Goal: Task Accomplishment & Management: Complete application form

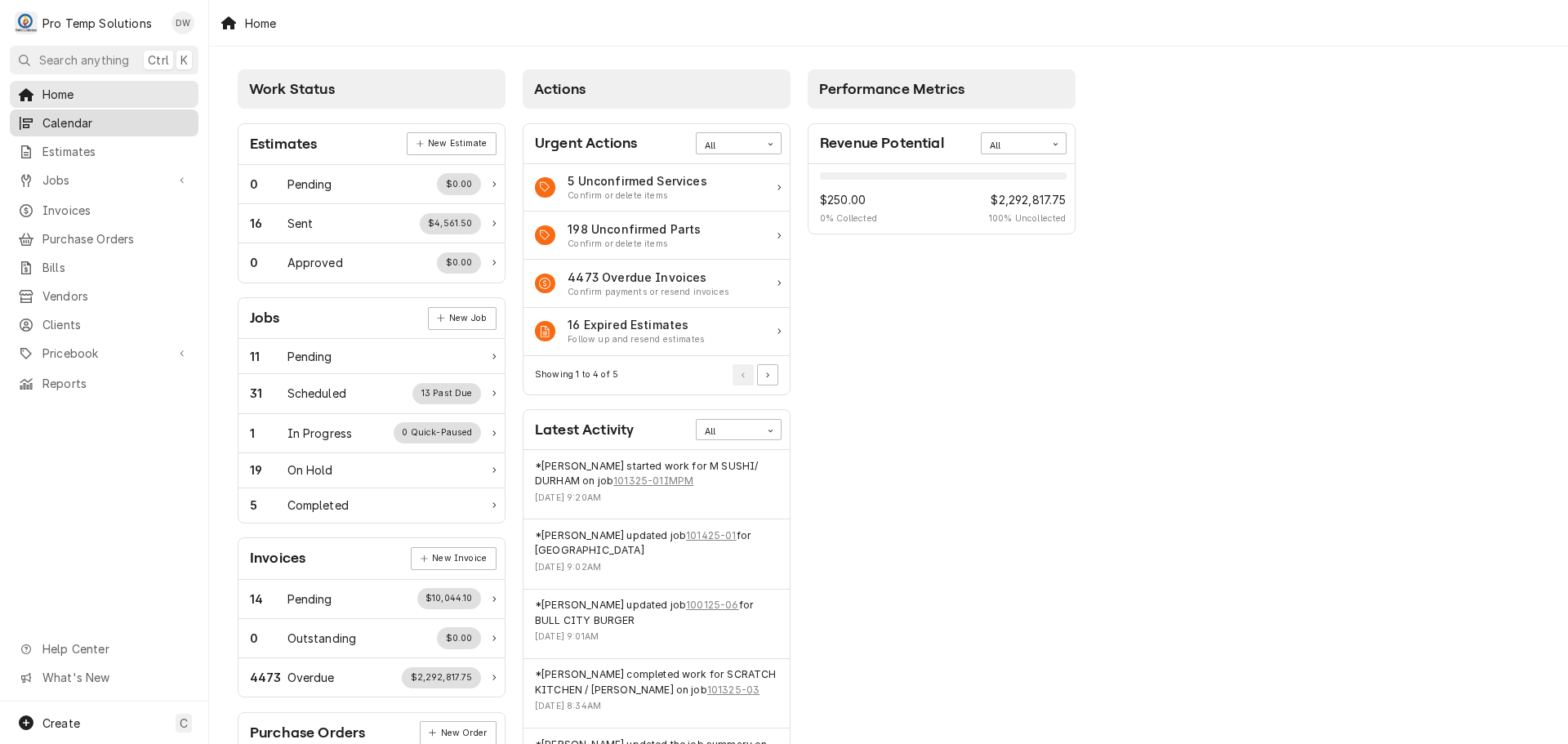
click at [80, 120] on span "Calendar" at bounding box center [116, 123] width 148 height 17
click at [82, 178] on span "Jobs" at bounding box center [104, 180] width 123 height 17
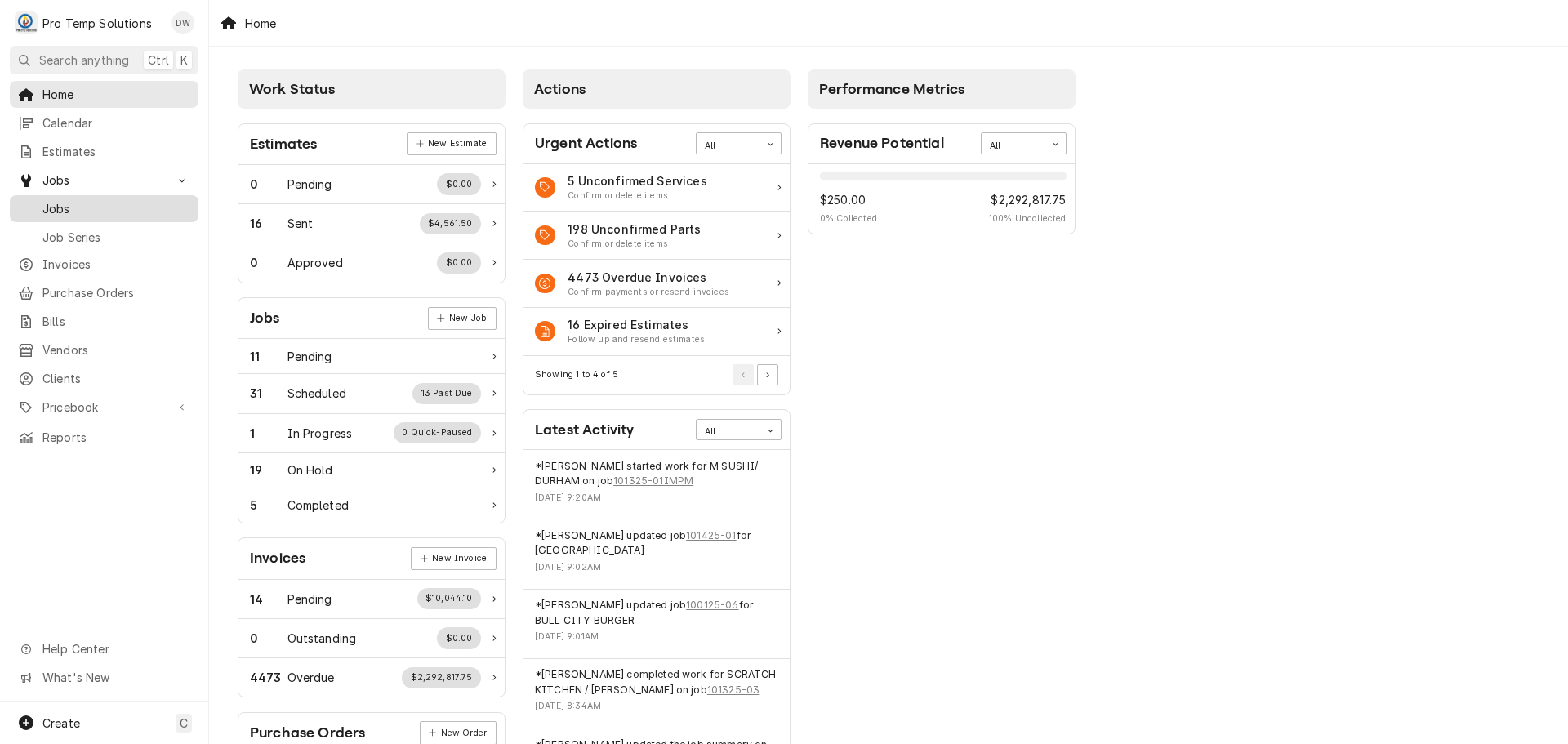
click at [70, 208] on span "Jobs" at bounding box center [116, 208] width 148 height 17
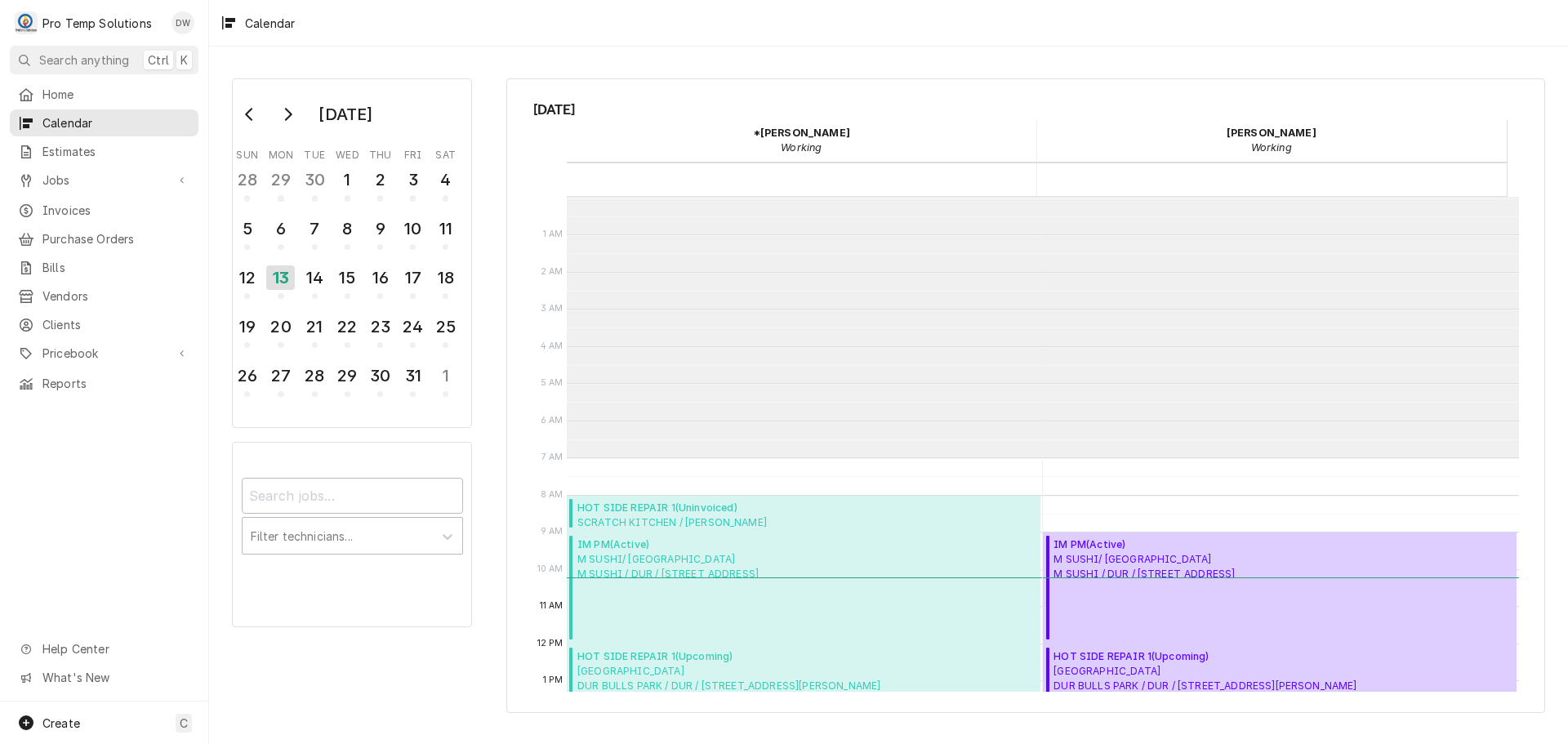
scroll to position [260, 0]
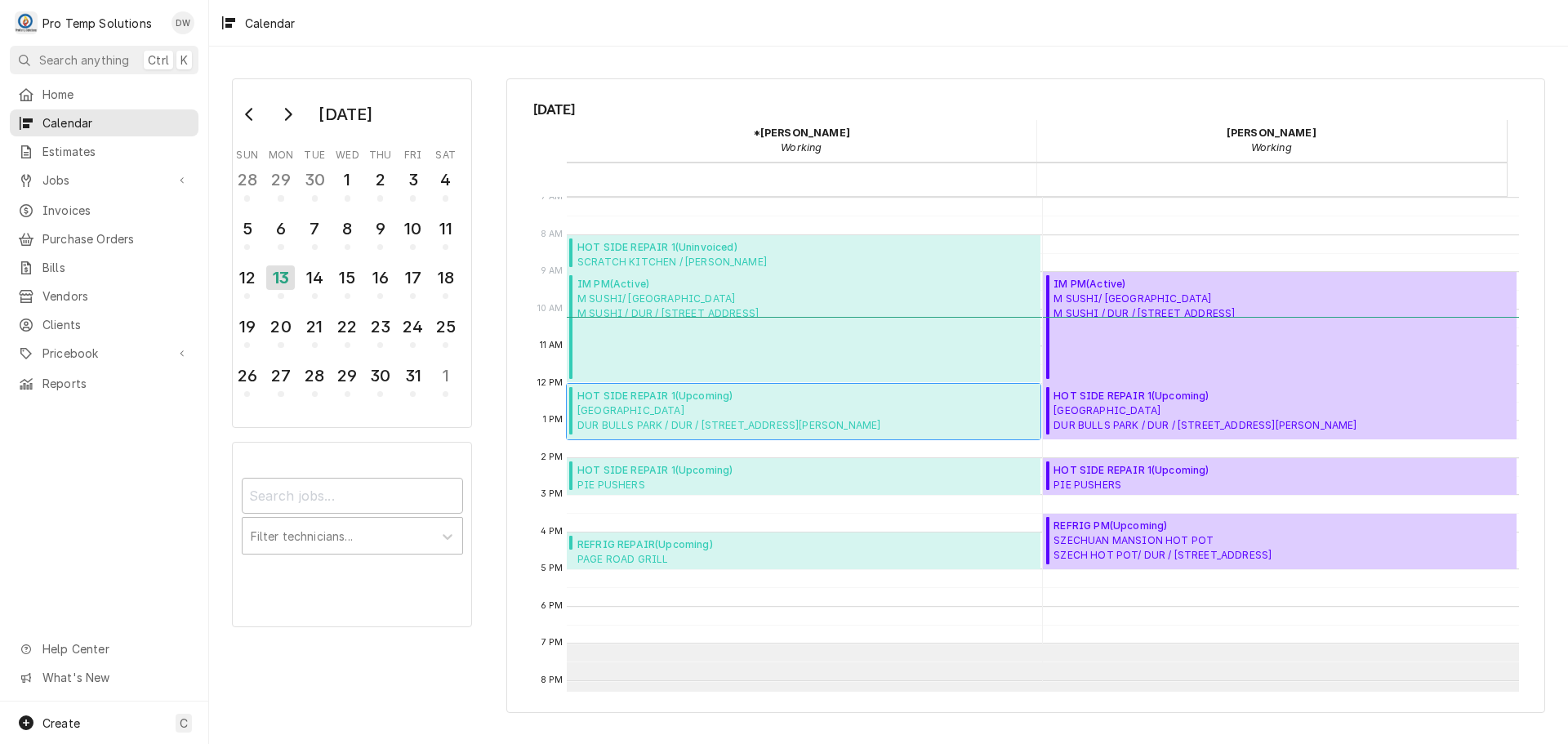
click at [702, 413] on span "DURHAM BULLS PARK DUR BULLS PARK / DUR / 409 Blackwell St, Durham, NC 27701" at bounding box center [729, 418] width 303 height 29
click at [310, 275] on div "14" at bounding box center [315, 277] width 28 height 28
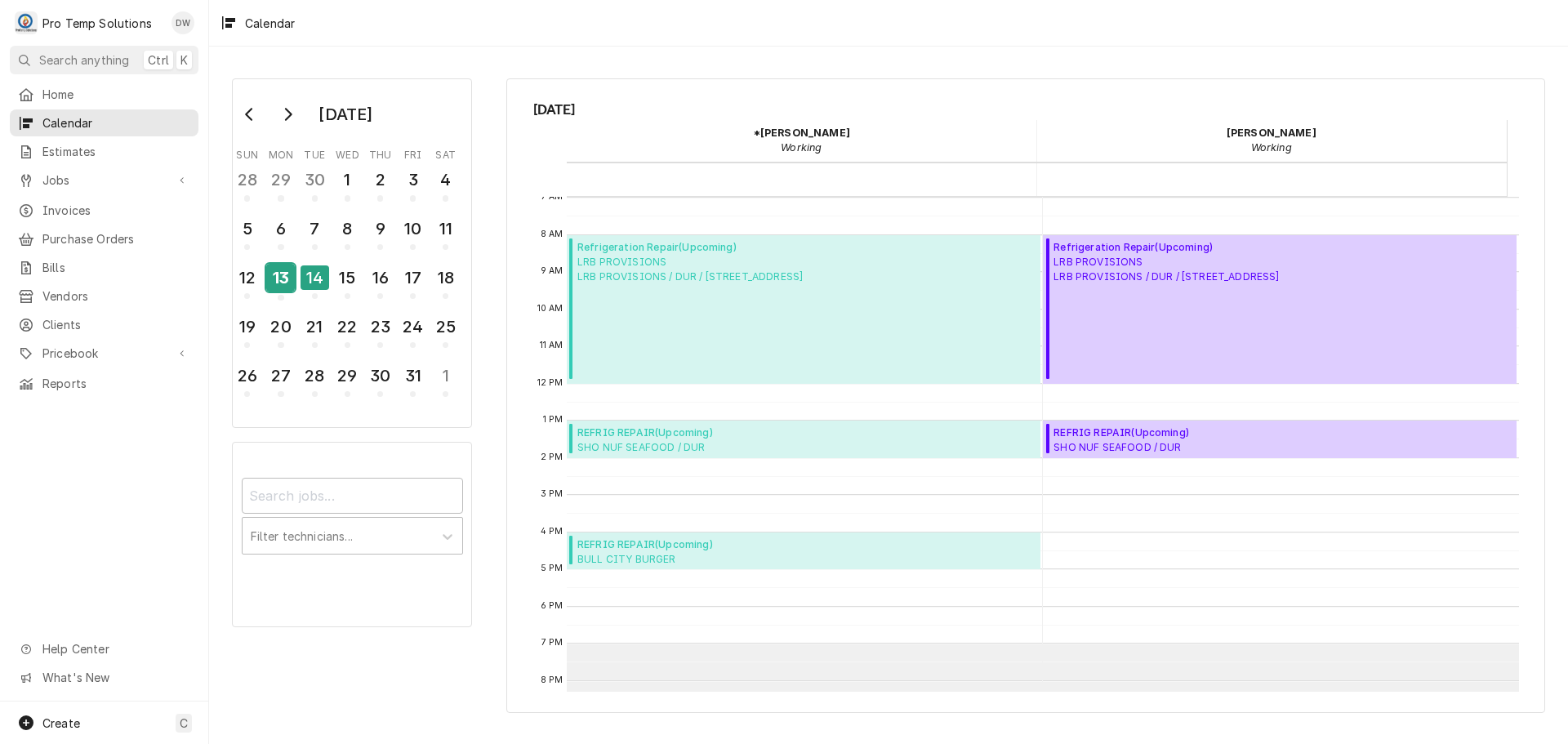
click at [286, 282] on div "13" at bounding box center [280, 277] width 28 height 28
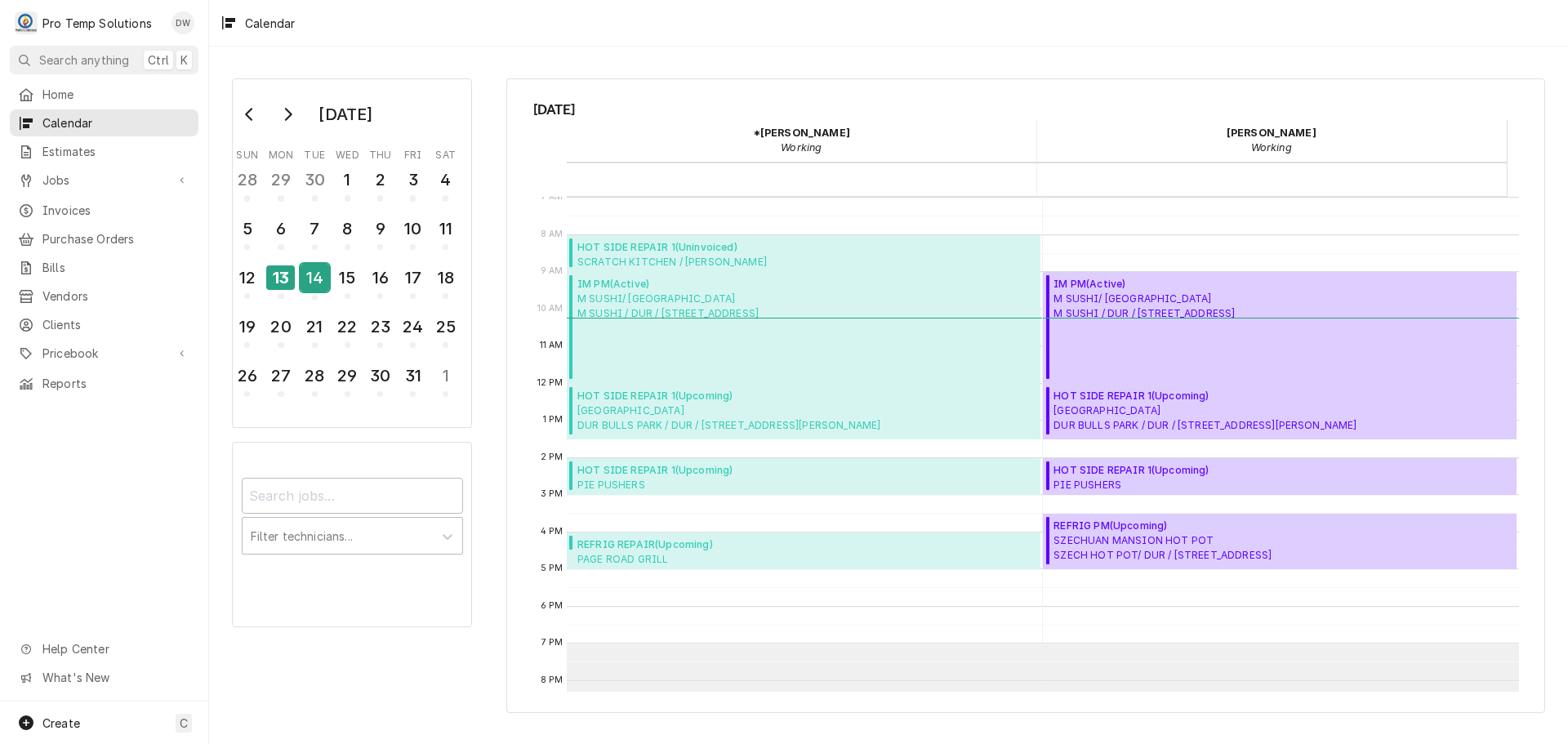
click at [318, 282] on div "14" at bounding box center [315, 277] width 28 height 28
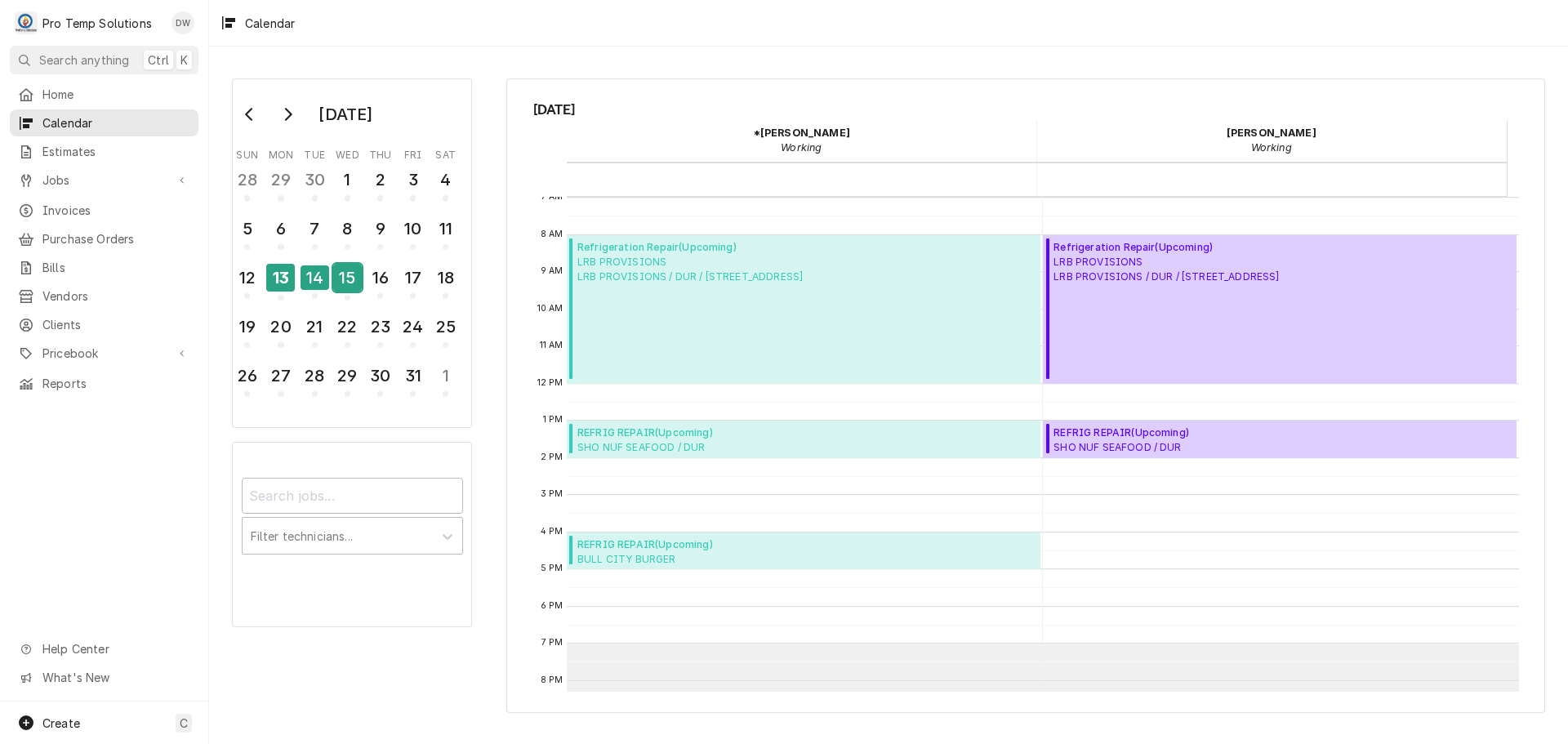
click at [347, 277] on div "15" at bounding box center [347, 277] width 28 height 28
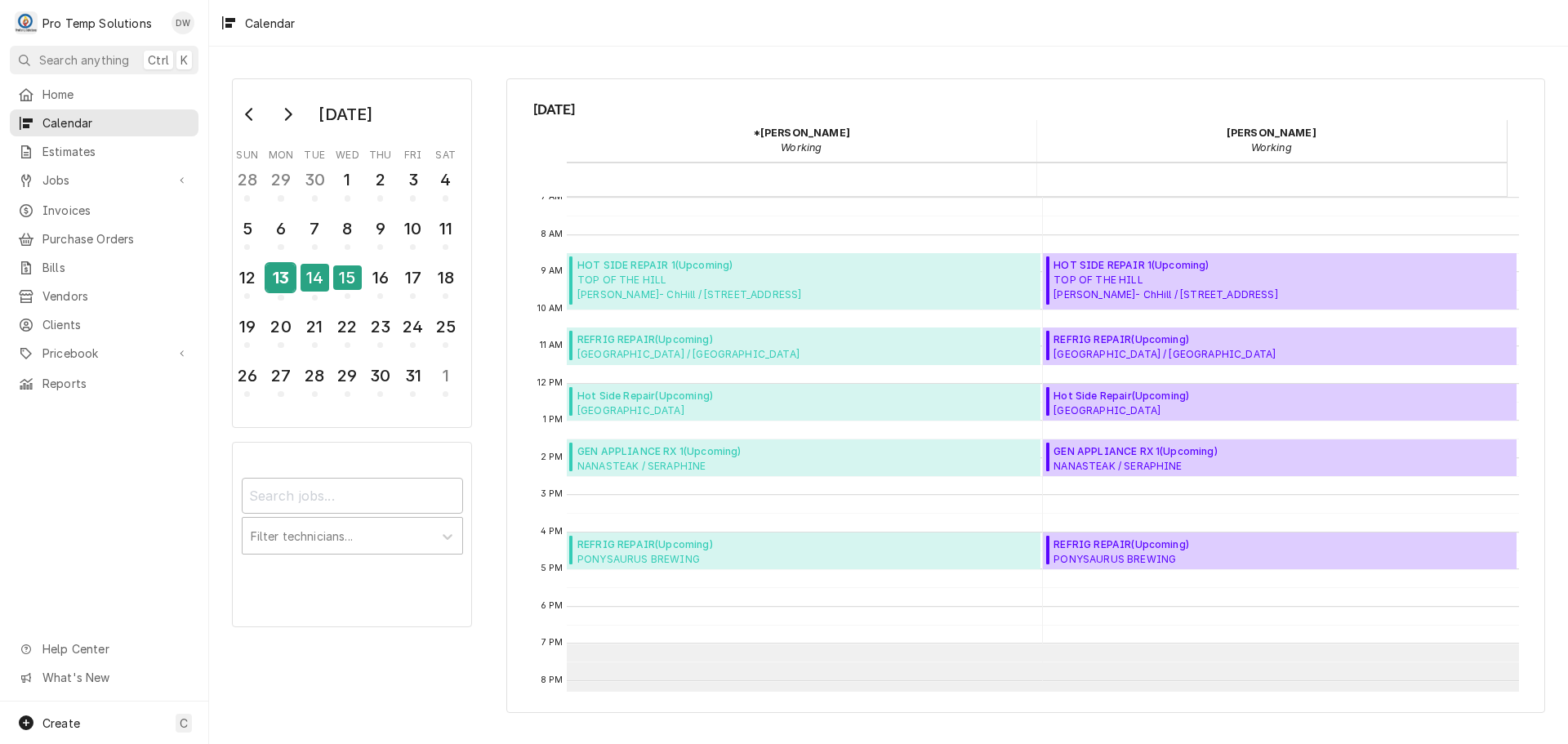
click at [281, 281] on div "13" at bounding box center [280, 277] width 28 height 28
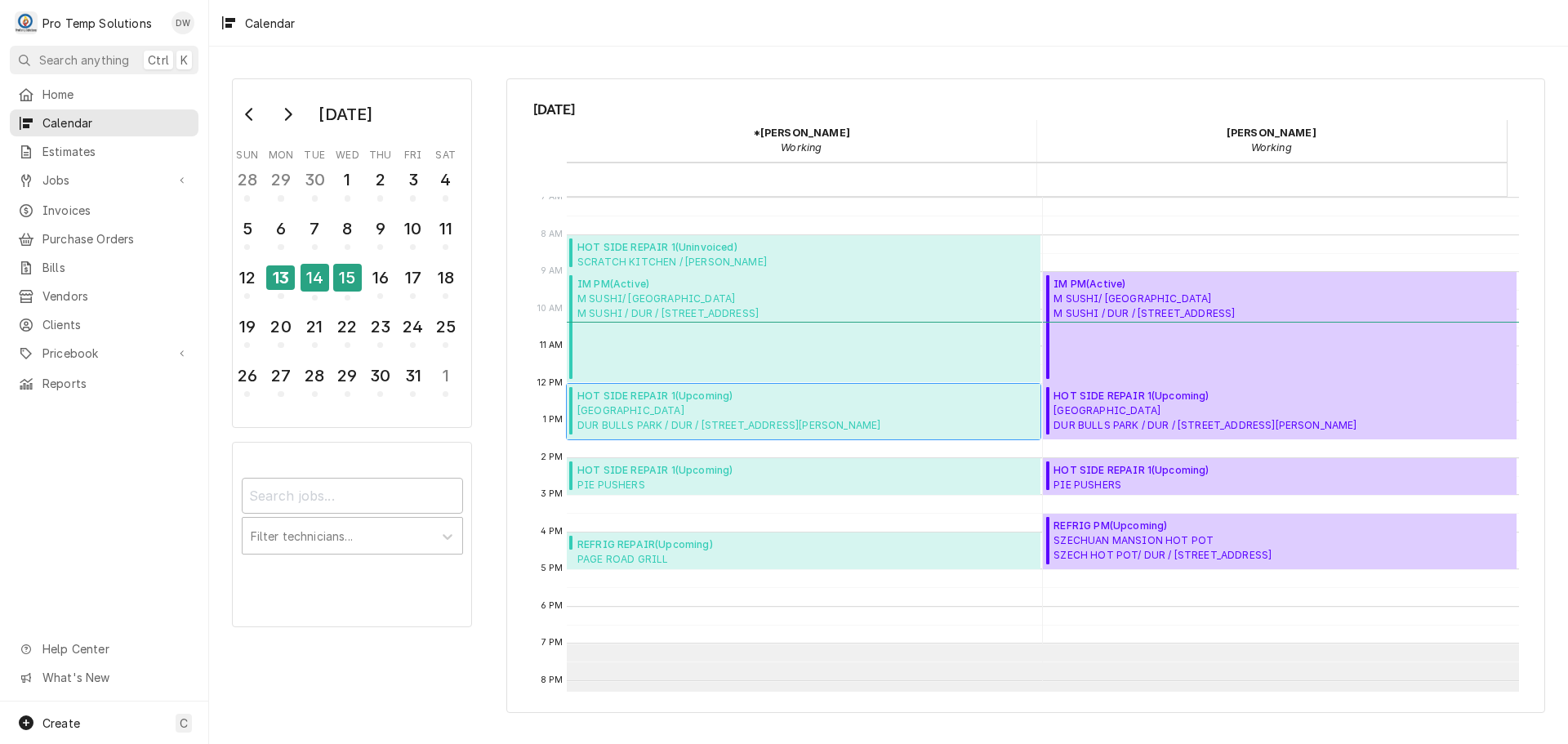
click at [629, 410] on span "DURHAM BULLS PARK DUR BULLS PARK / DUR / 409 Blackwell St, Durham, NC 27701" at bounding box center [729, 418] width 303 height 29
click at [315, 284] on div "14" at bounding box center [315, 277] width 28 height 28
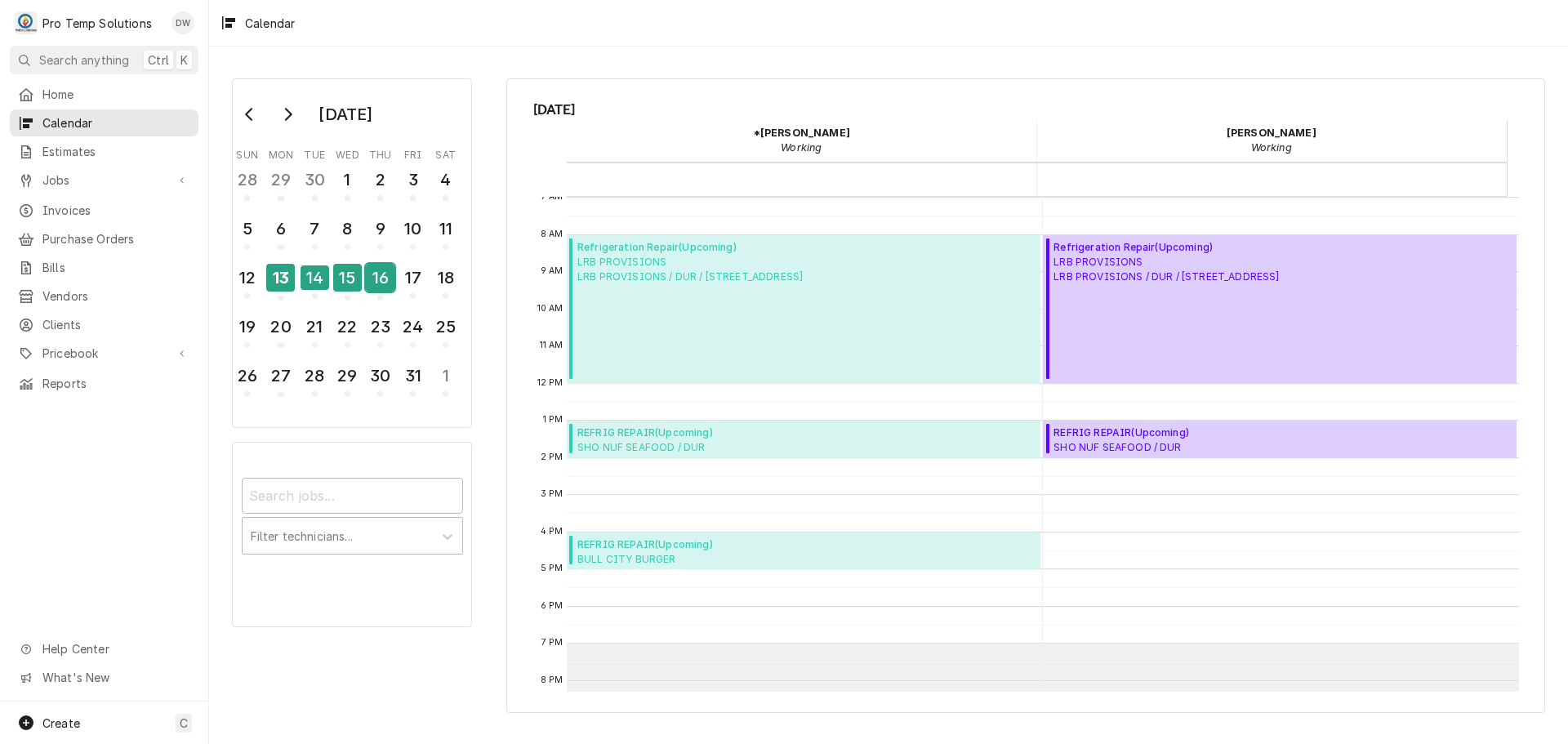
click at [386, 275] on div "16" at bounding box center [380, 277] width 28 height 28
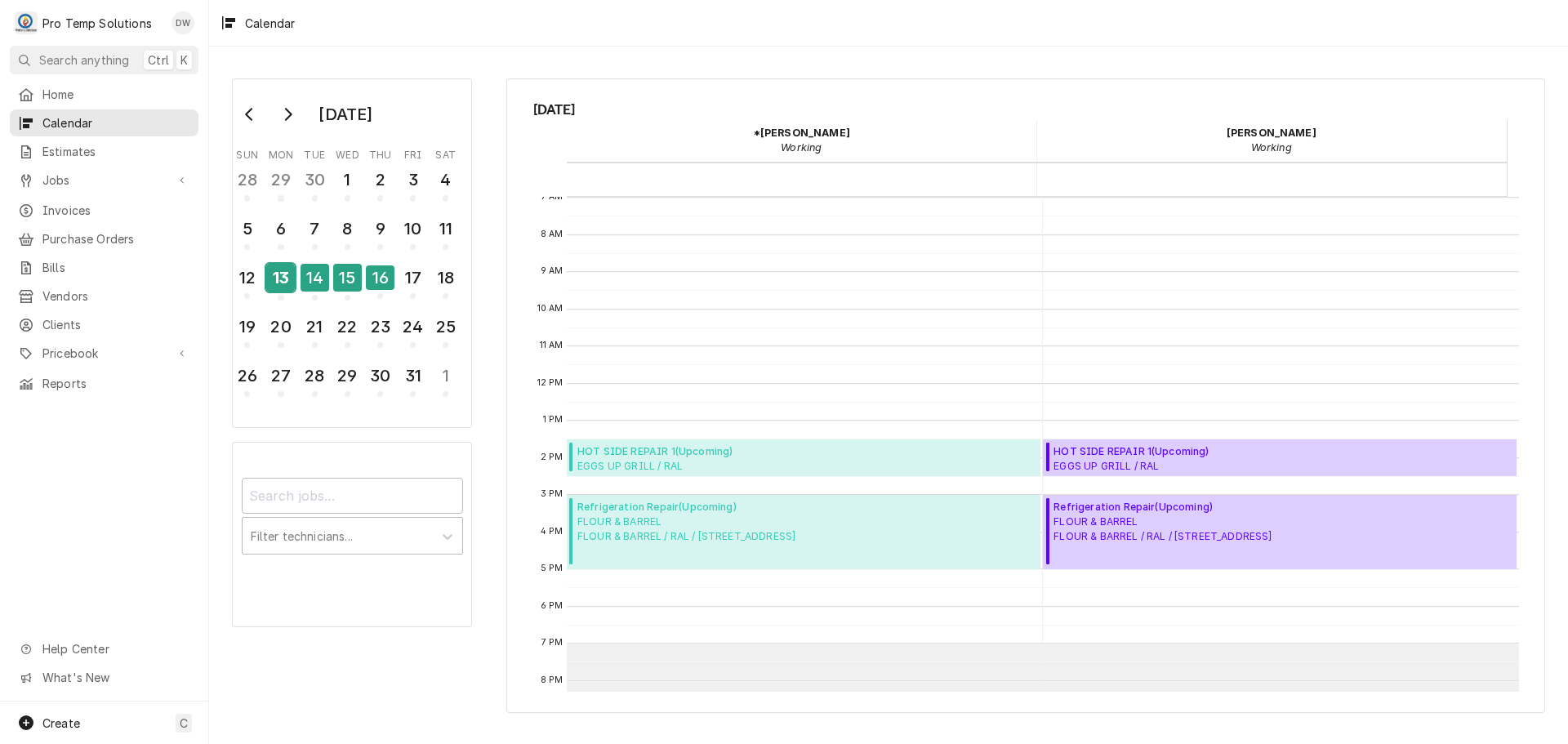
click at [278, 275] on div "13" at bounding box center [280, 277] width 28 height 28
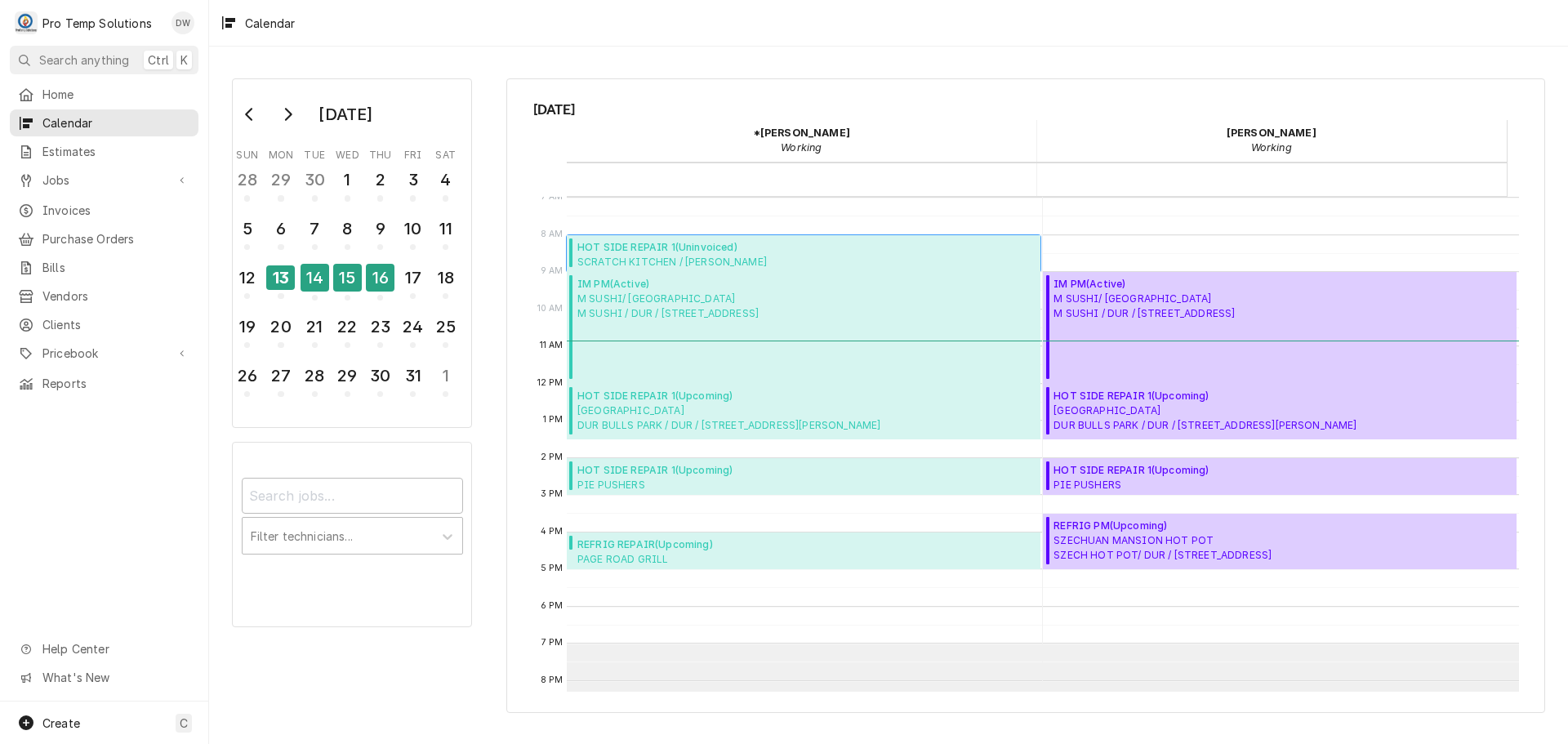
click at [676, 249] on span "HOT SIDE REPAIR 1 ( Uninvoiced )" at bounding box center [701, 248] width 246 height 15
click at [414, 269] on div "17" at bounding box center [413, 277] width 28 height 28
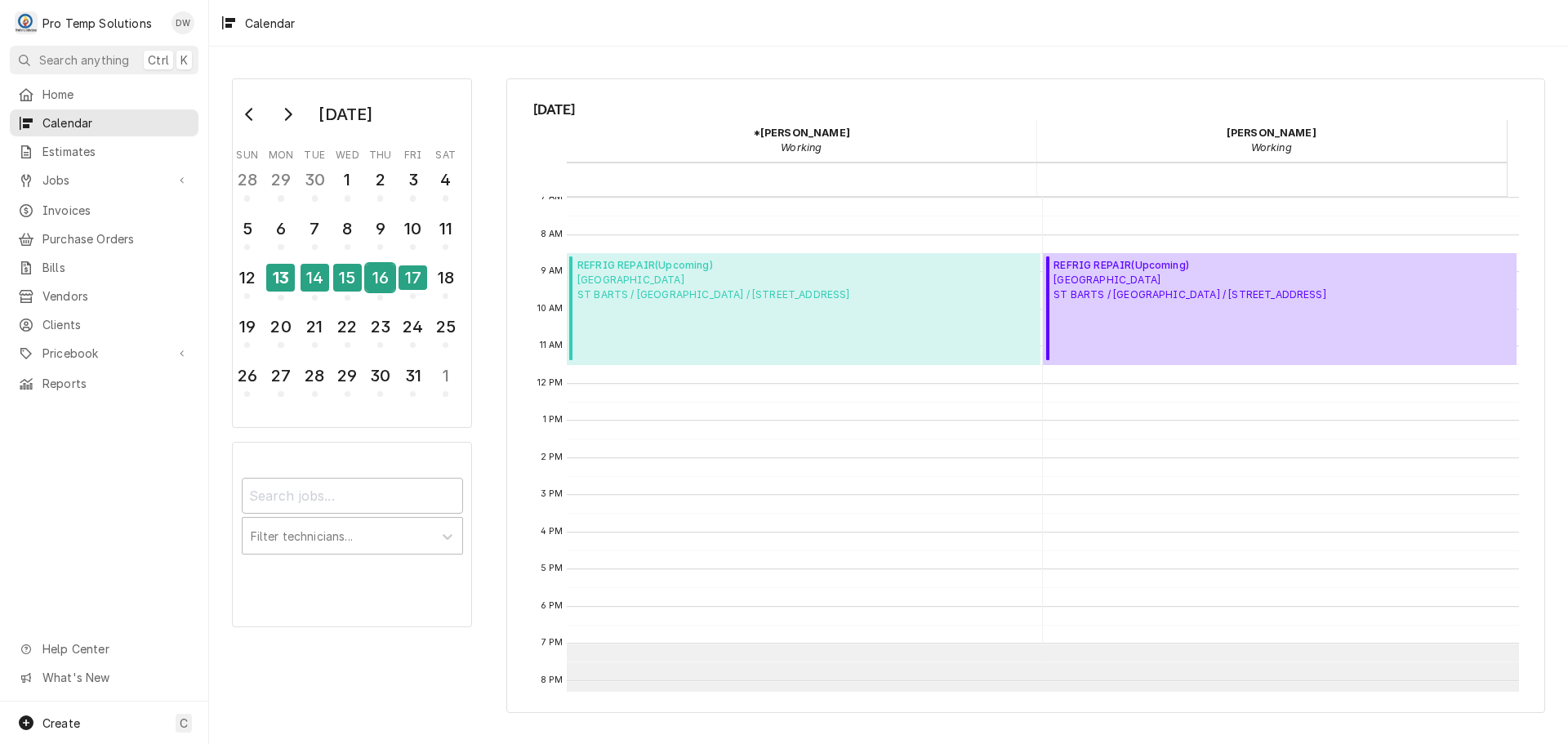
click at [380, 282] on div "16" at bounding box center [380, 277] width 28 height 28
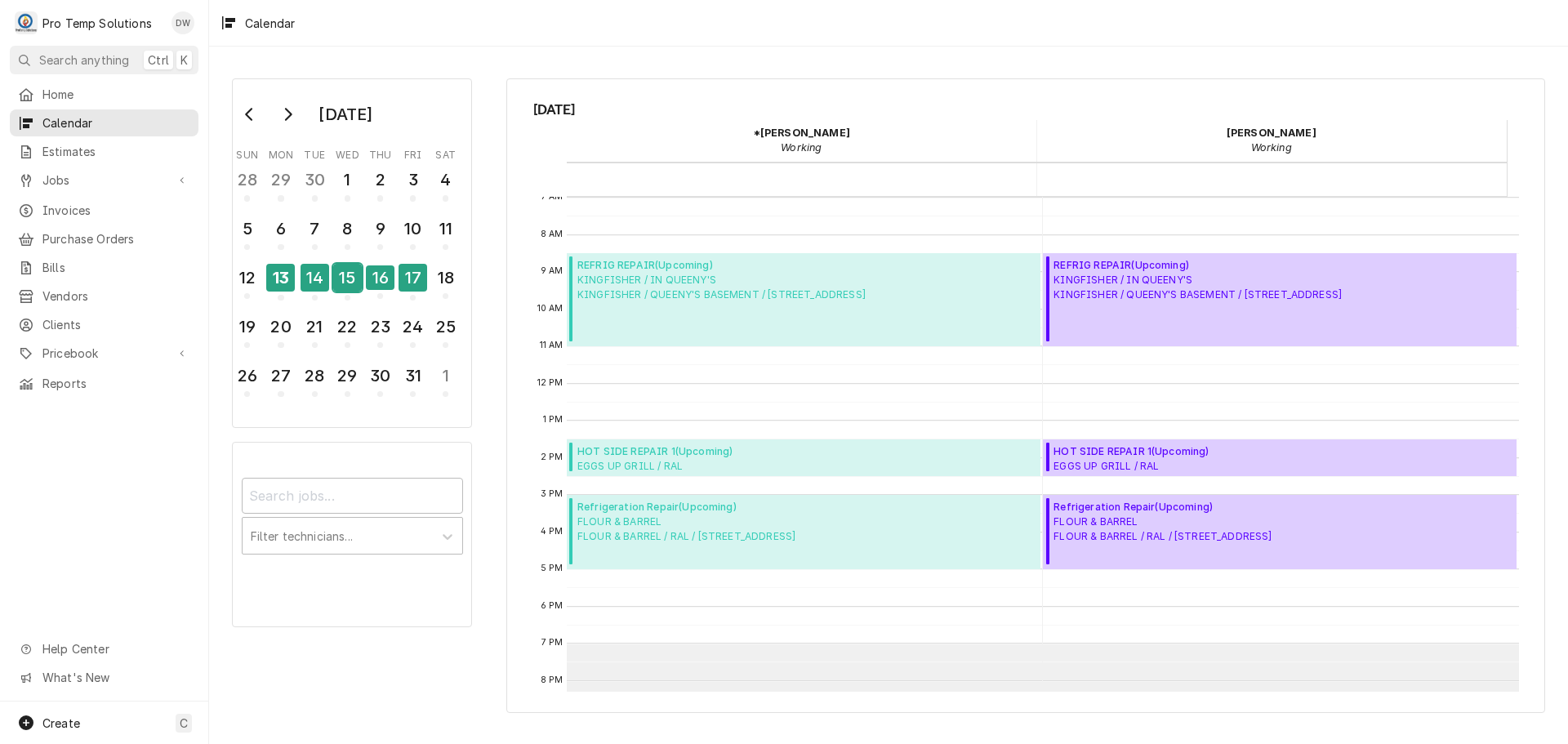
click at [343, 282] on div "15" at bounding box center [347, 277] width 28 height 28
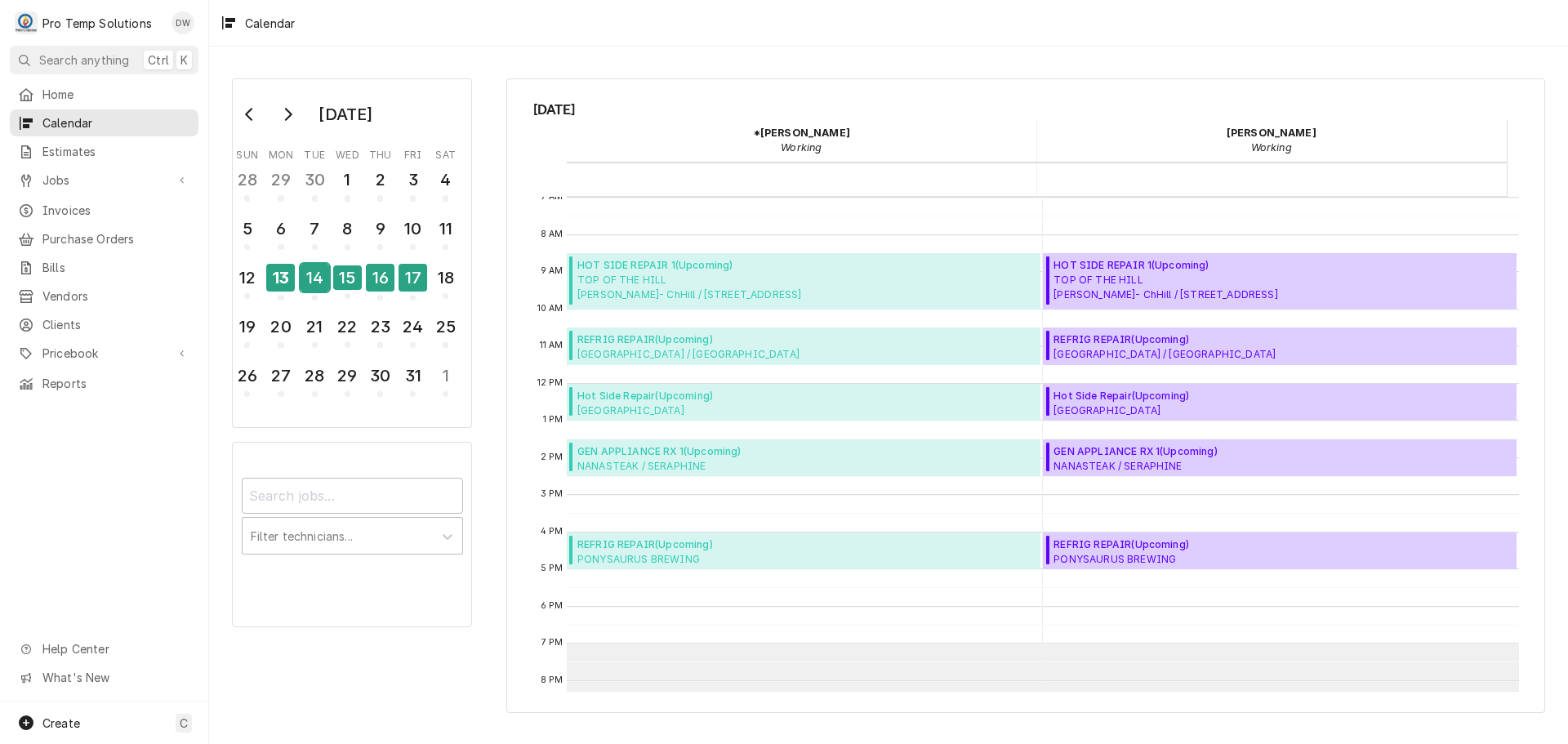
click at [306, 280] on div "14" at bounding box center [315, 277] width 28 height 28
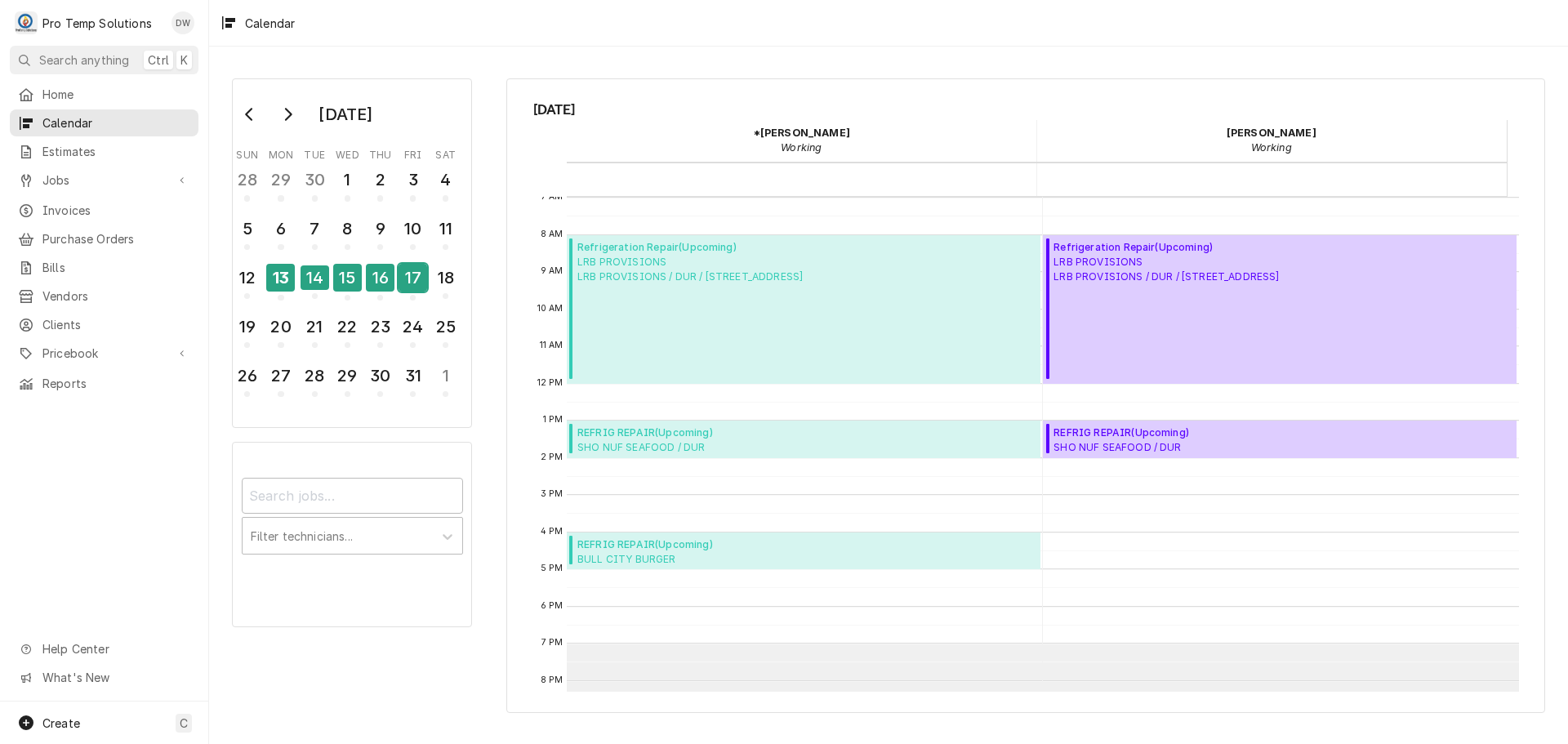
click at [412, 282] on div "17" at bounding box center [413, 277] width 28 height 28
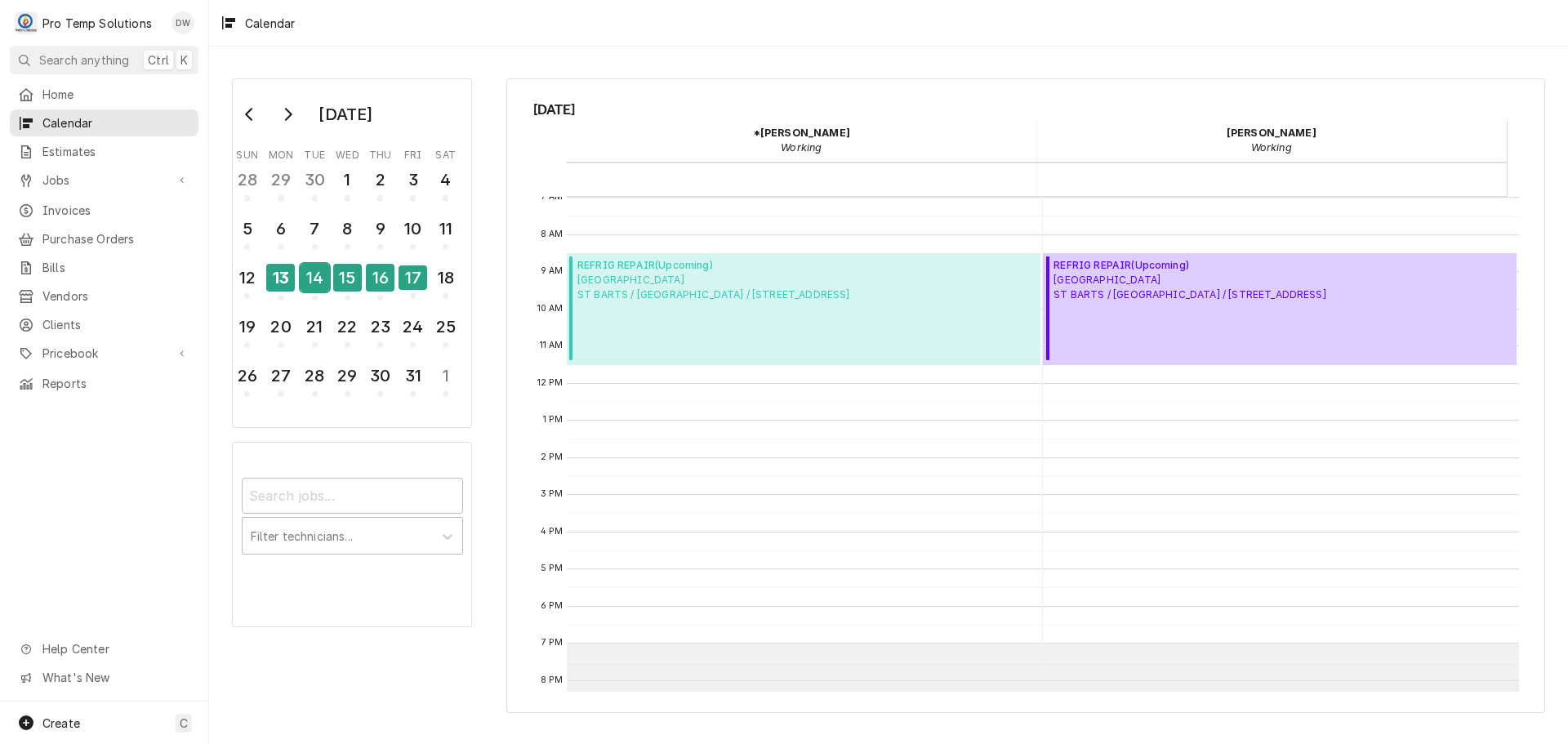
click at [314, 274] on div "14" at bounding box center [315, 277] width 28 height 28
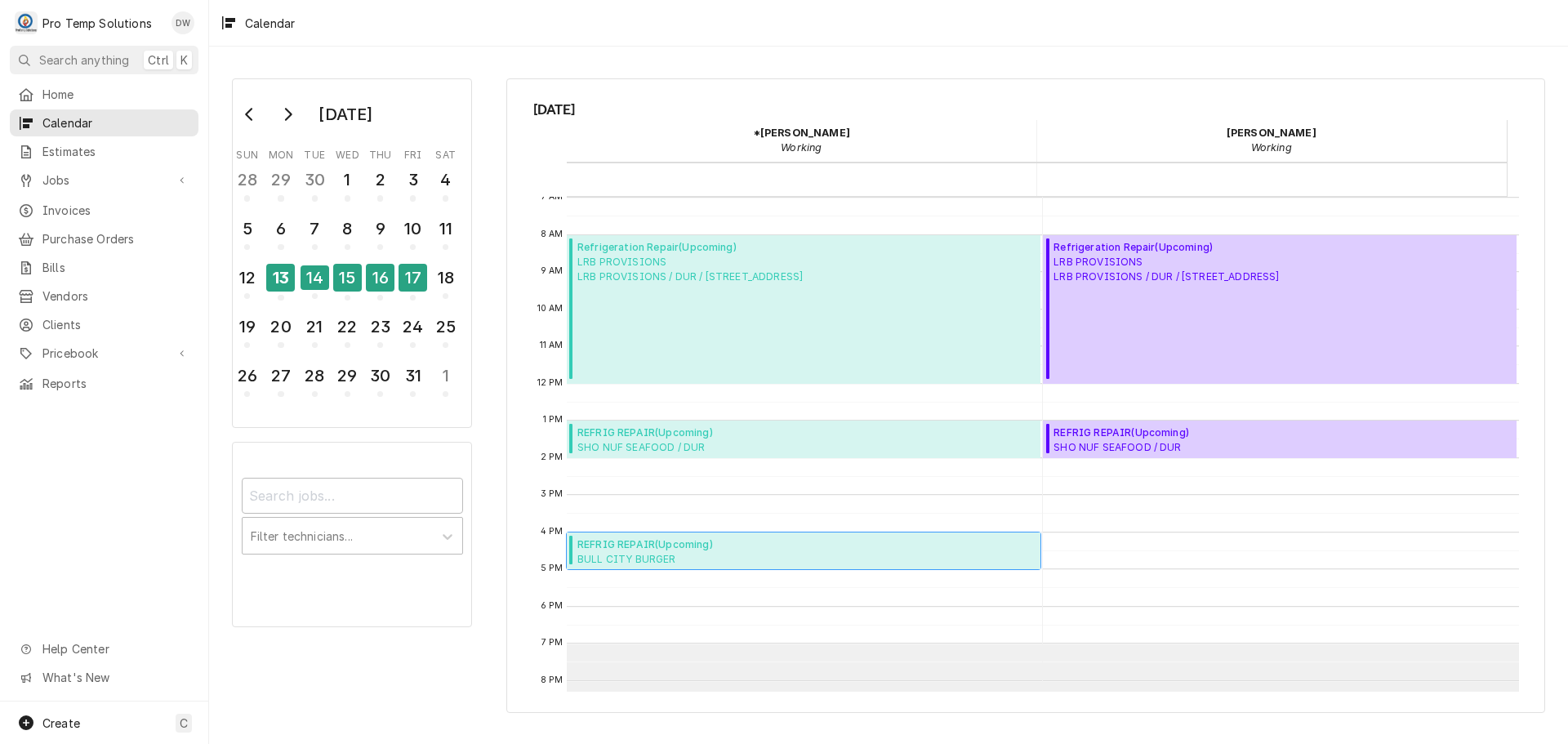
click at [600, 552] on div "REFRIG REPAIR ( Upcoming ) BULL CITY BURGER SOLERA / DUR / 4120 University Dr, …" at bounding box center [666, 551] width 177 height 28
click at [449, 239] on div "11" at bounding box center [445, 228] width 28 height 28
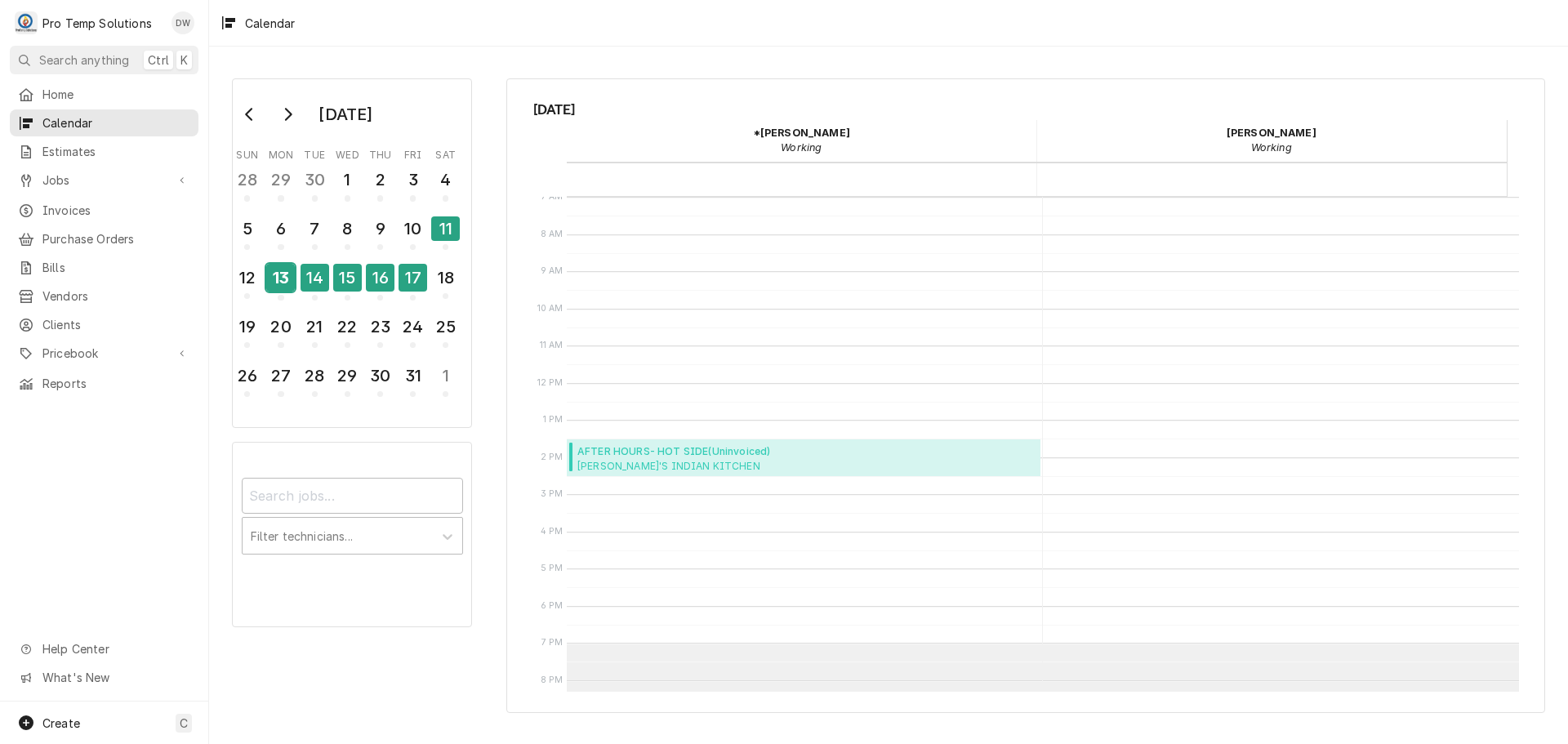
click at [283, 290] on div "13" at bounding box center [280, 277] width 28 height 28
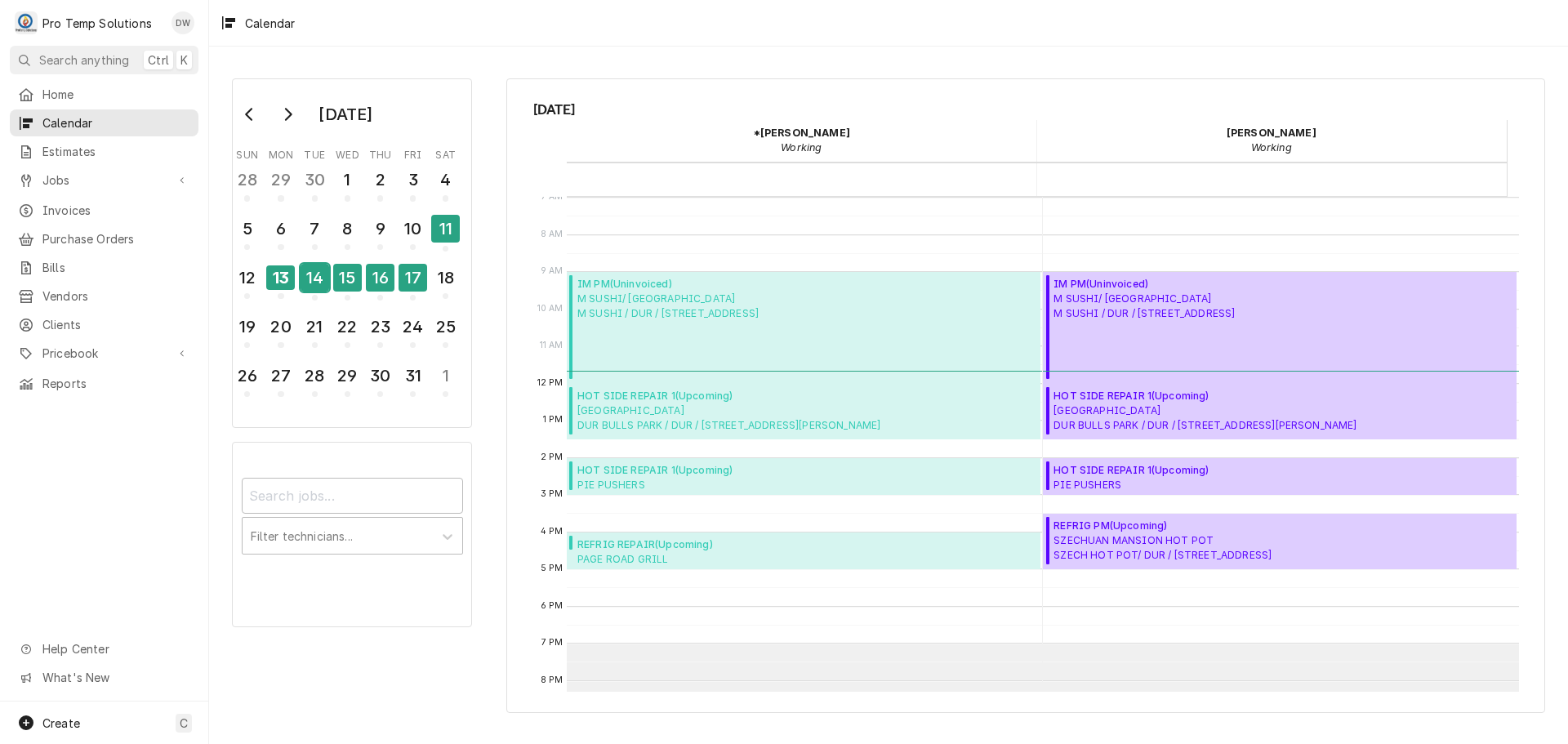
click at [320, 280] on div "14" at bounding box center [315, 277] width 28 height 28
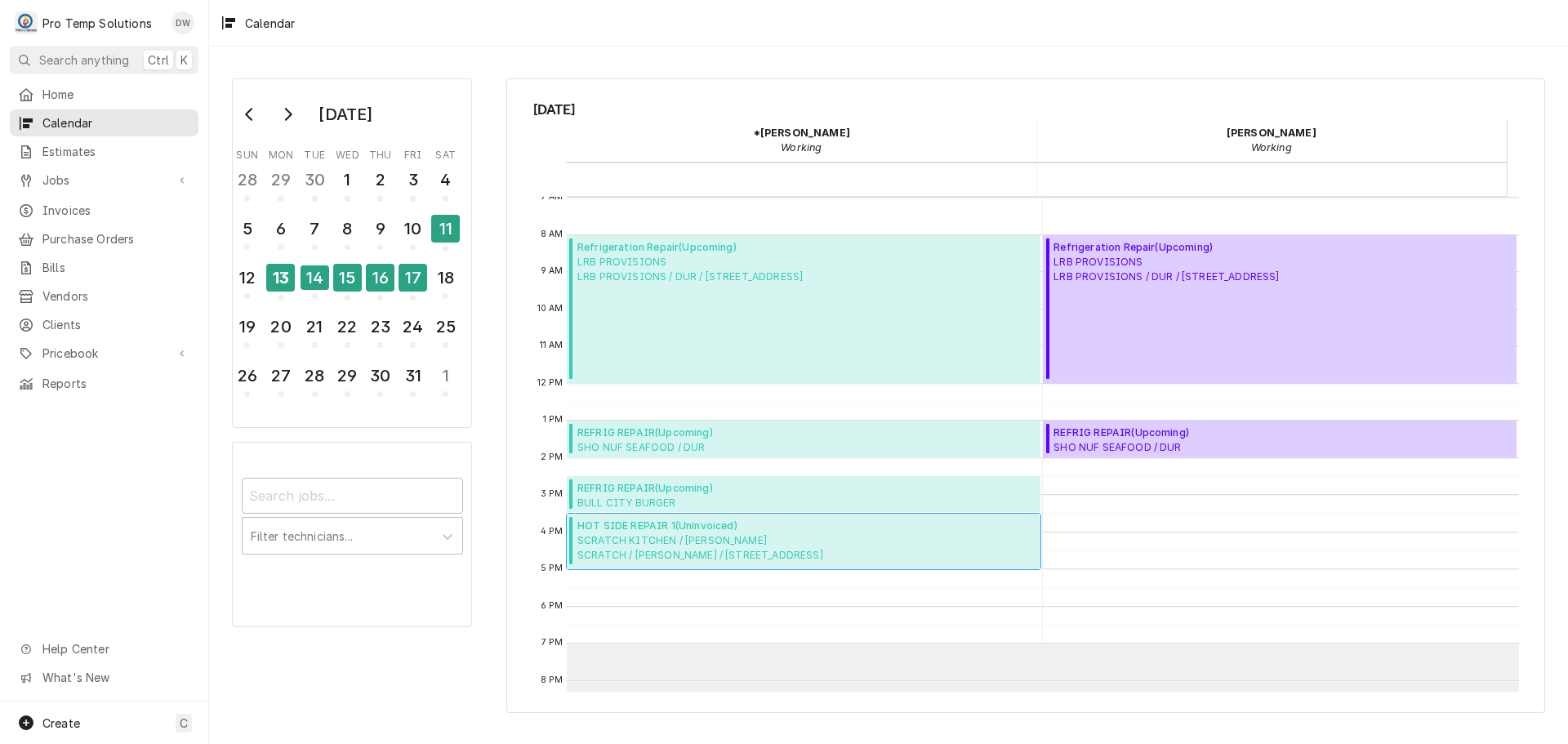
click at [667, 533] on span "SCRATCH KITCHEN / CARY SCRATCH / CARY / 160 E Cedar St, Cary, NC 27511" at bounding box center [701, 547] width 246 height 29
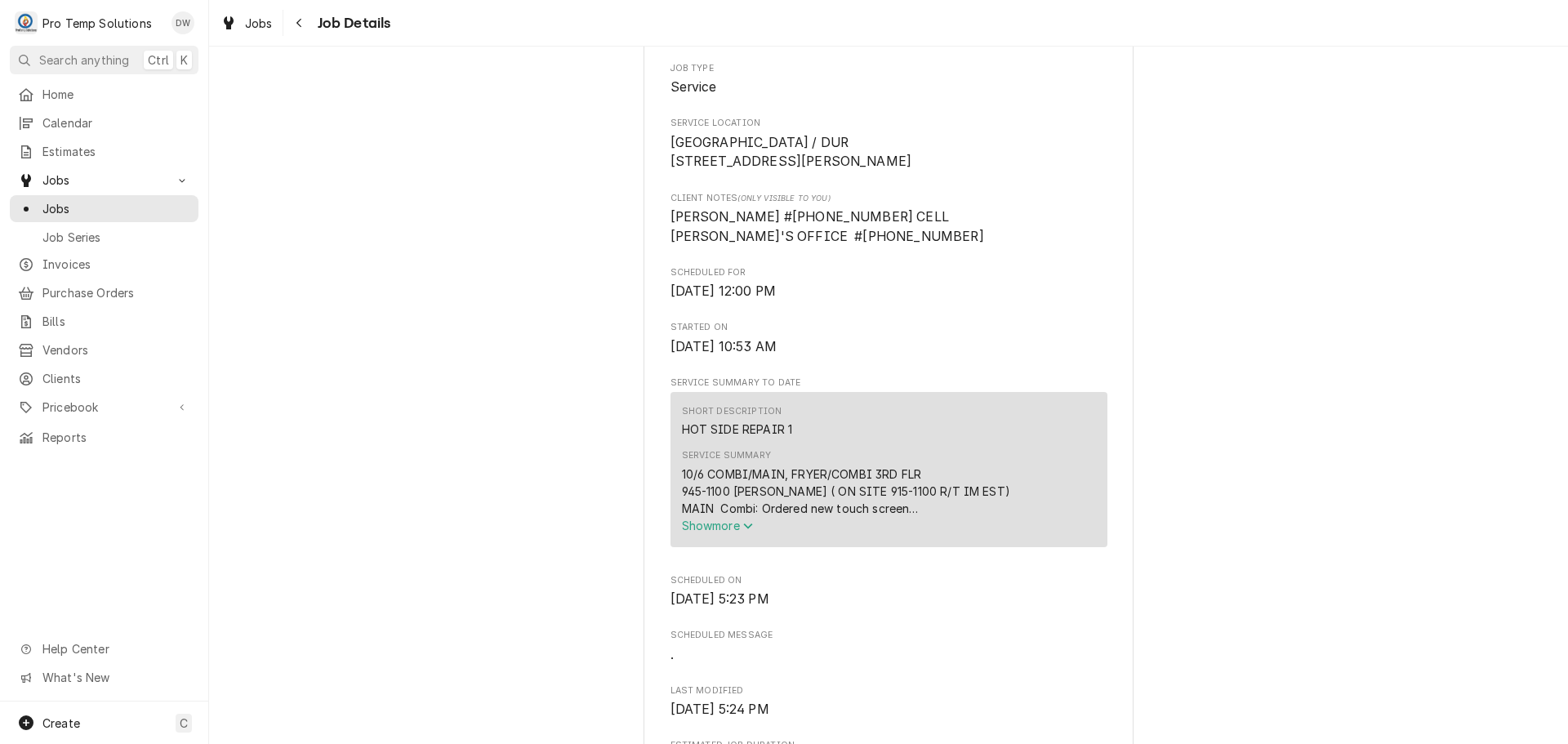
scroll to position [326, 0]
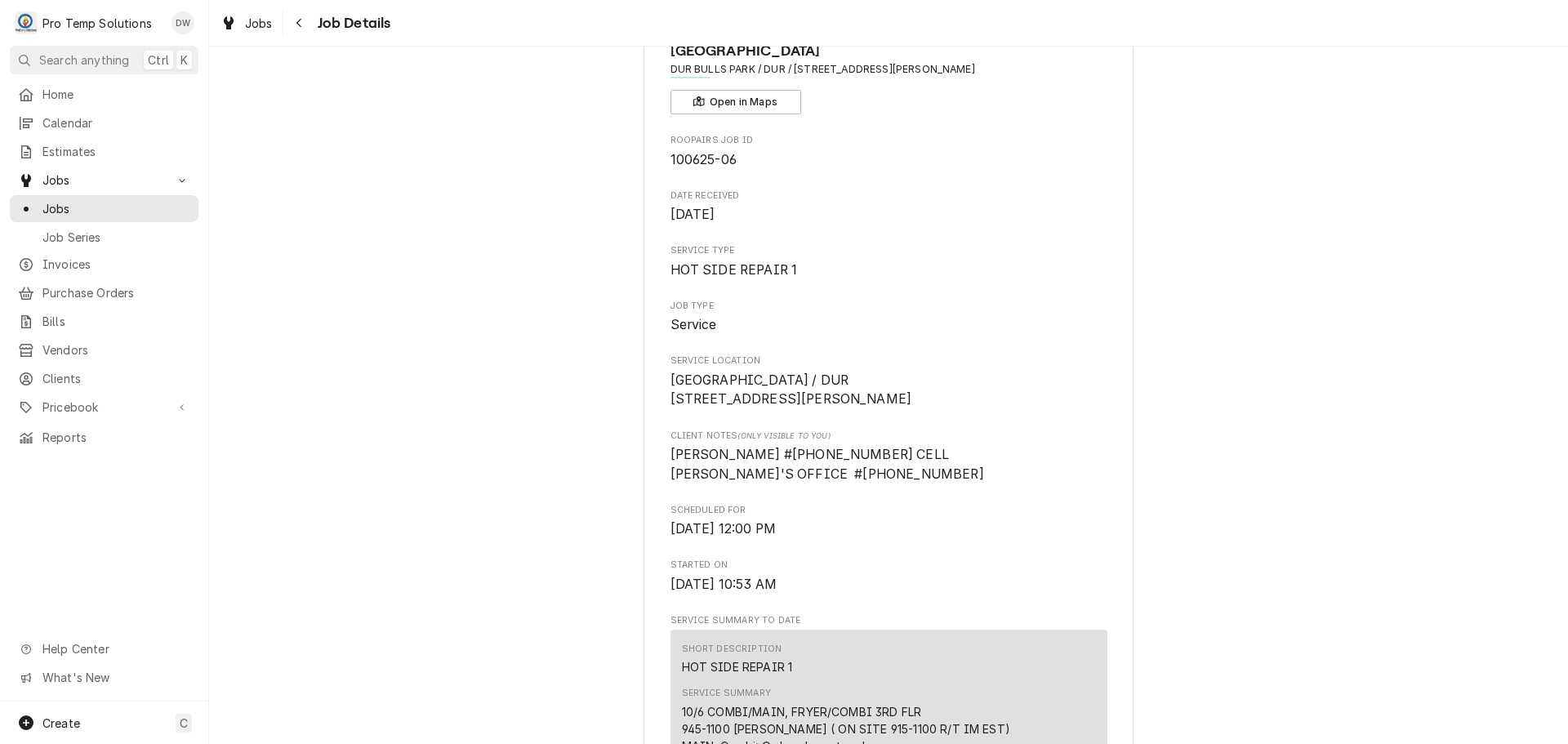
scroll to position [82, 0]
click at [247, 22] on span "Jobs" at bounding box center [259, 23] width 28 height 17
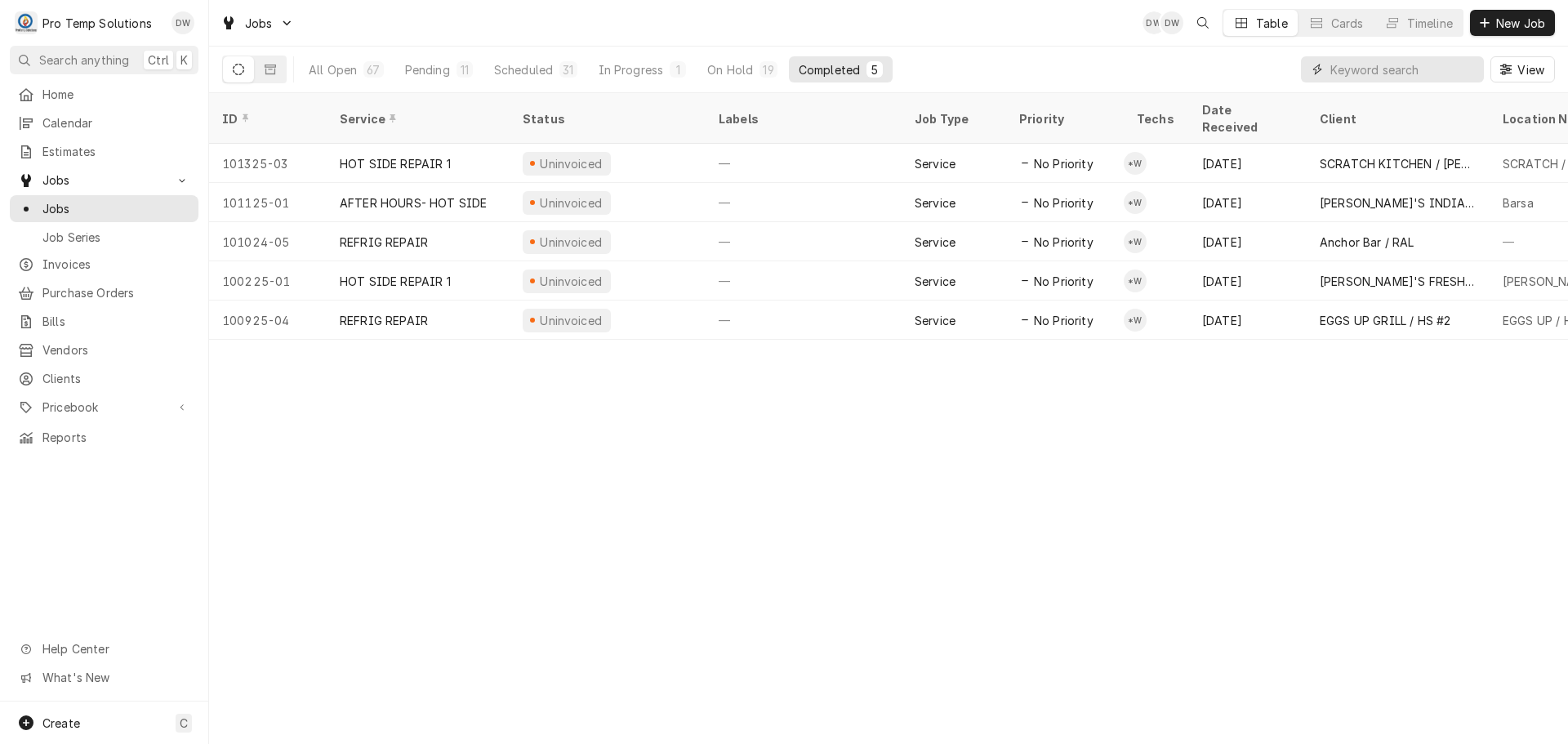
click at [1447, 67] on input "Dynamic Content Wrapper" at bounding box center [1403, 69] width 146 height 26
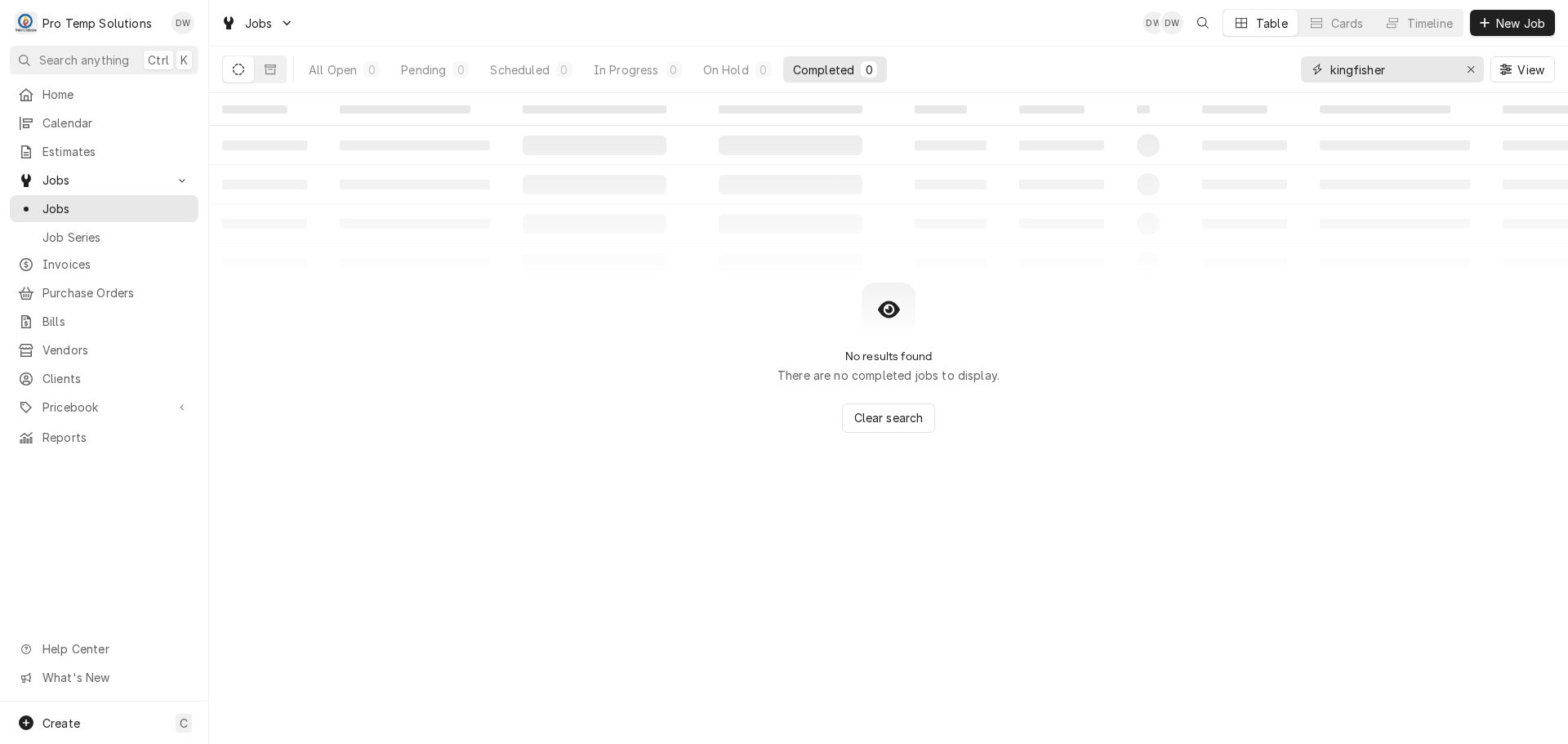
type input "kingfisher"
click at [1465, 69] on div "Erase input" at bounding box center [1471, 69] width 17 height 17
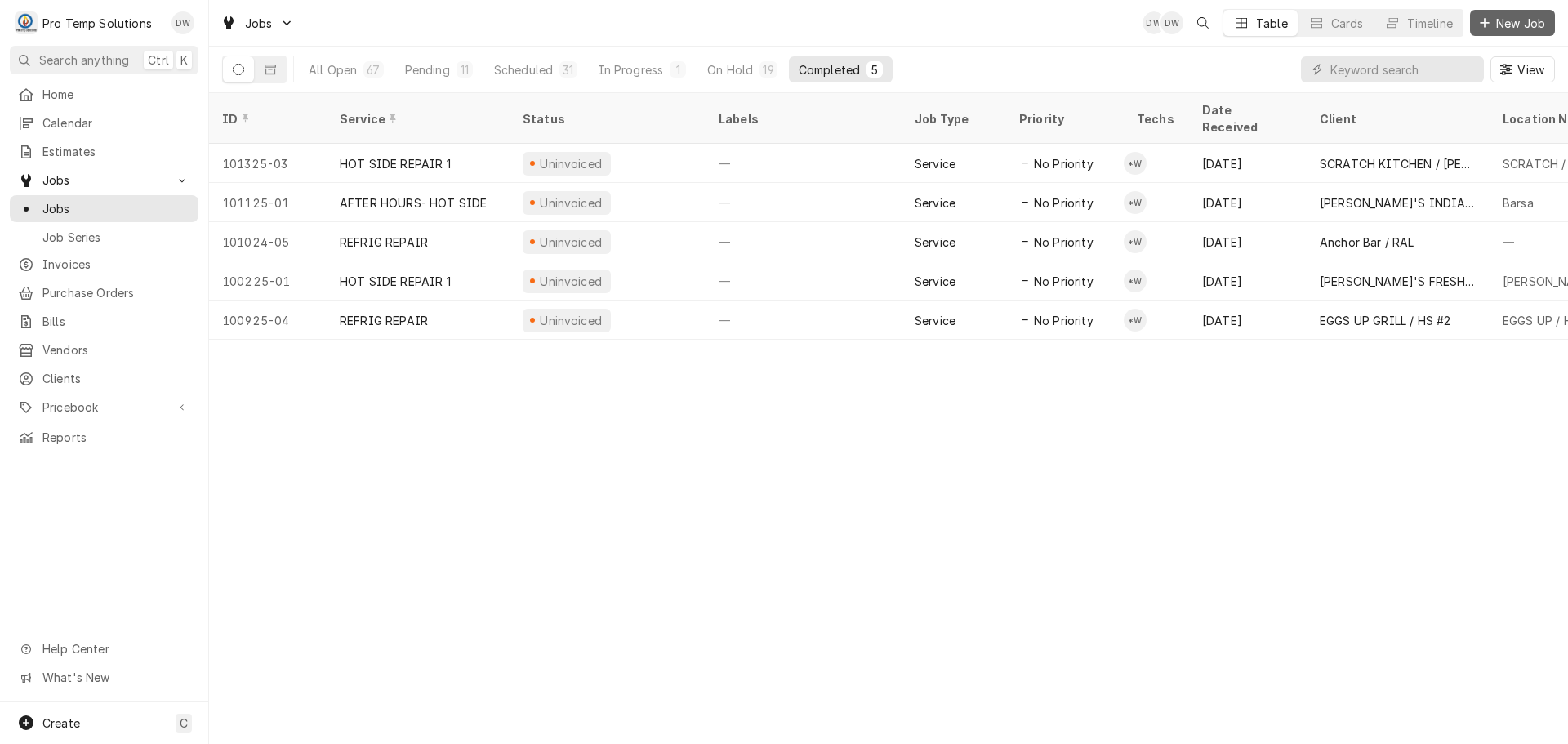
click at [1514, 21] on span "New Job" at bounding box center [1520, 23] width 55 height 17
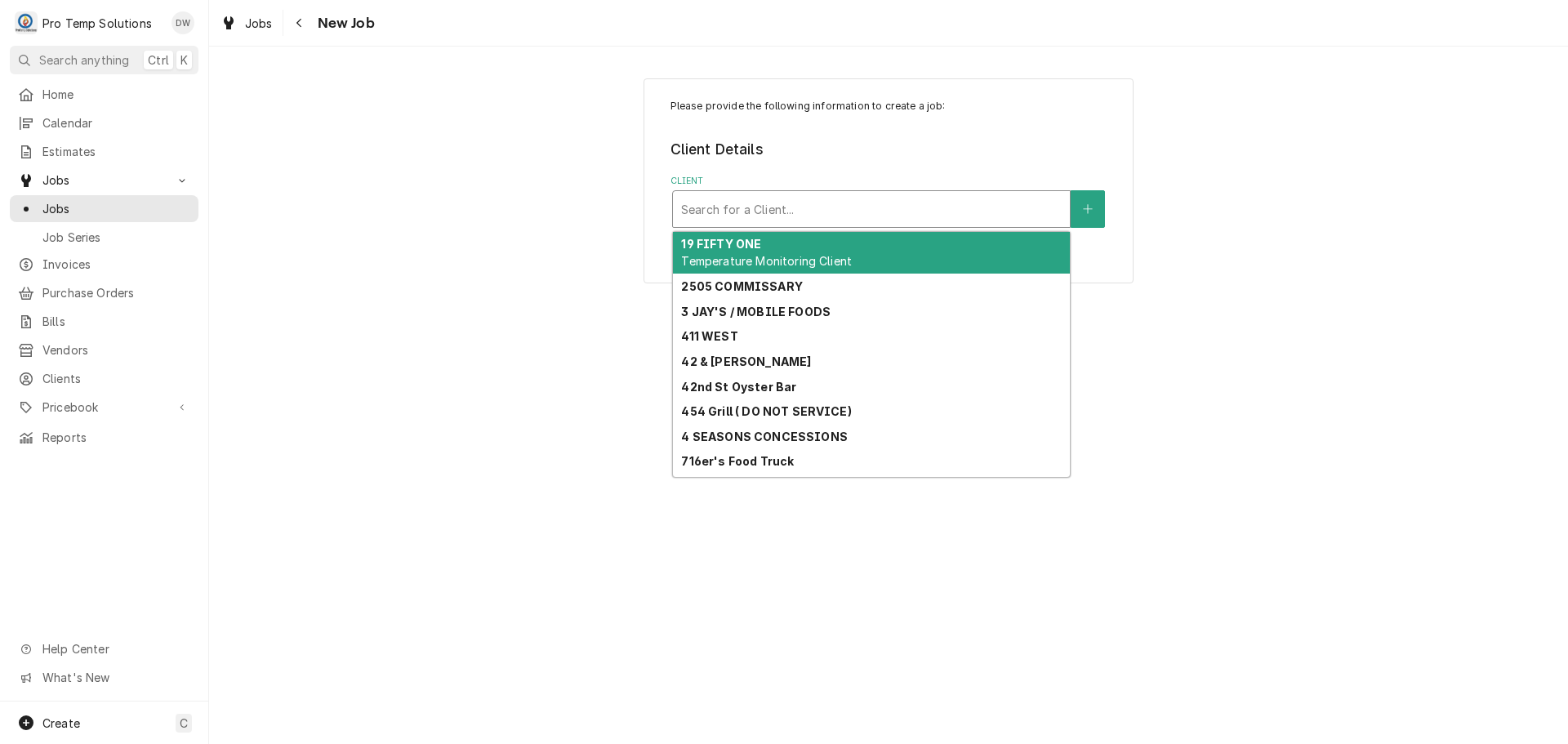
click at [949, 203] on div "Client" at bounding box center [871, 208] width 381 height 29
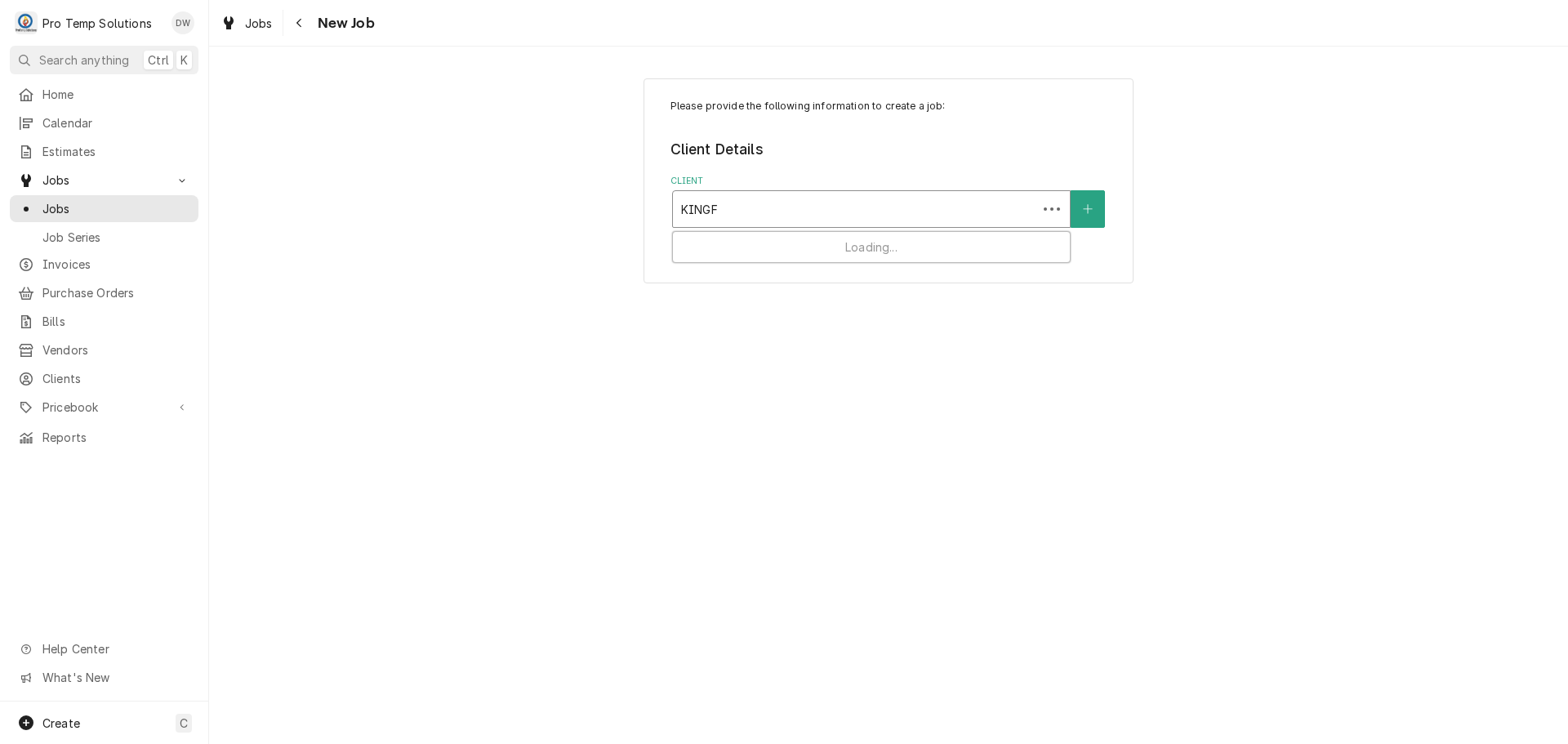
type input "KINGFI"
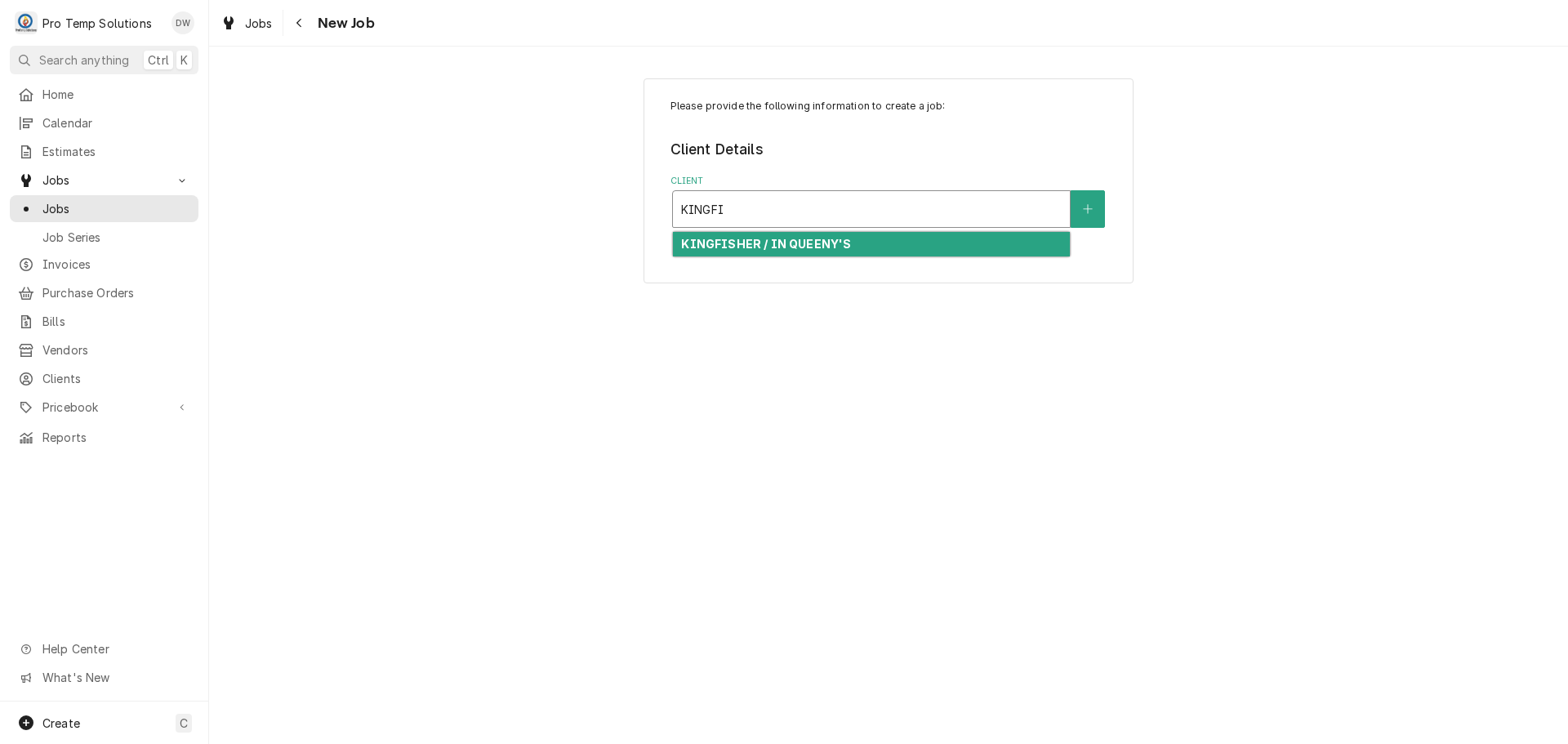
click at [834, 240] on strong "KINGFISHER / IN QUEENY'S" at bounding box center [766, 244] width 170 height 14
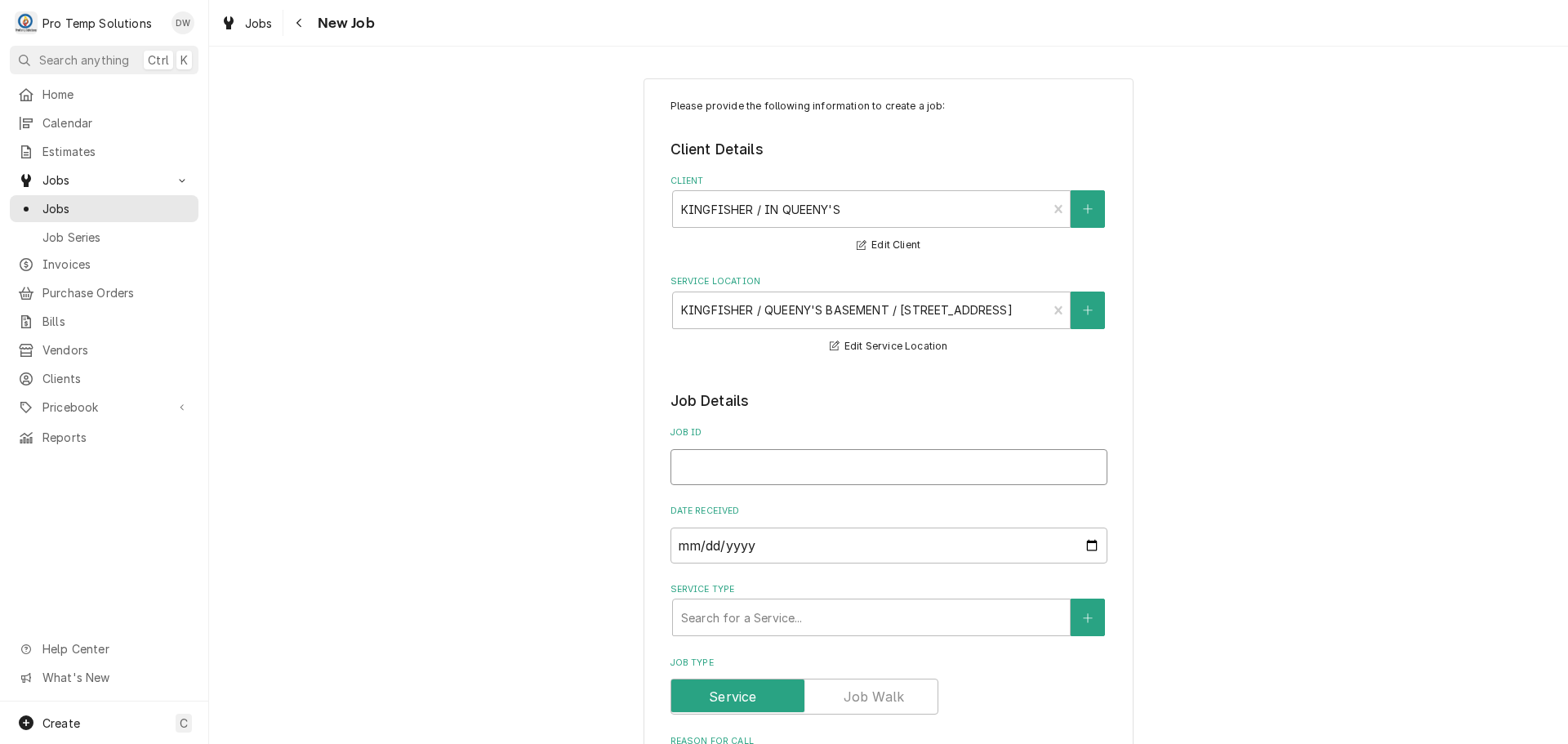
click at [839, 466] on input "Job ID" at bounding box center [889, 466] width 437 height 36
type textarea "x"
type input "1"
type textarea "x"
type input "10"
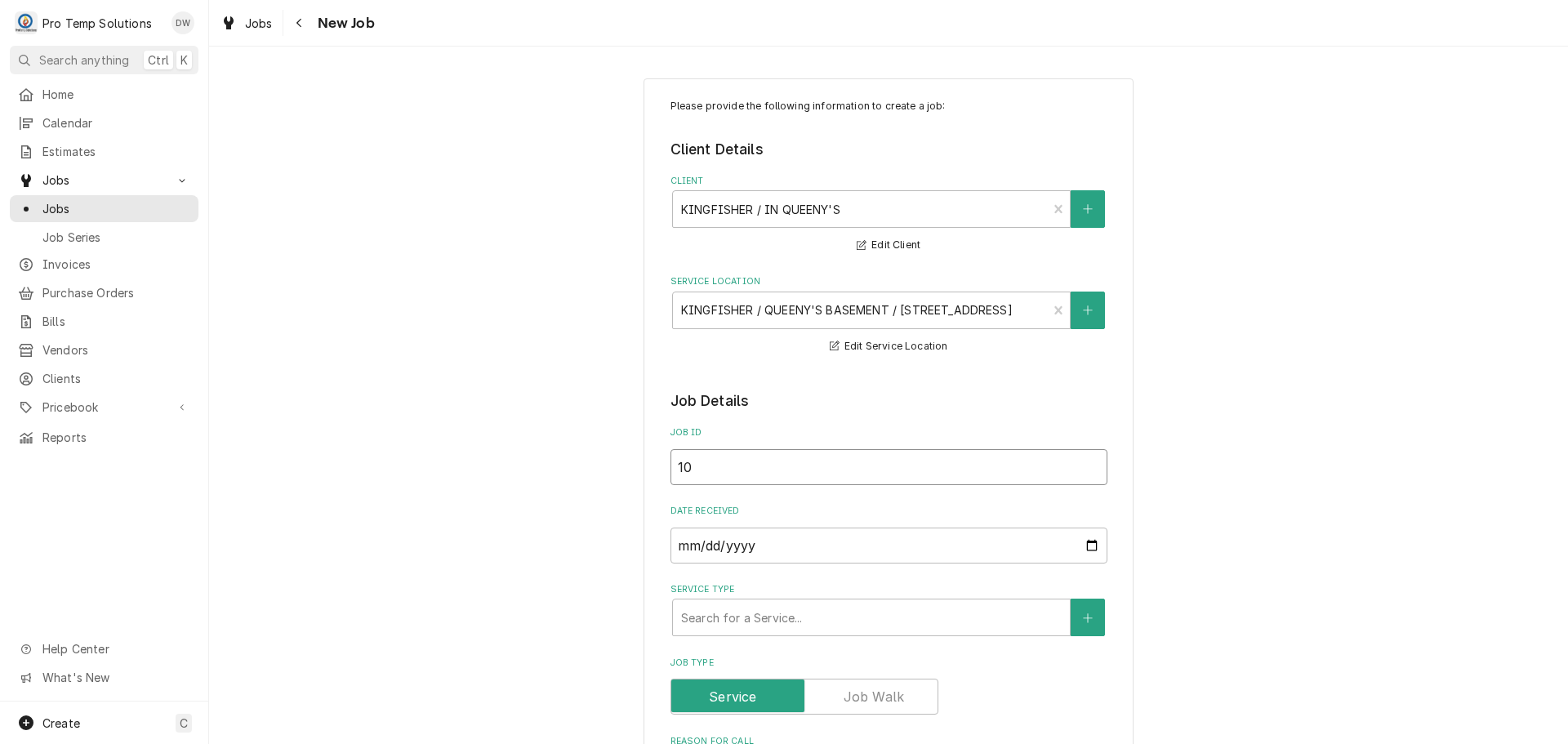
type textarea "x"
type input "101"
type textarea "x"
type input "1016"
type textarea "x"
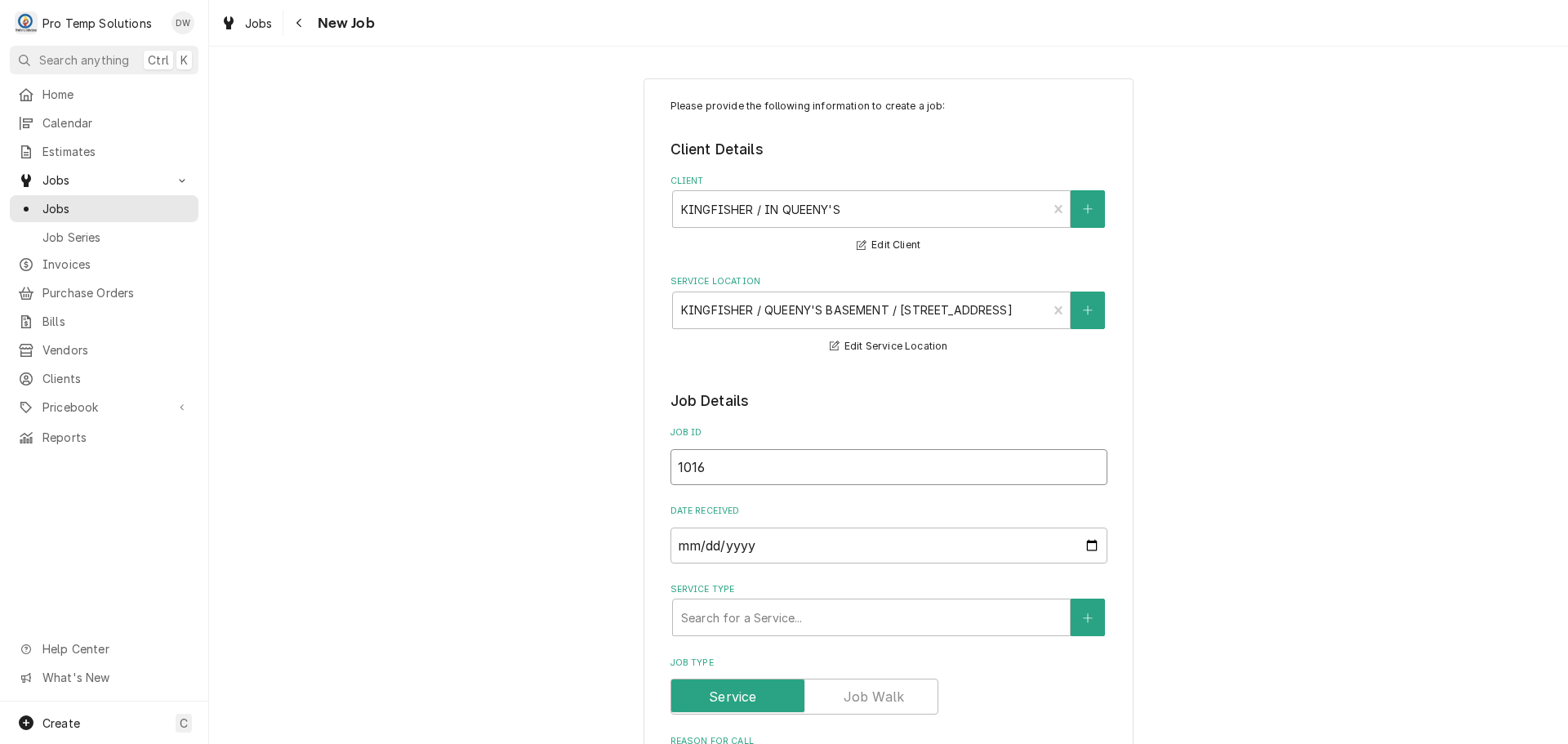
type input "10162"
type textarea "x"
type input "101625"
type textarea "x"
type input "101625-"
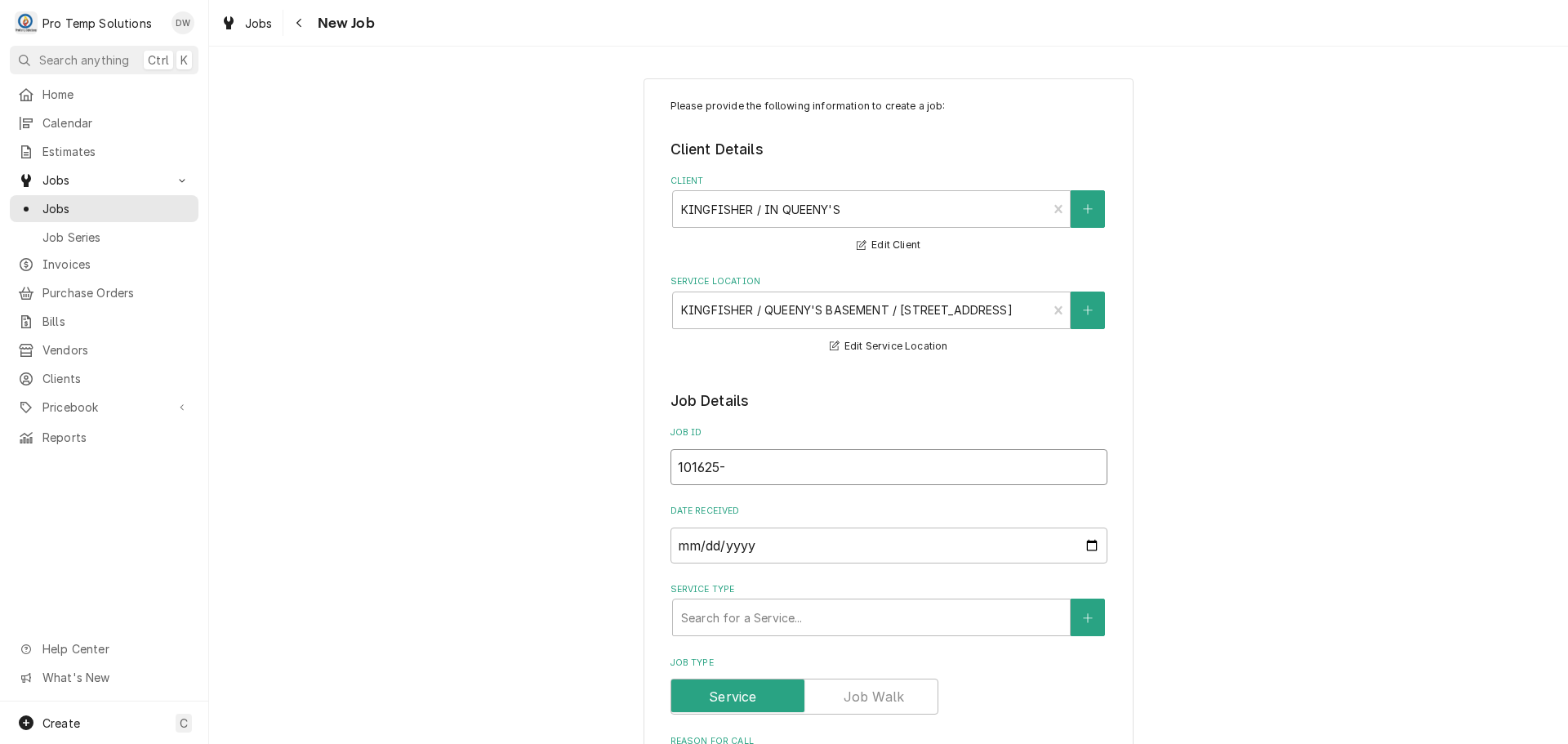
type textarea "x"
type input "101625-0"
type textarea "x"
type input "101625-01"
type textarea "x"
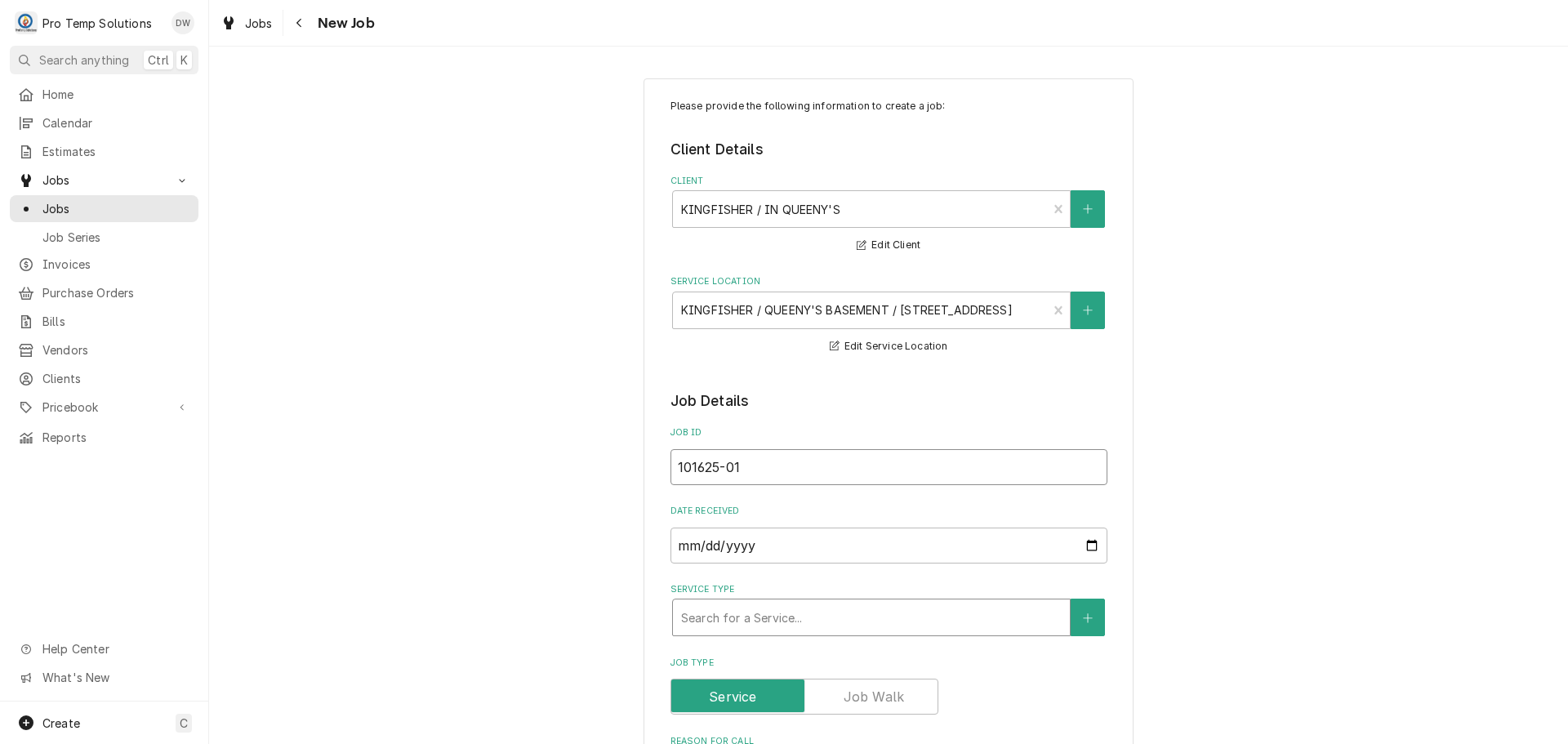
type input "101625-01"
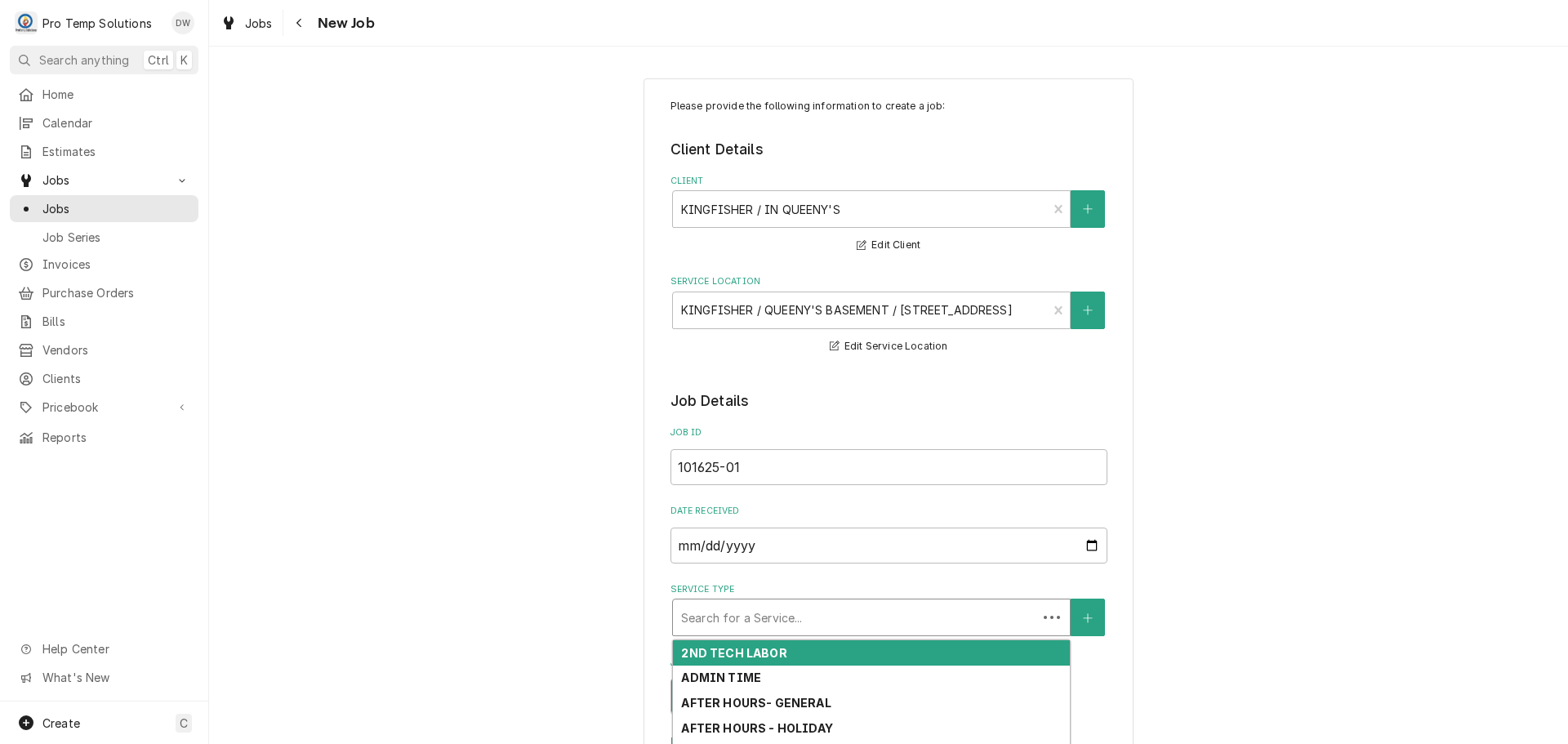
click at [826, 618] on div "Service Type" at bounding box center [856, 617] width 348 height 29
type textarea "x"
type input "R"
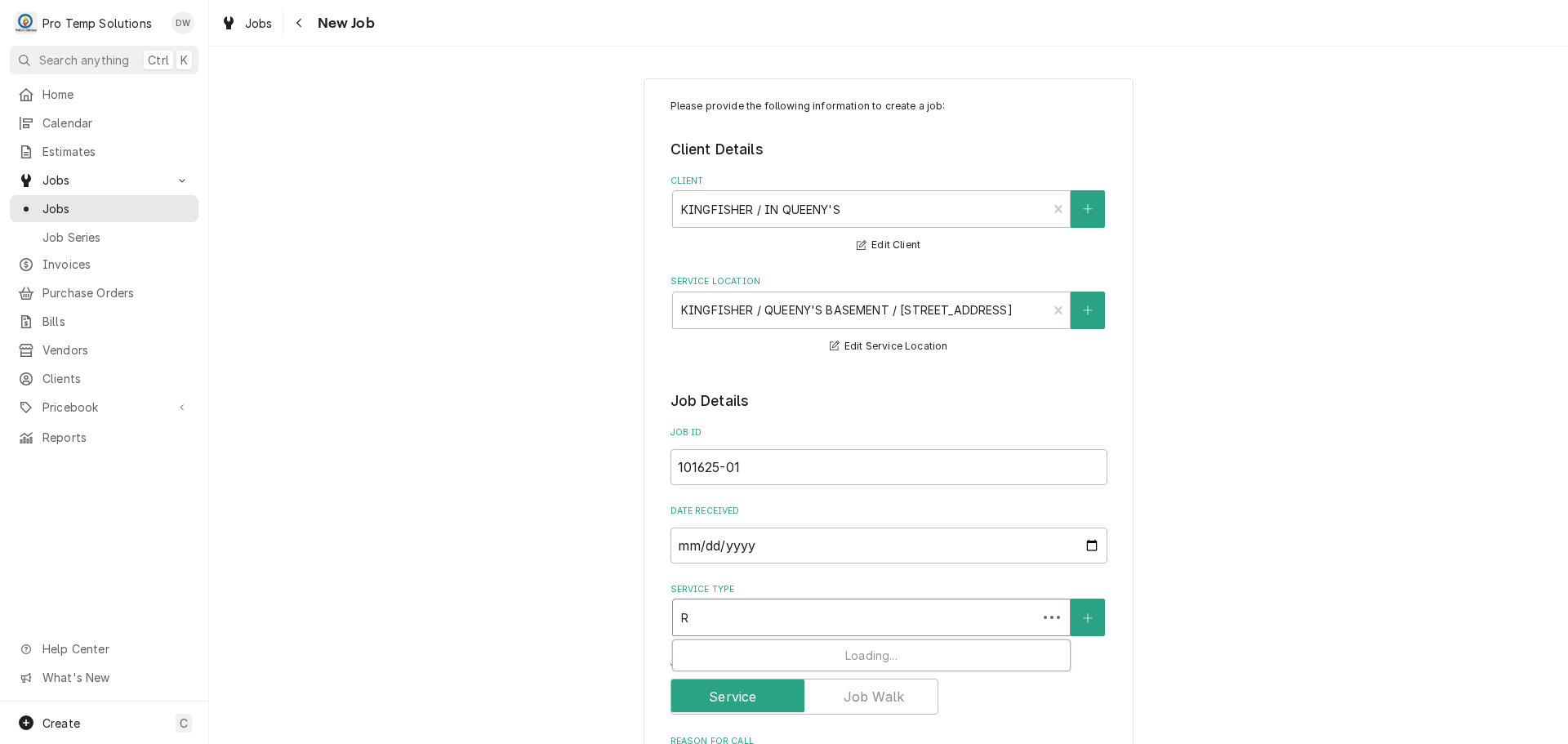
type textarea "x"
type input "RE"
type textarea "x"
type input "REF"
type textarea "x"
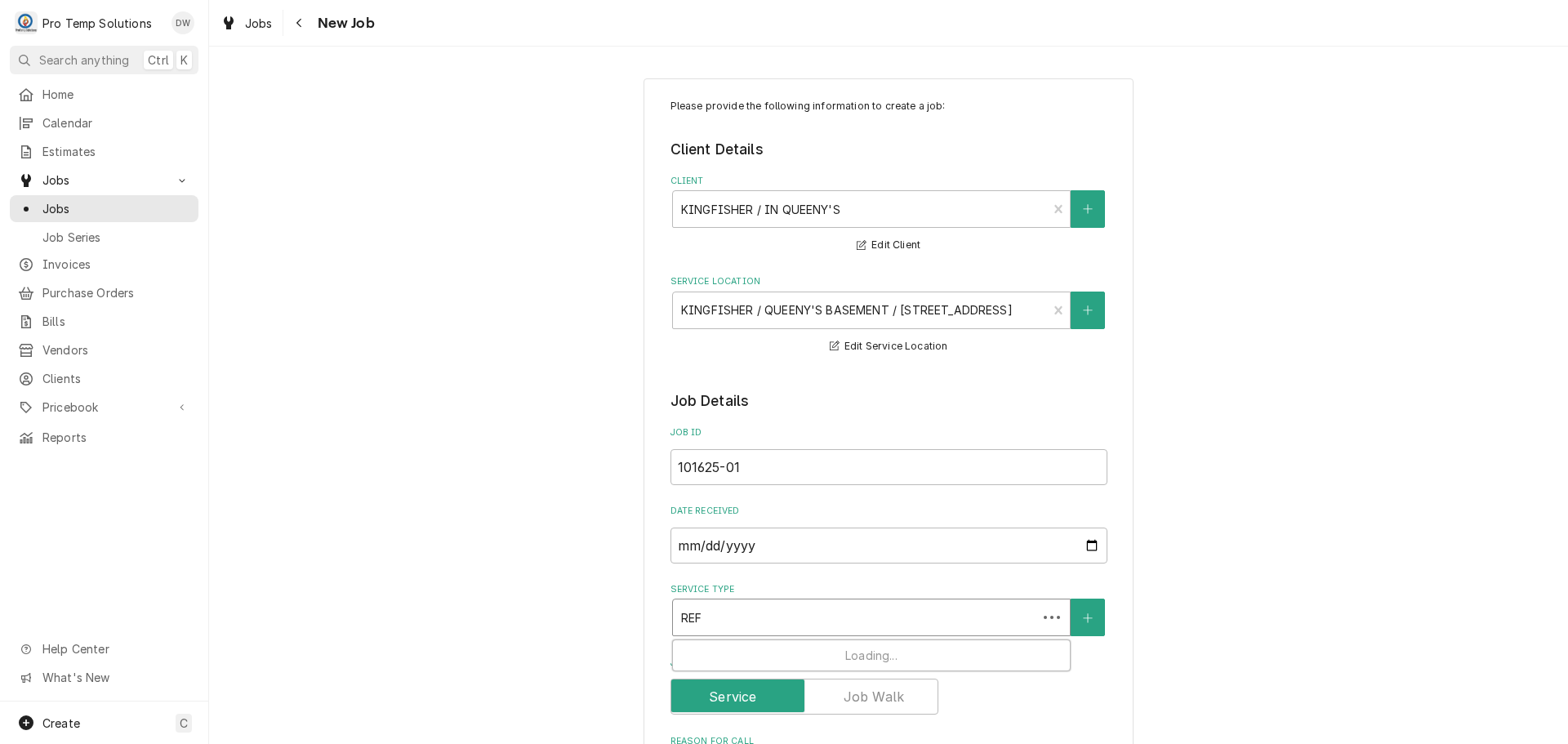
type input "REFR"
type textarea "x"
type input "REFRI"
type textarea "x"
type input "REFRIG"
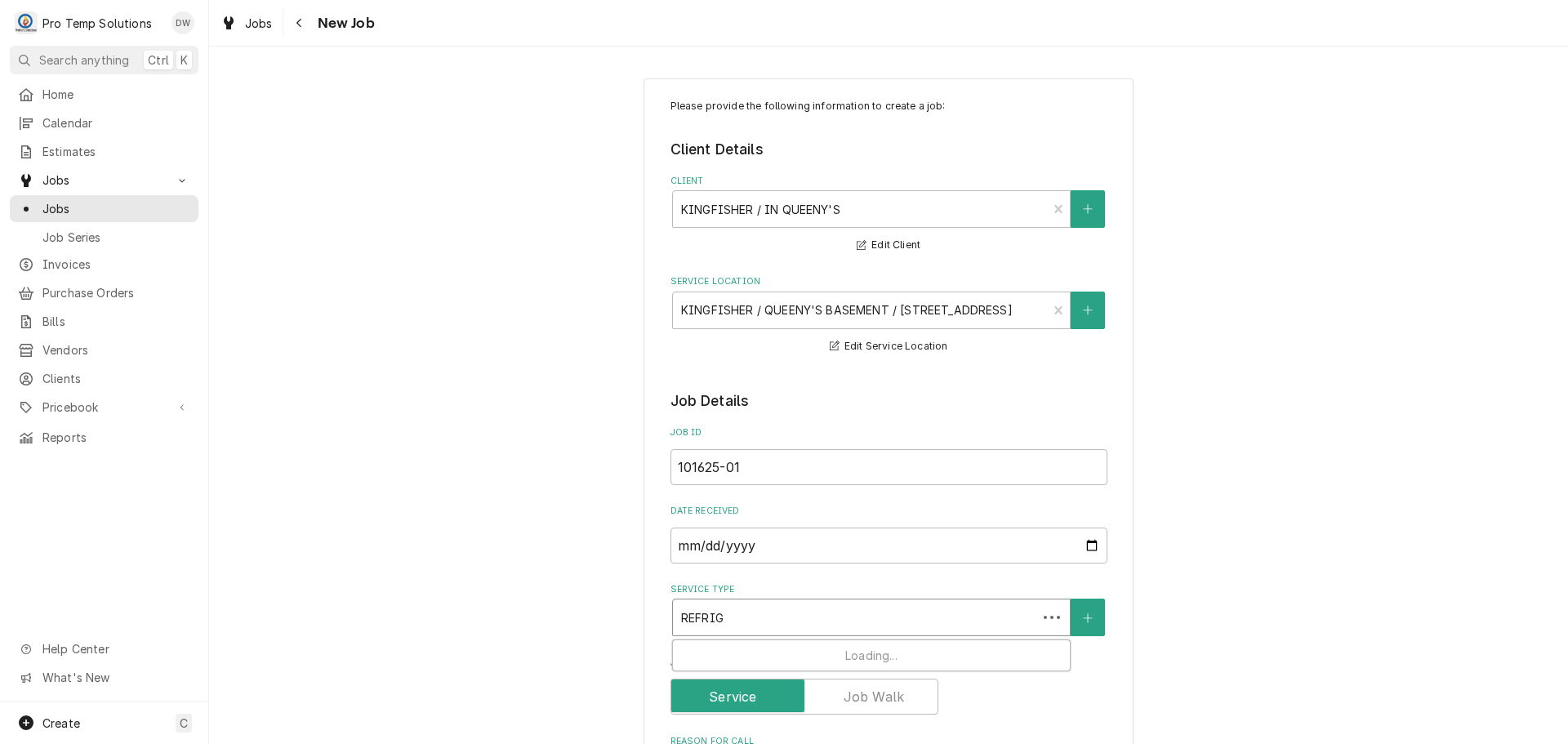
type textarea "x"
type input "REFRIG"
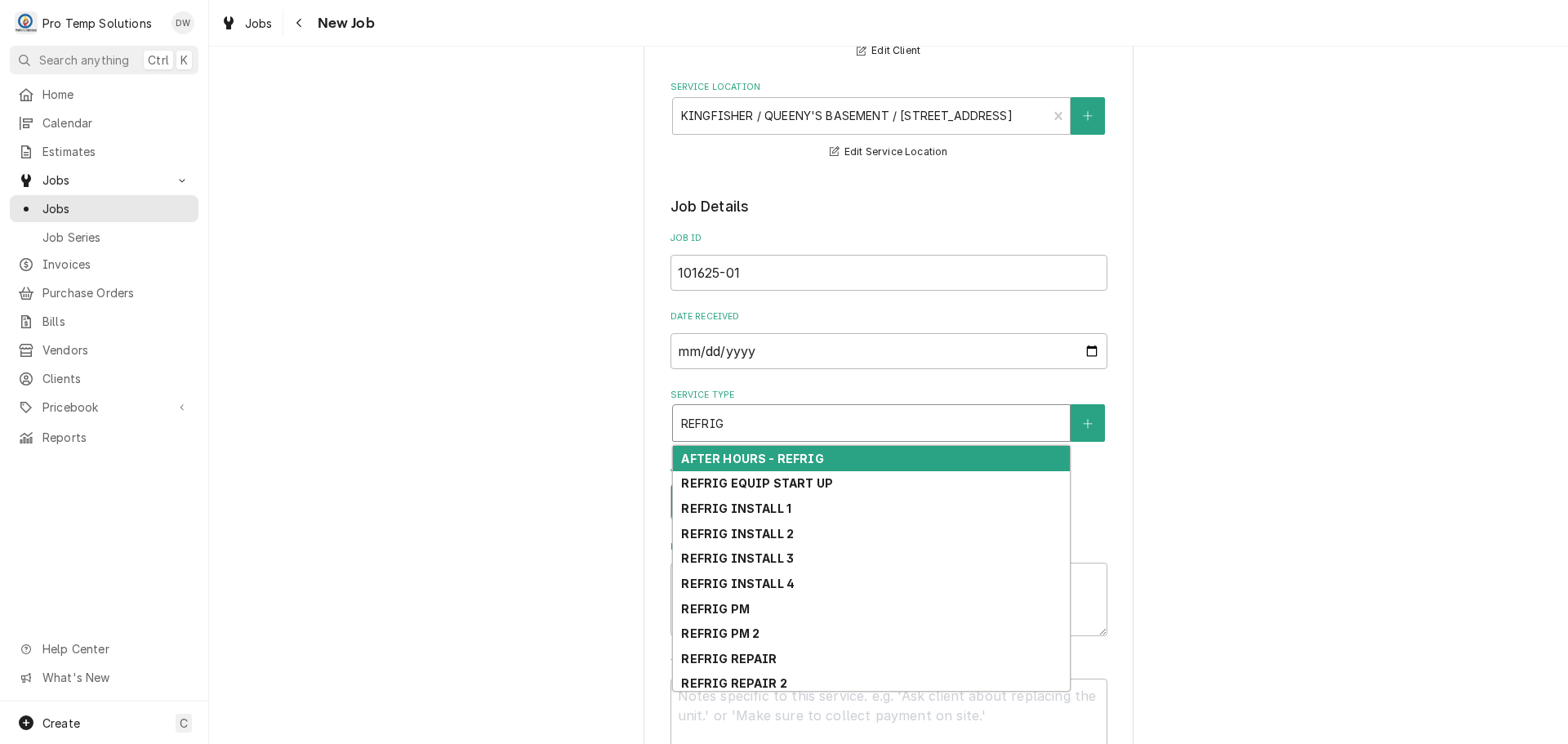
scroll to position [245, 0]
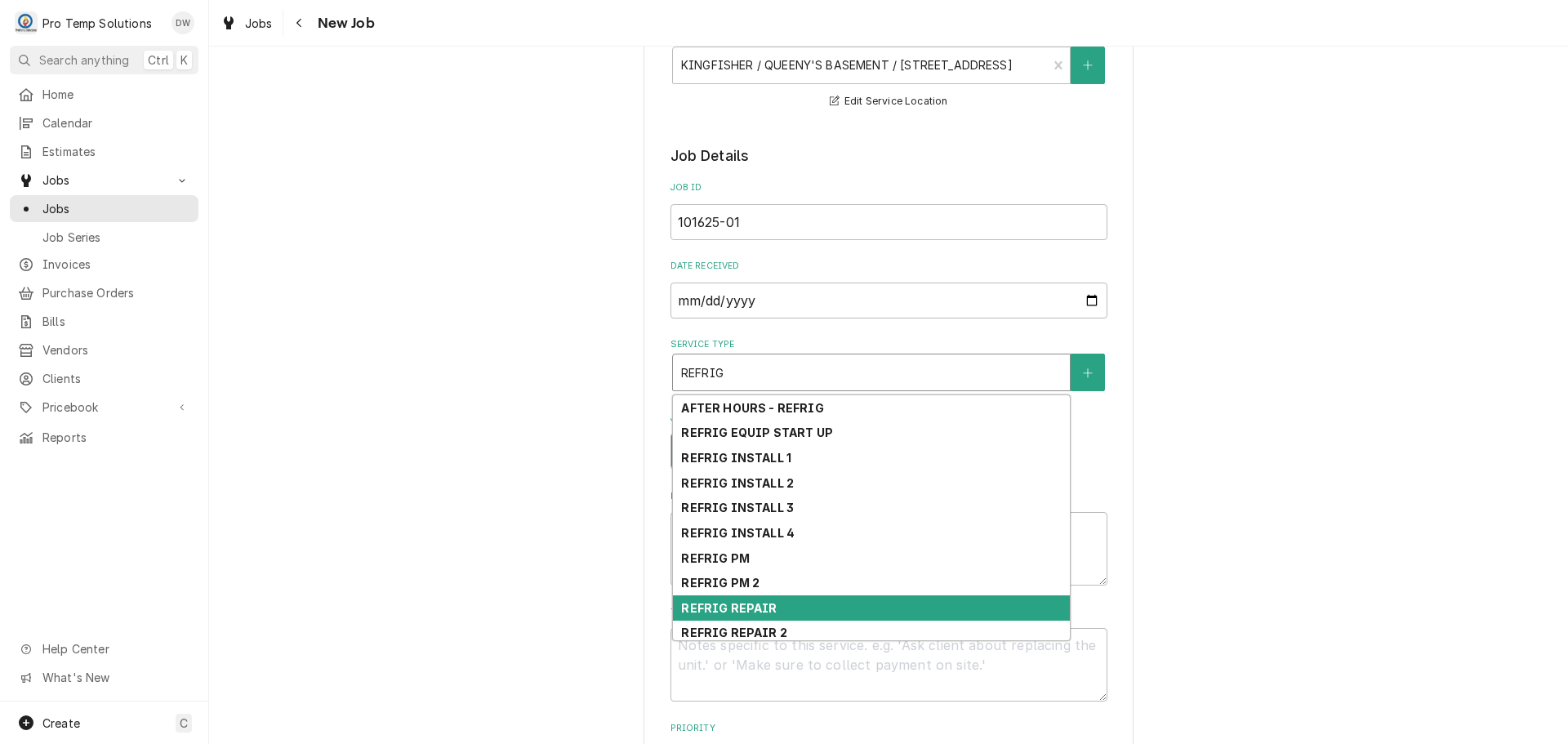
click at [879, 603] on div "REFRIG REPAIR" at bounding box center [871, 608] width 397 height 25
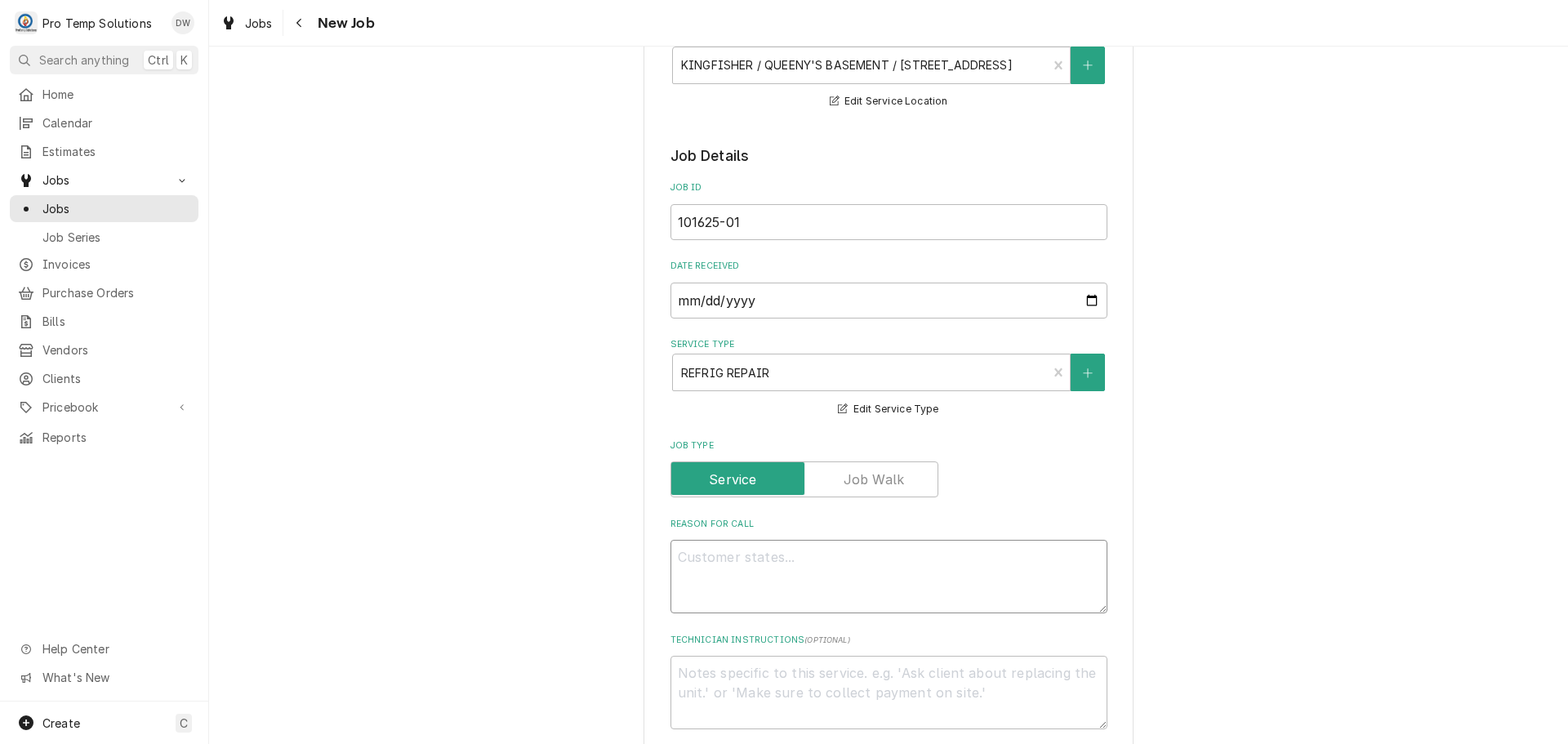
click at [786, 562] on textarea "Reason For Call" at bounding box center [889, 577] width 437 height 74
type textarea "x"
type textarea "I"
type textarea "x"
type textarea "IN"
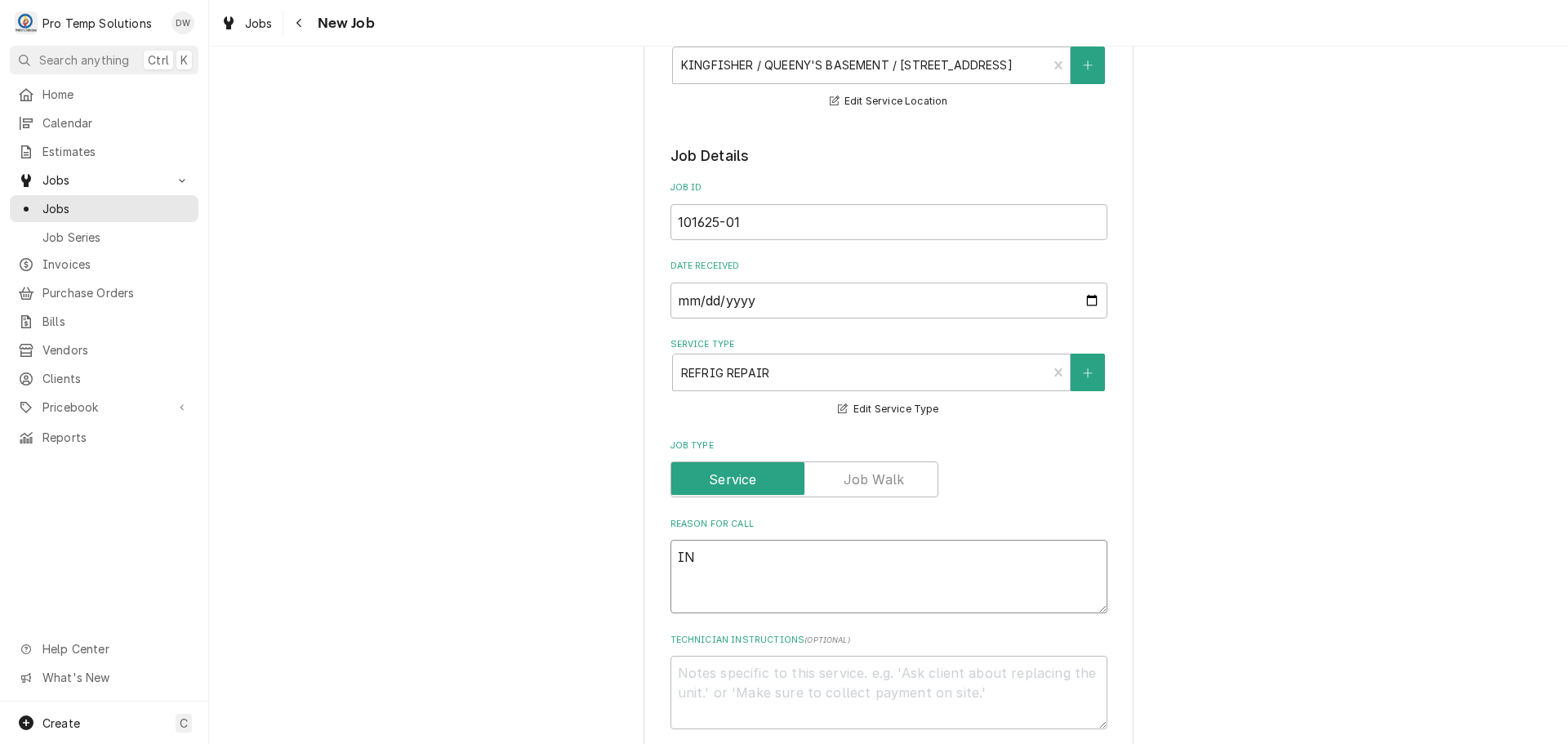
type textarea "x"
type textarea "INS"
type textarea "x"
type textarea "INST"
type textarea "x"
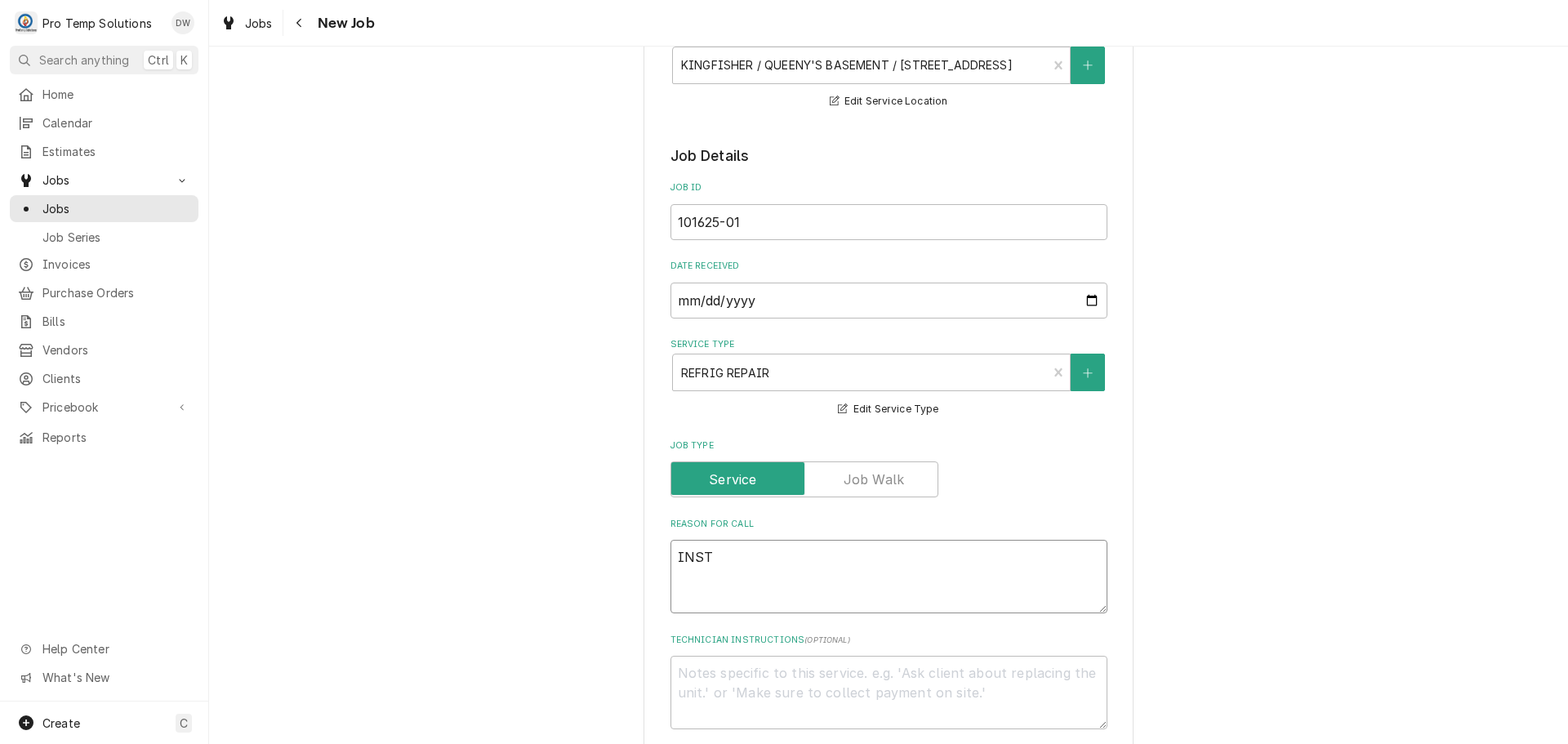
type textarea "INSTA"
type textarea "x"
type textarea "INSTAL"
type textarea "x"
type textarea "INSTALL"
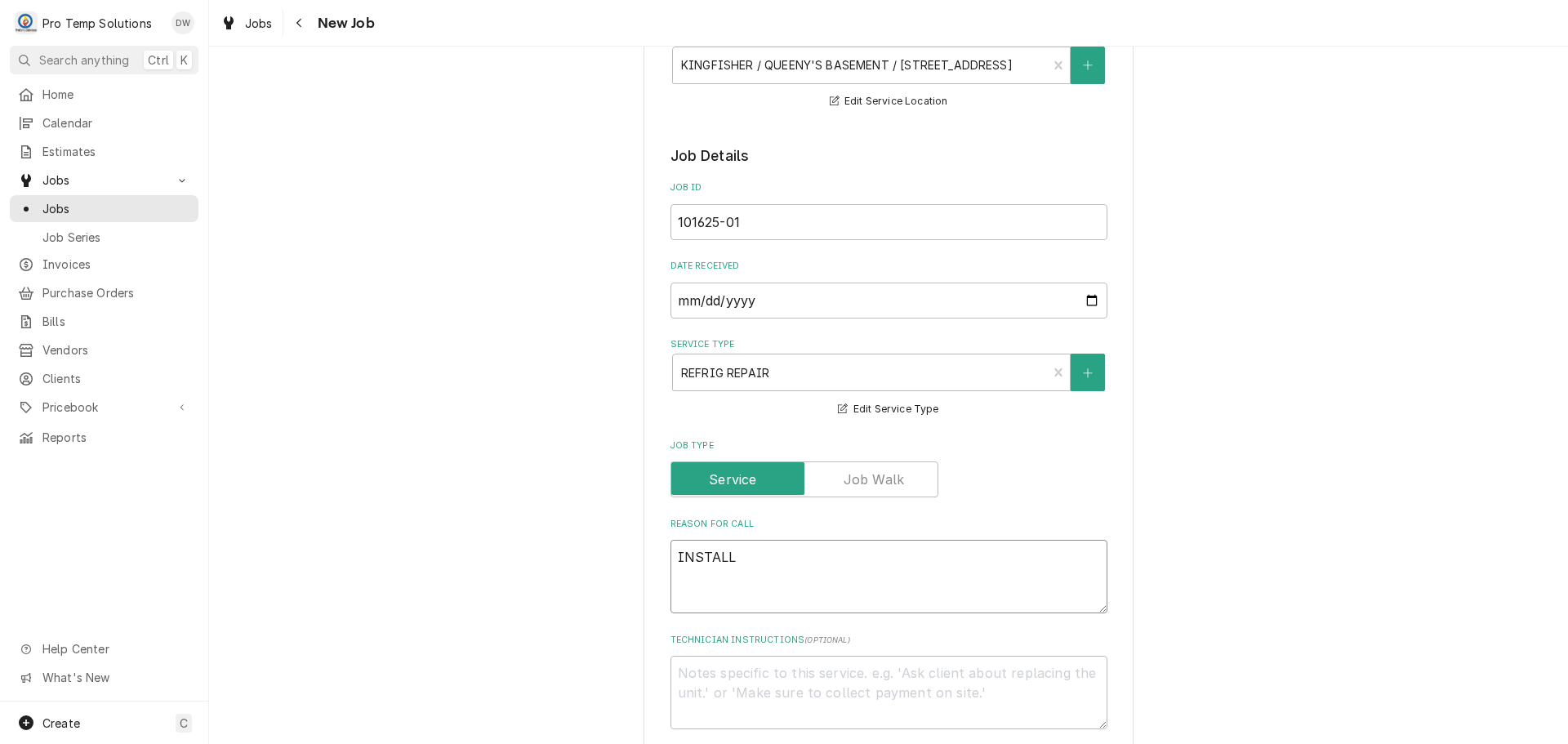
type textarea "x"
type textarea "INSTALL"
type textarea "x"
type textarea "INSTALL C"
type textarea "x"
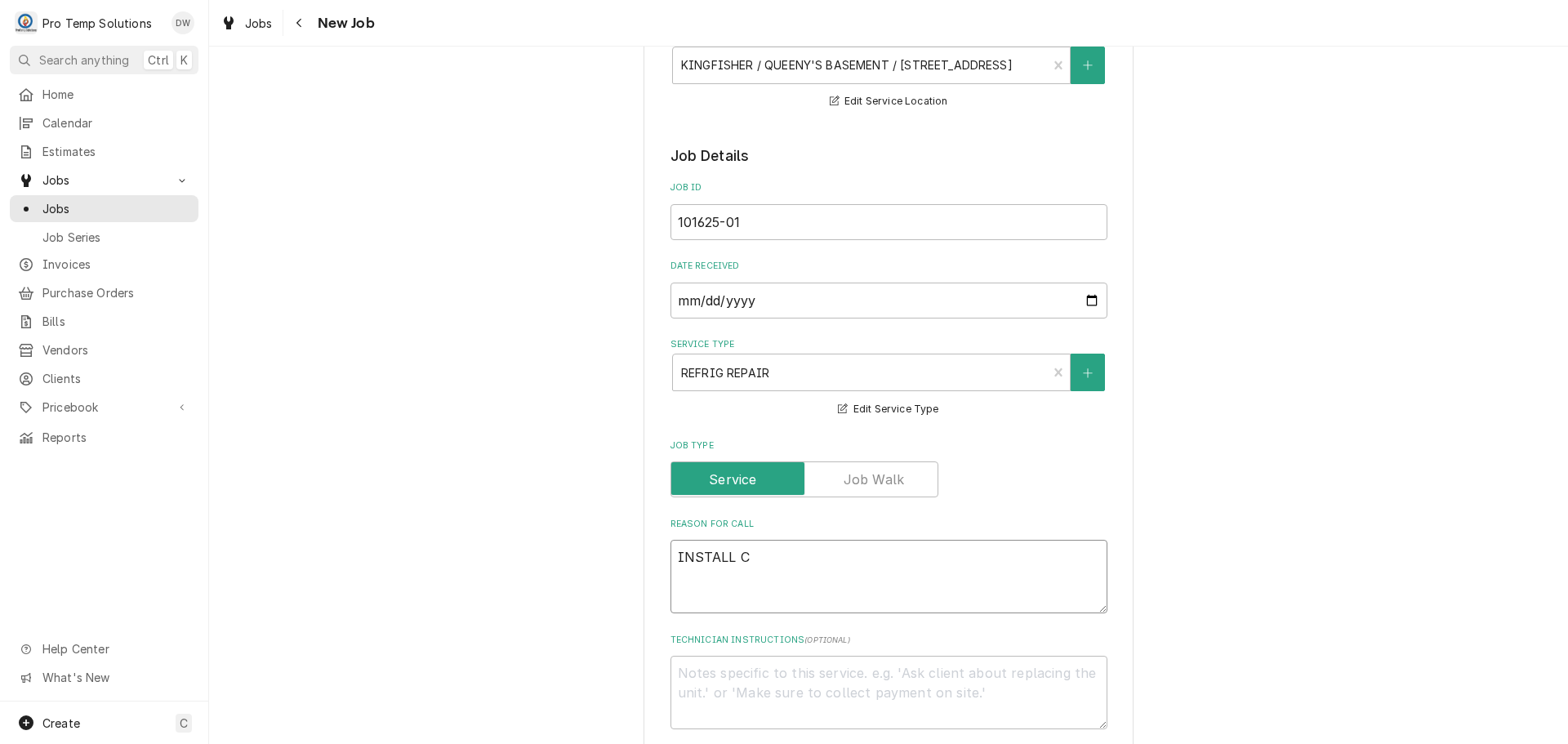
type textarea "INSTALL CO"
type textarea "x"
type textarea "INSTALL COM"
type textarea "x"
type textarea "INSTALL COMP"
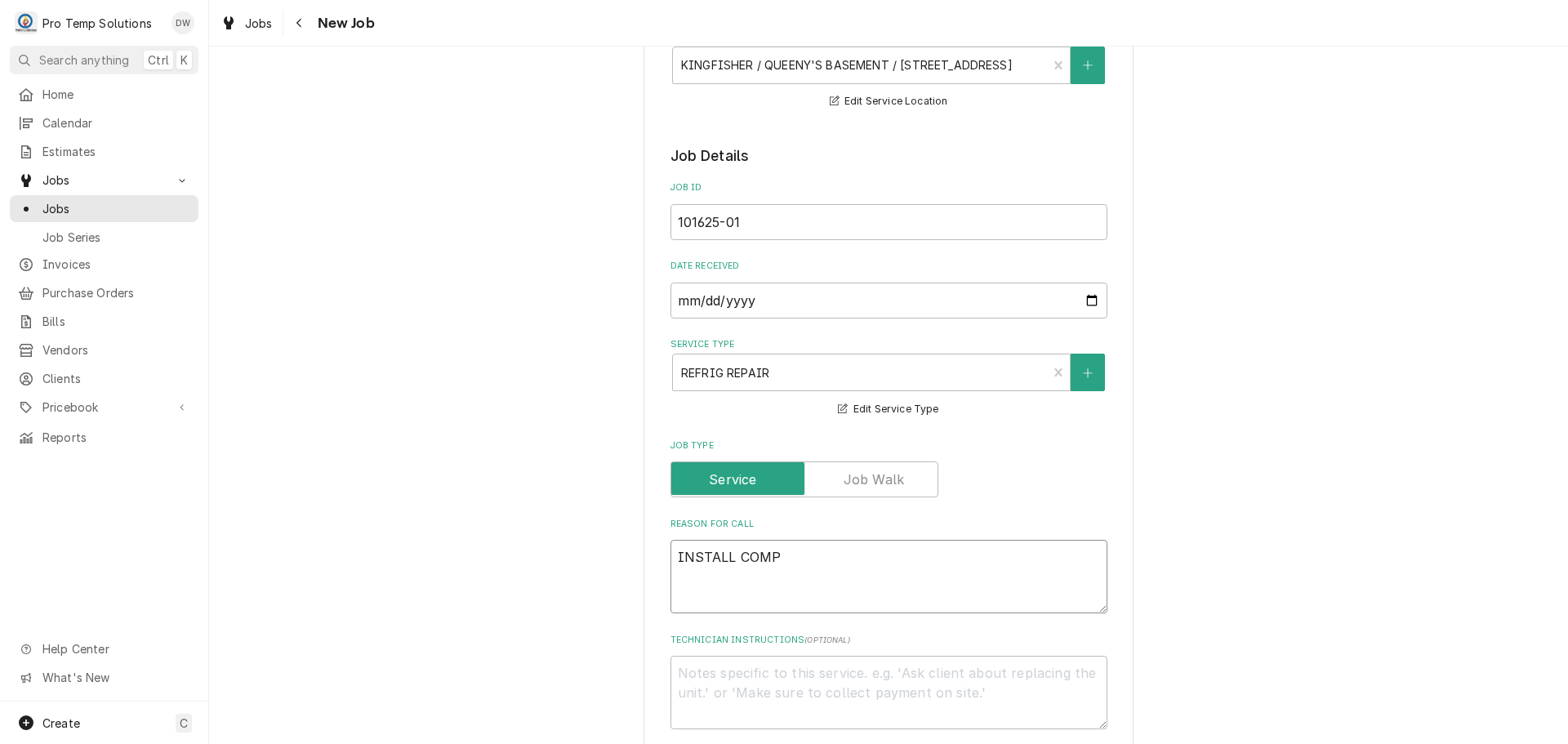
type textarea "x"
type textarea "INSTALL COMPR"
type textarea "x"
type textarea "INSTALL COMPRE"
type textarea "x"
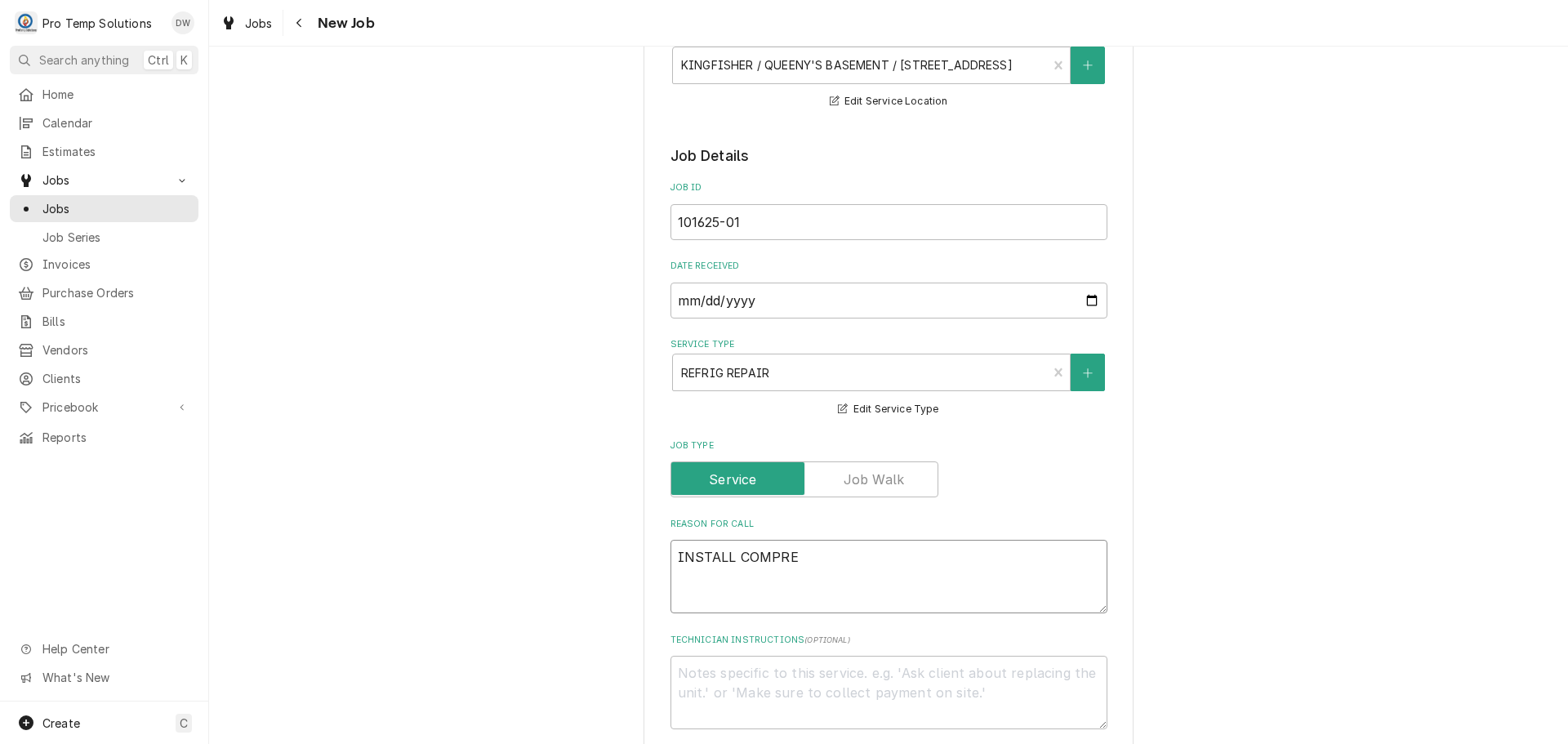
type textarea "INSTALL COMPRES"
type textarea "x"
type textarea "INSTALL COMPRESS"
type textarea "x"
type textarea "INSTALL COMPRESSO"
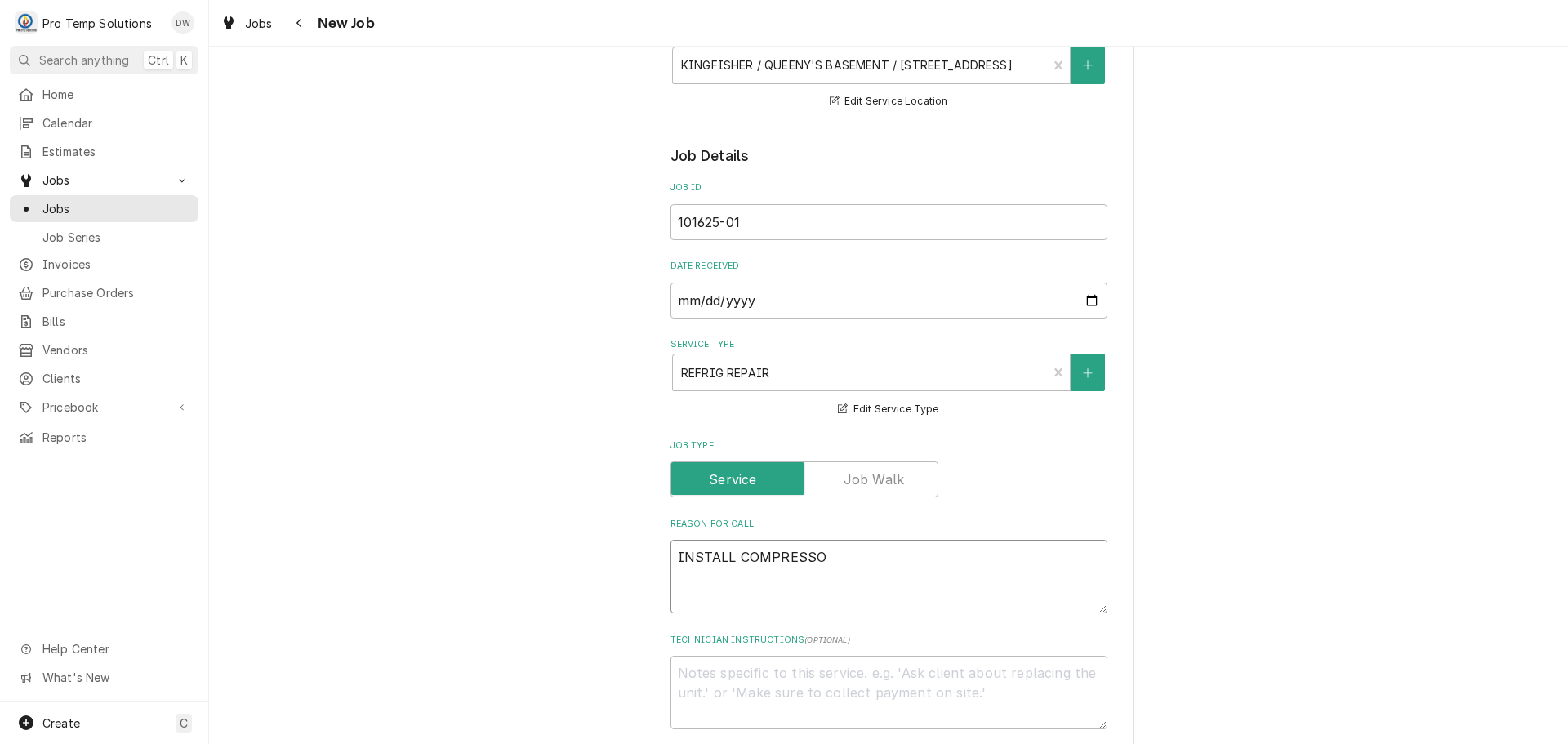
type textarea "x"
type textarea "INSTALL COMPRESSOR"
type textarea "x"
type textarea "INSTALL COMPRESSOR"
type textarea "x"
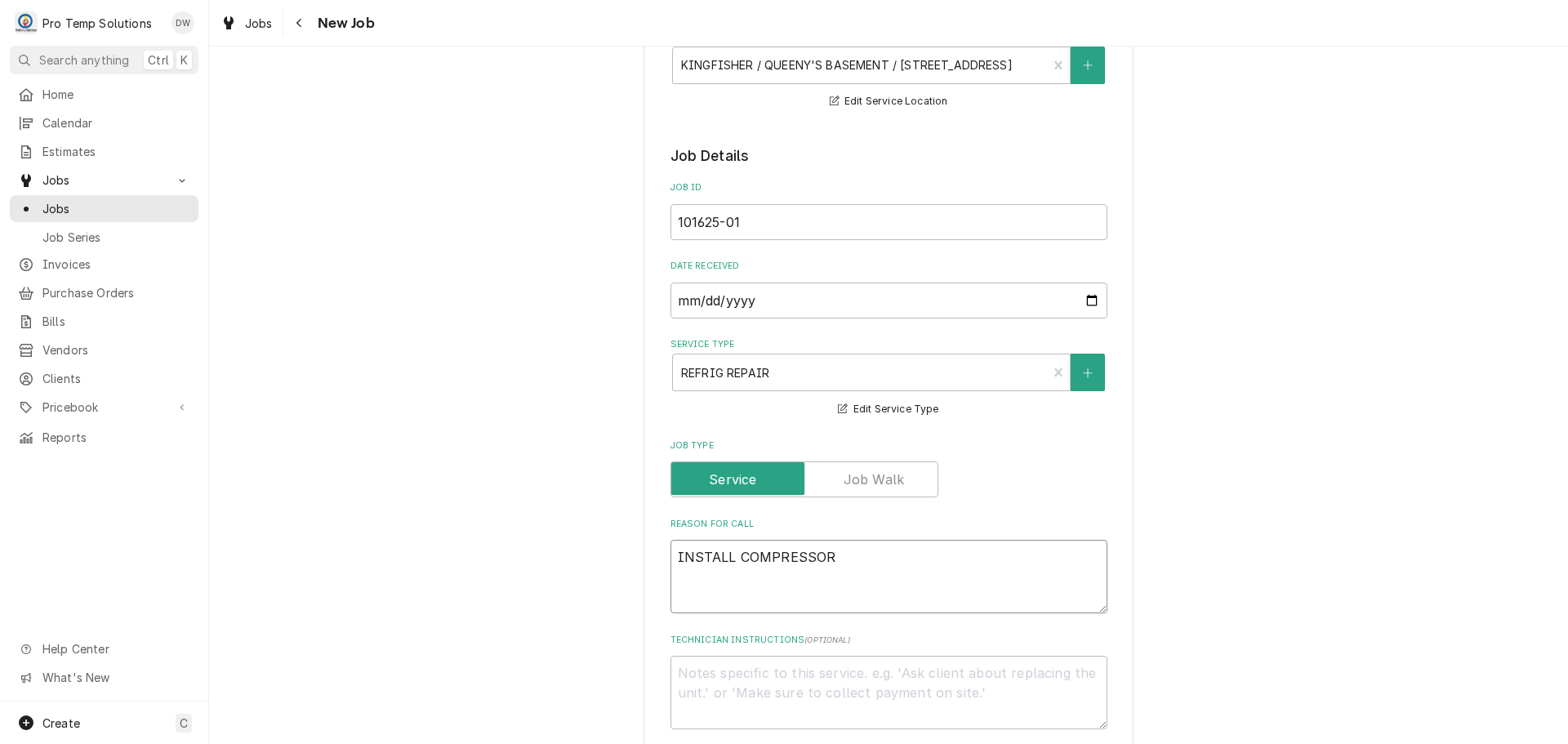
type textarea "INSTALL COMPRESSOR O"
type textarea "x"
type textarea "INSTALL COMPRESSOR ON"
type textarea "x"
type textarea "INSTALL COMPRESSOR ON"
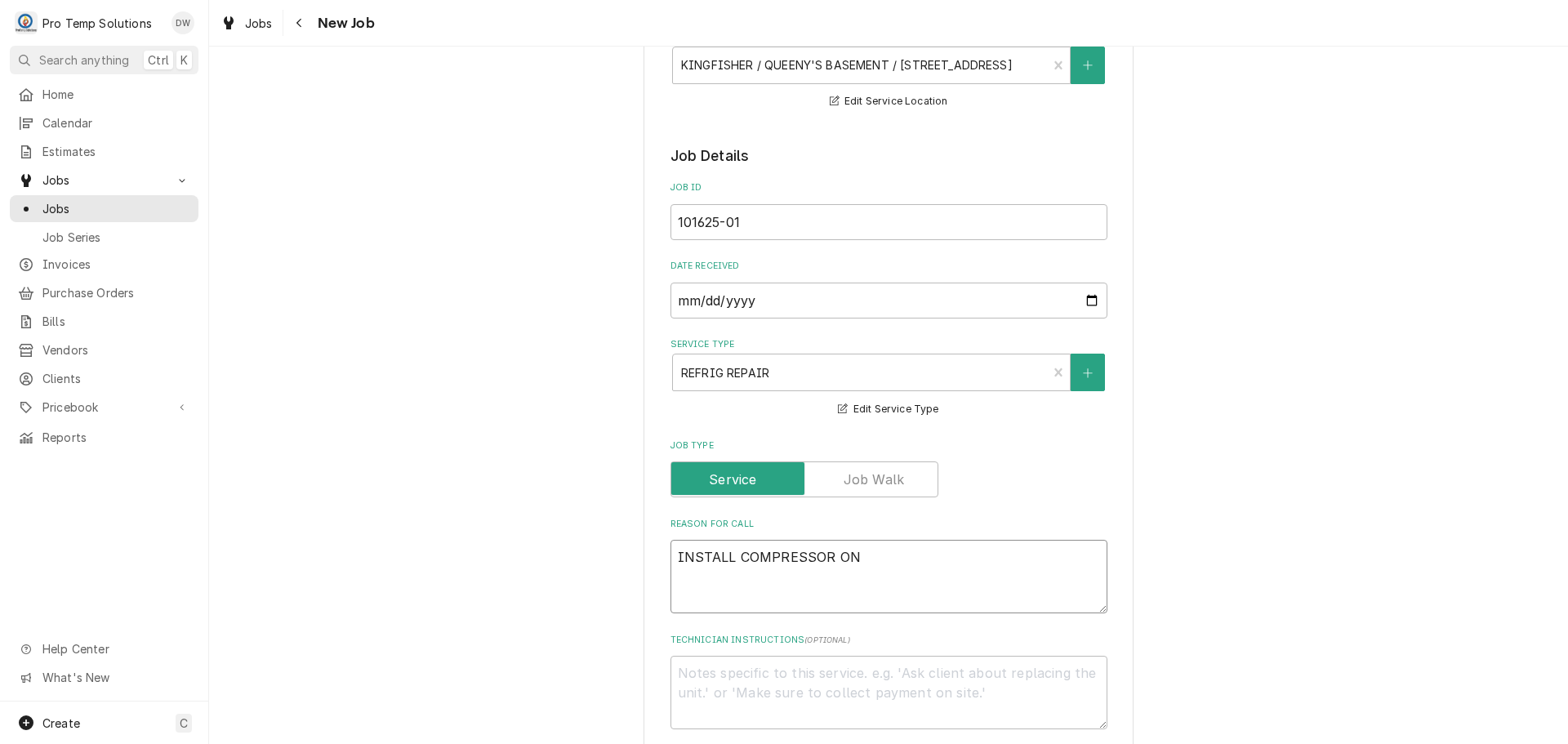
type textarea "x"
type textarea "INSTALL COMPRESSOR ON I"
type textarea "x"
type textarea "INSTALL COMPRESSOR ON IC"
type textarea "x"
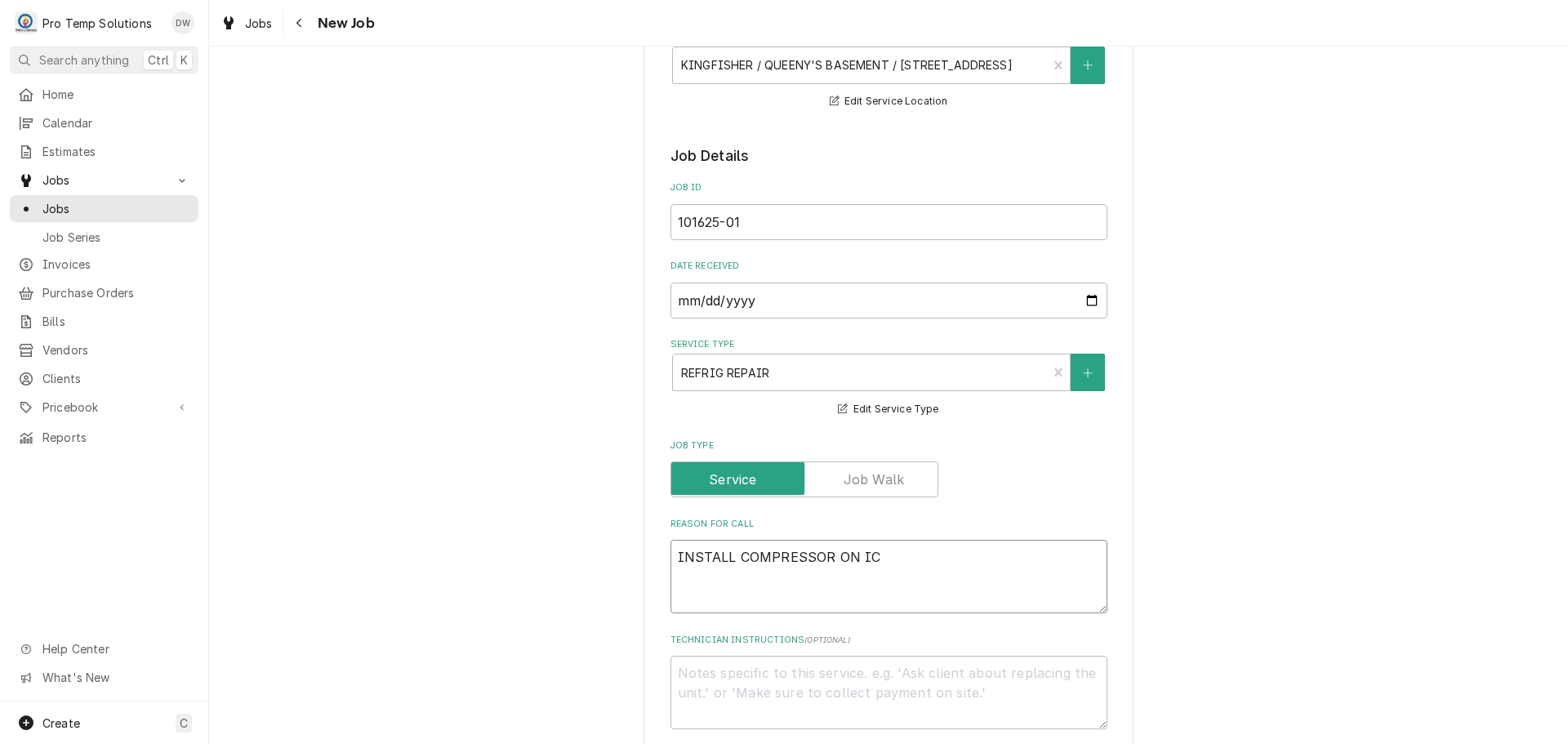
type textarea "INSTALL COMPRESSOR ON ICE"
type textarea "x"
type textarea "INSTALL COMPRESSOR ON ICE"
type textarea "x"
type textarea "INSTALL COMPRESSOR ON ICE B"
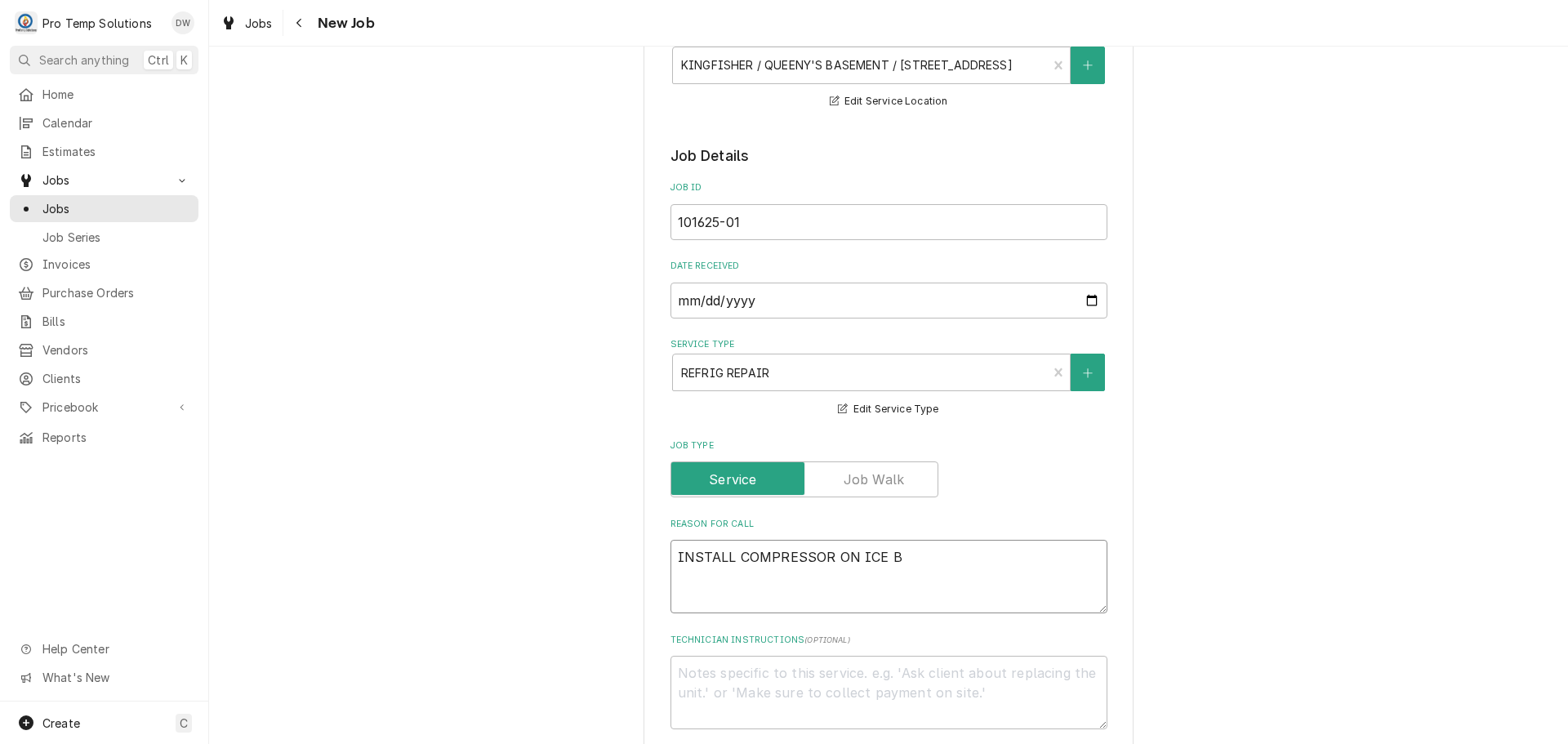
type textarea "x"
type textarea "INSTALL COMPRESSOR ON ICE BL"
type textarea "x"
type textarea "INSTALL COMPRESSOR ON ICE BLO"
type textarea "x"
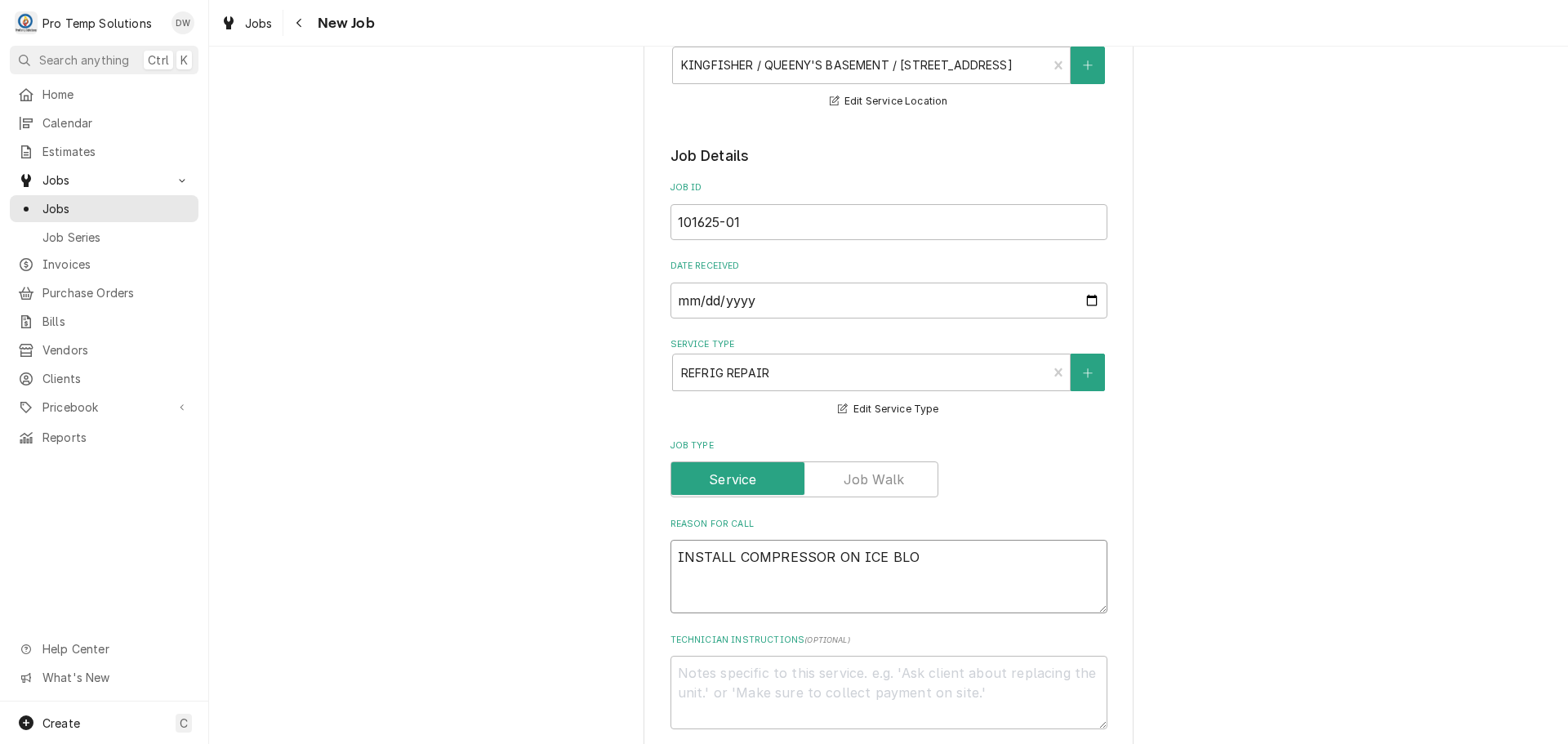
type textarea "INSTALL COMPRESSOR ON ICE BLOC"
type textarea "x"
type textarea "INSTALL COMPRESSOR ON ICE BLOCK"
type textarea "x"
type textarea "INSTALL COMPRESSOR ON ICE BLOCK"
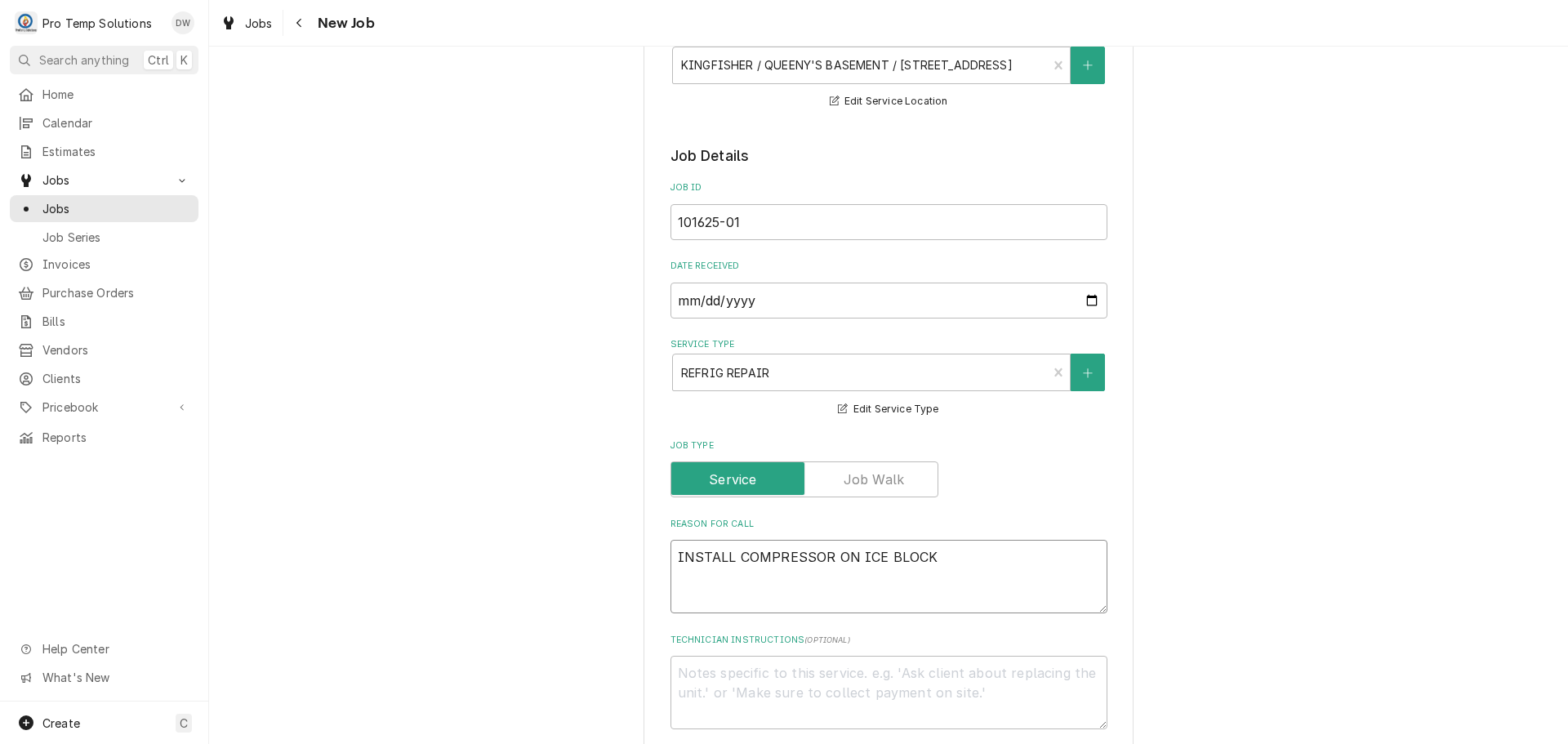
type textarea "x"
type textarea "INSTALL COMPRESSOR ON ICE BLOCK M"
type textarea "x"
type textarea "INSTALL COMPRESSOR ON ICE BLOCK MA"
type textarea "x"
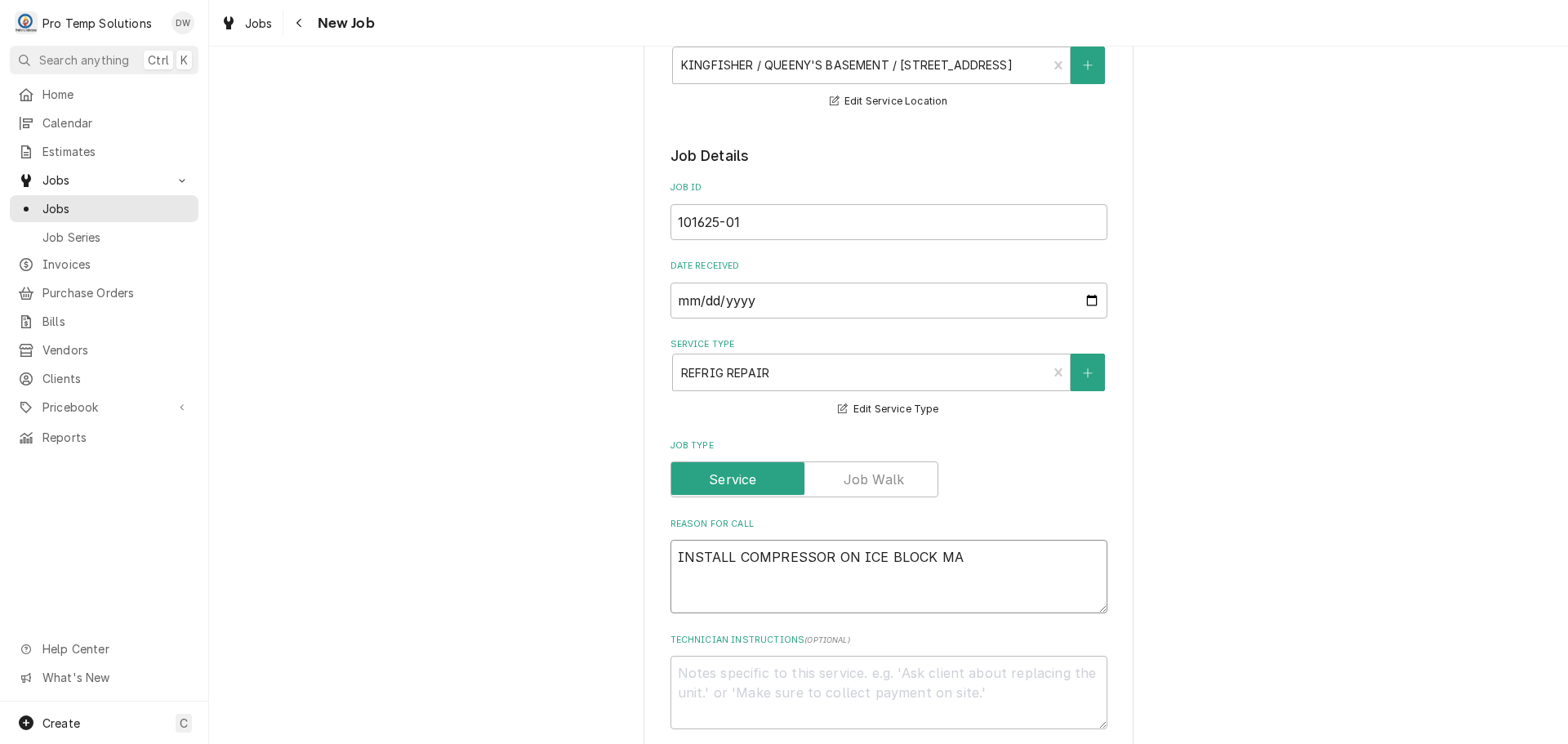
type textarea "INSTALL COMPRESSOR ON ICE BLOCK MAK"
type textarea "x"
type textarea "INSTALL COMPRESSOR ON ICE BLOCK MAKE"
type textarea "x"
type textarea "INSTALL COMPRESSOR ON ICE BLOCK MAKER"
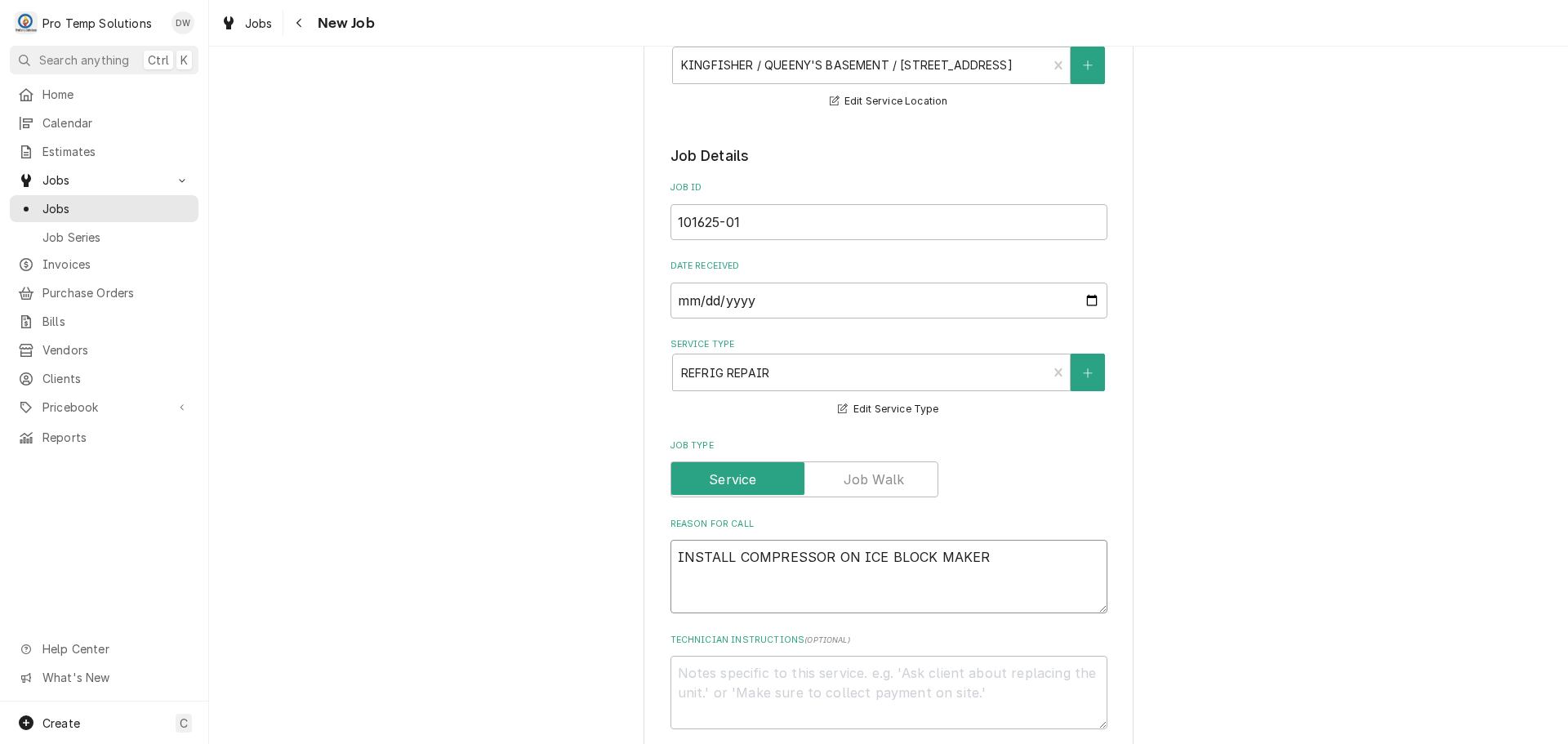
type textarea "x"
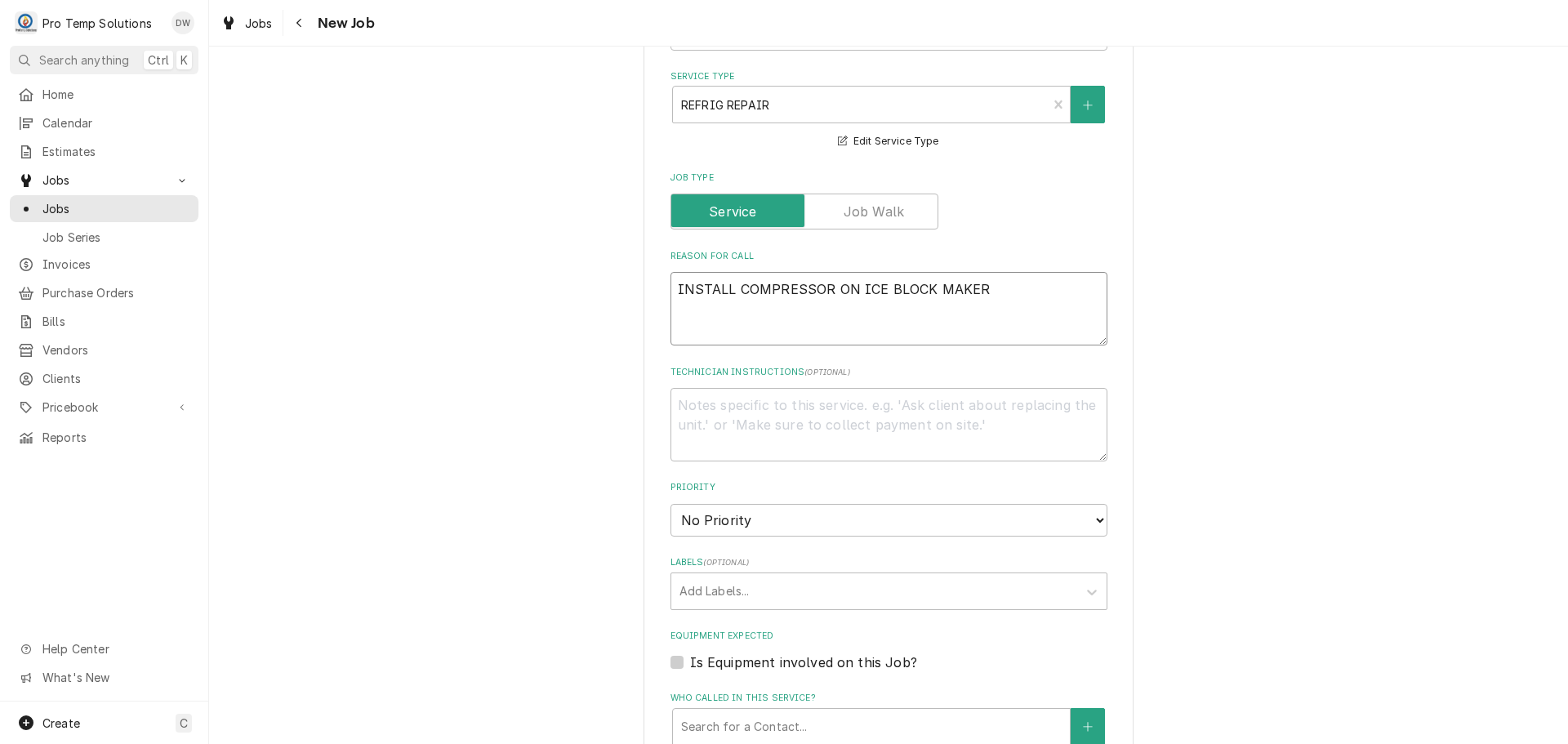
scroll to position [653, 0]
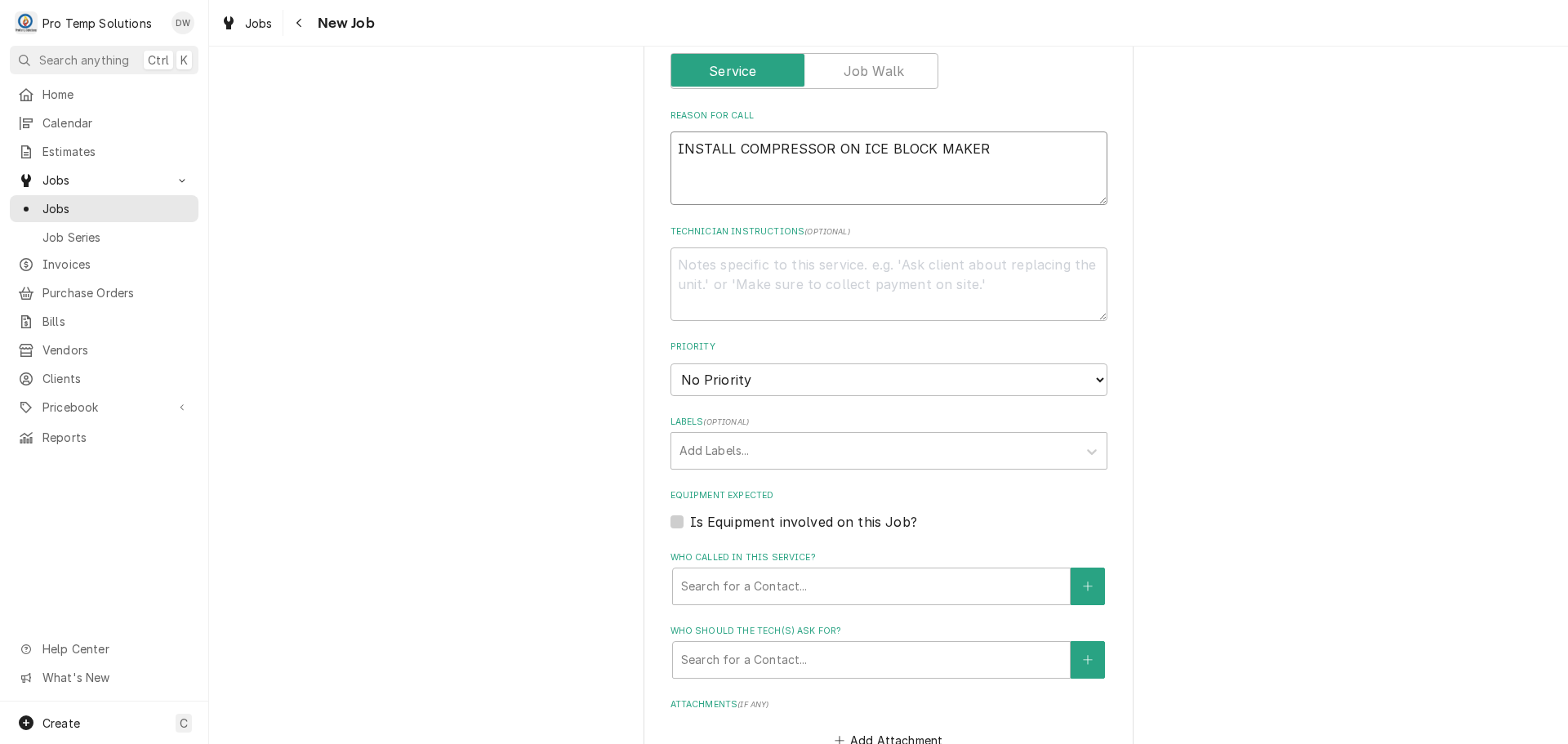
type textarea "INSTALL COMPRESSOR ON ICE BLOCK MAKER"
click at [747, 275] on textarea "Technician Instructions ( optional )" at bounding box center [889, 285] width 437 height 74
type textarea "x"
type textarea "U"
type textarea "x"
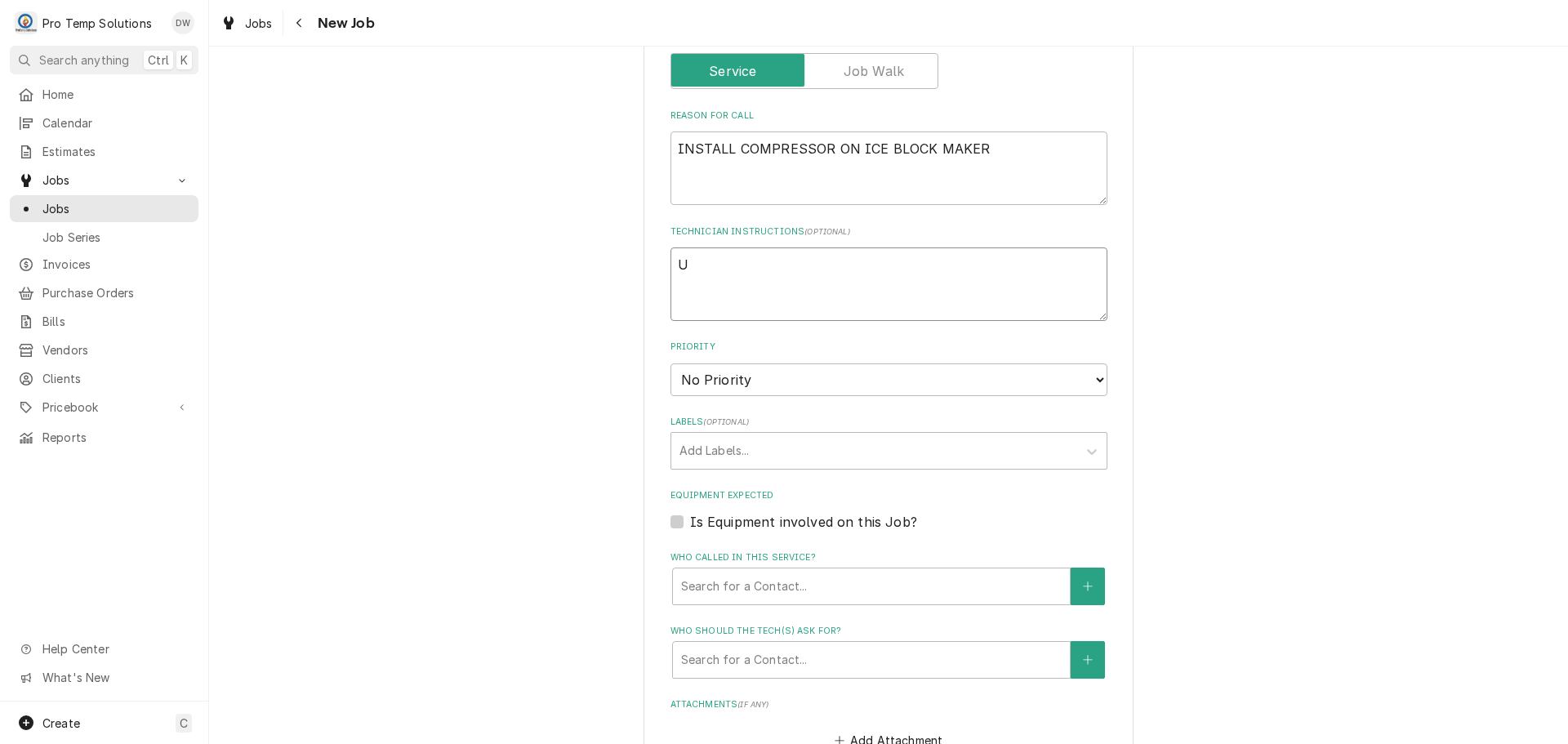
type textarea "UR"
type textarea "x"
type textarea "URI"
type textarea "x"
type textarea "URI"
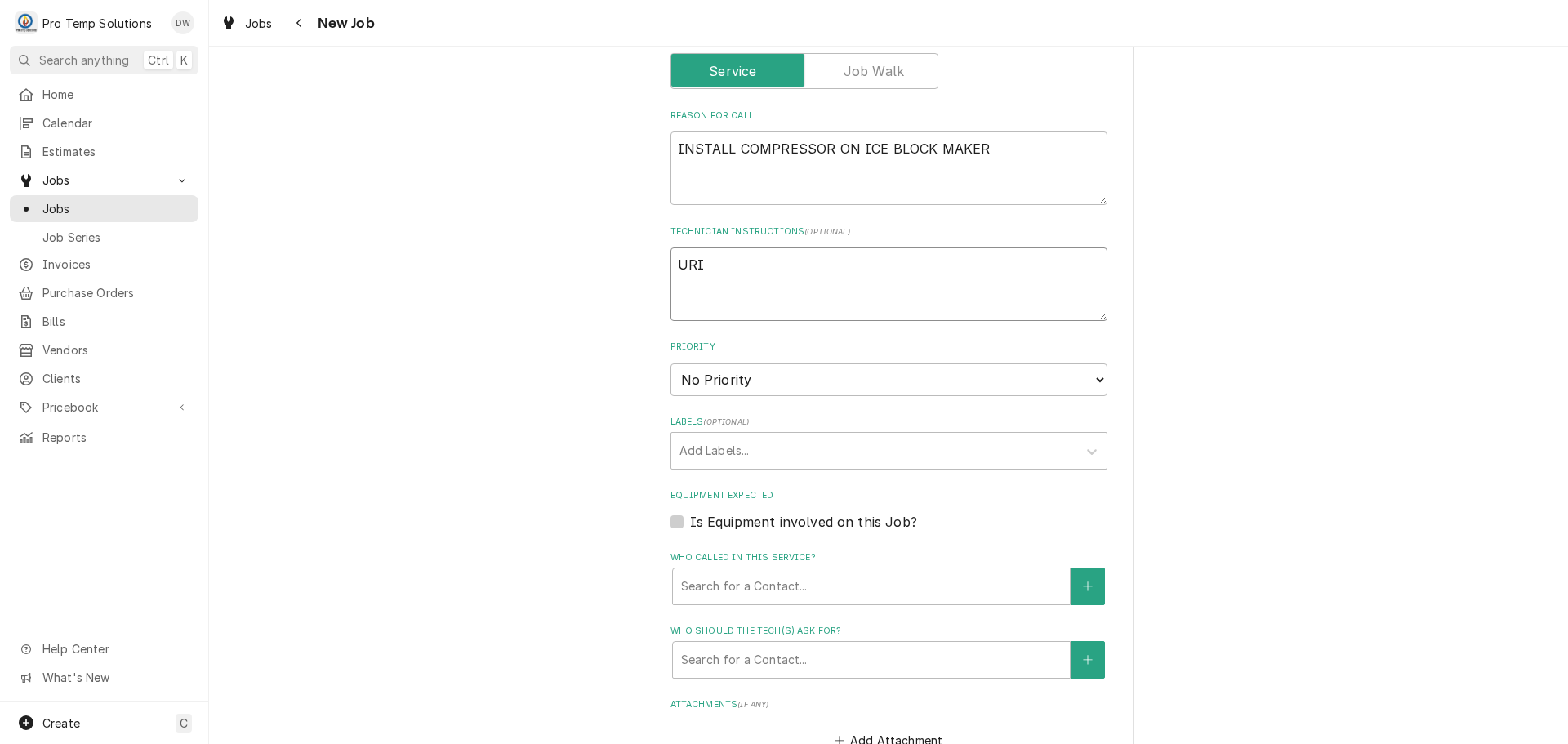
type textarea "x"
type textarea "URI $"
type textarea "x"
type textarea "URI $8"
type textarea "x"
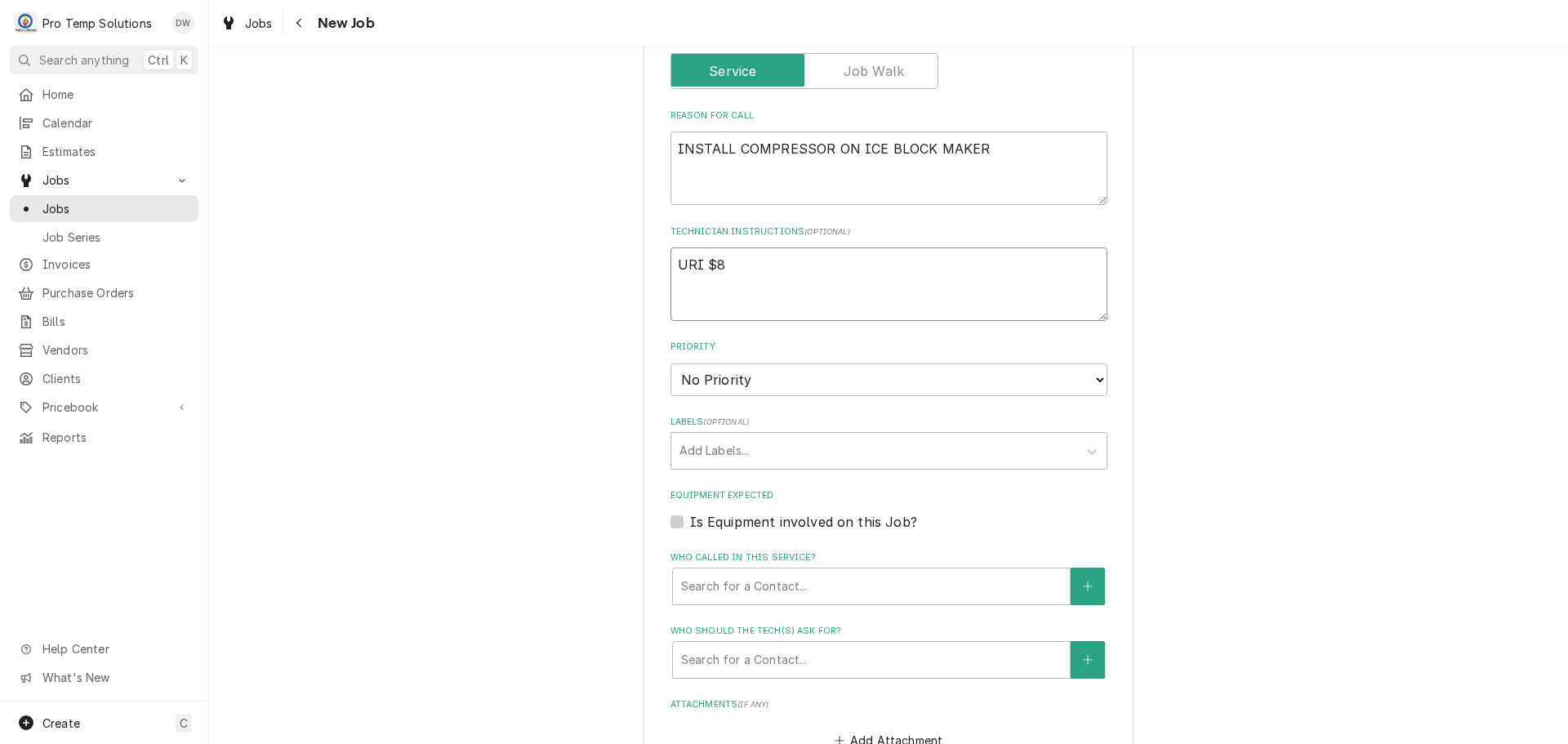
type textarea "URI $86"
type textarea "x"
type textarea "URI $863"
type textarea "x"
type textarea "URI $863."
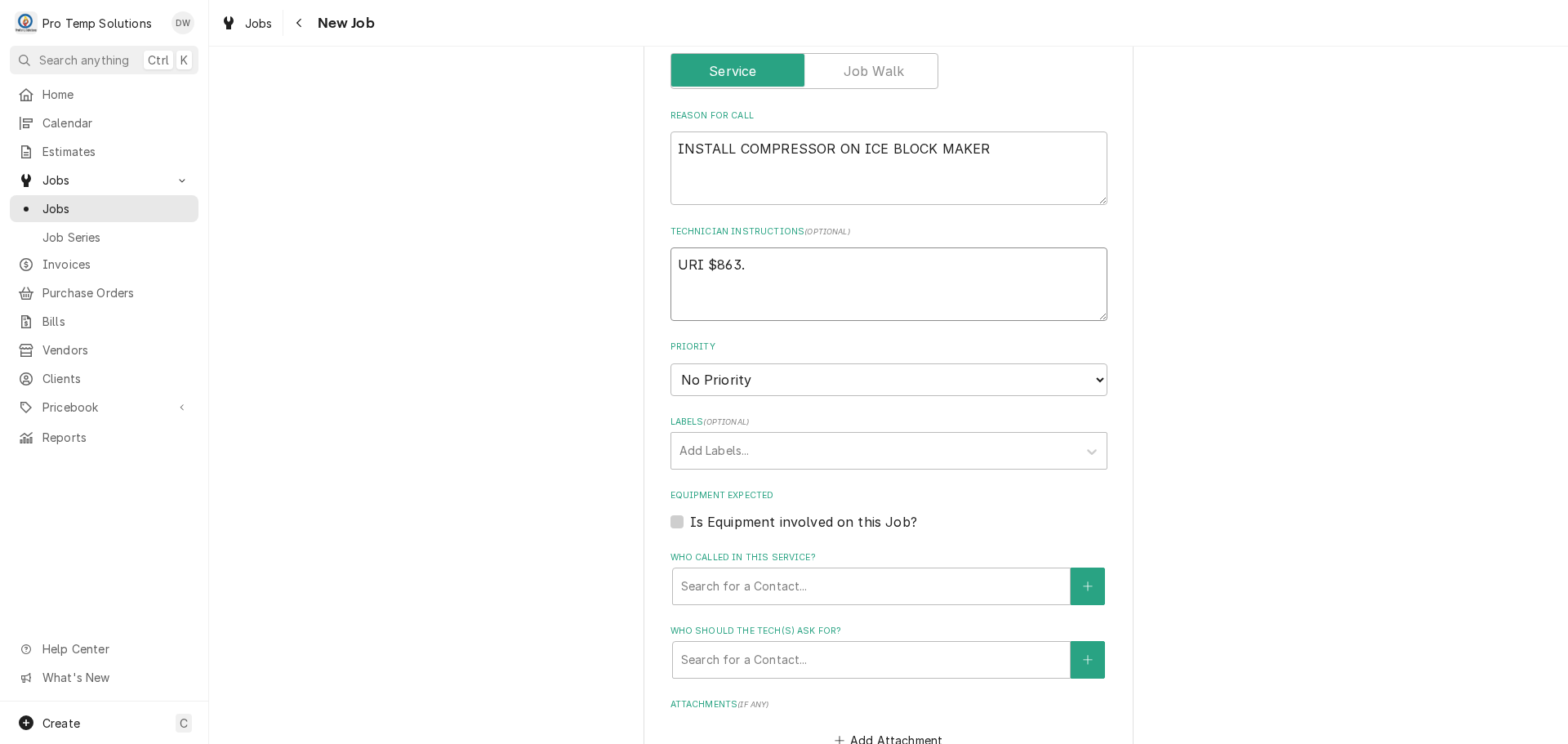
type textarea "x"
type textarea "URI $863.7"
type textarea "x"
type textarea "URI $863.75"
type textarea "x"
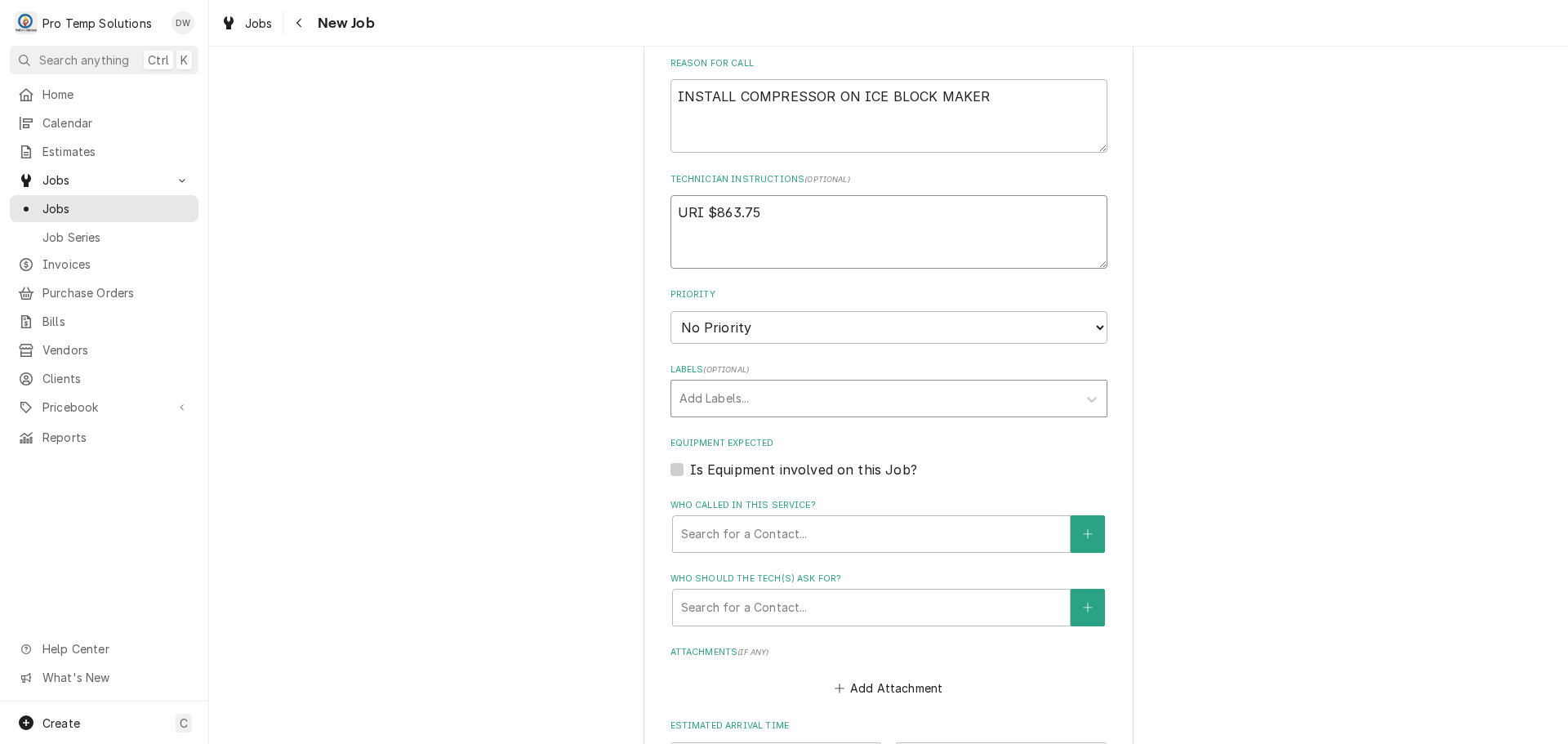
scroll to position [735, 0]
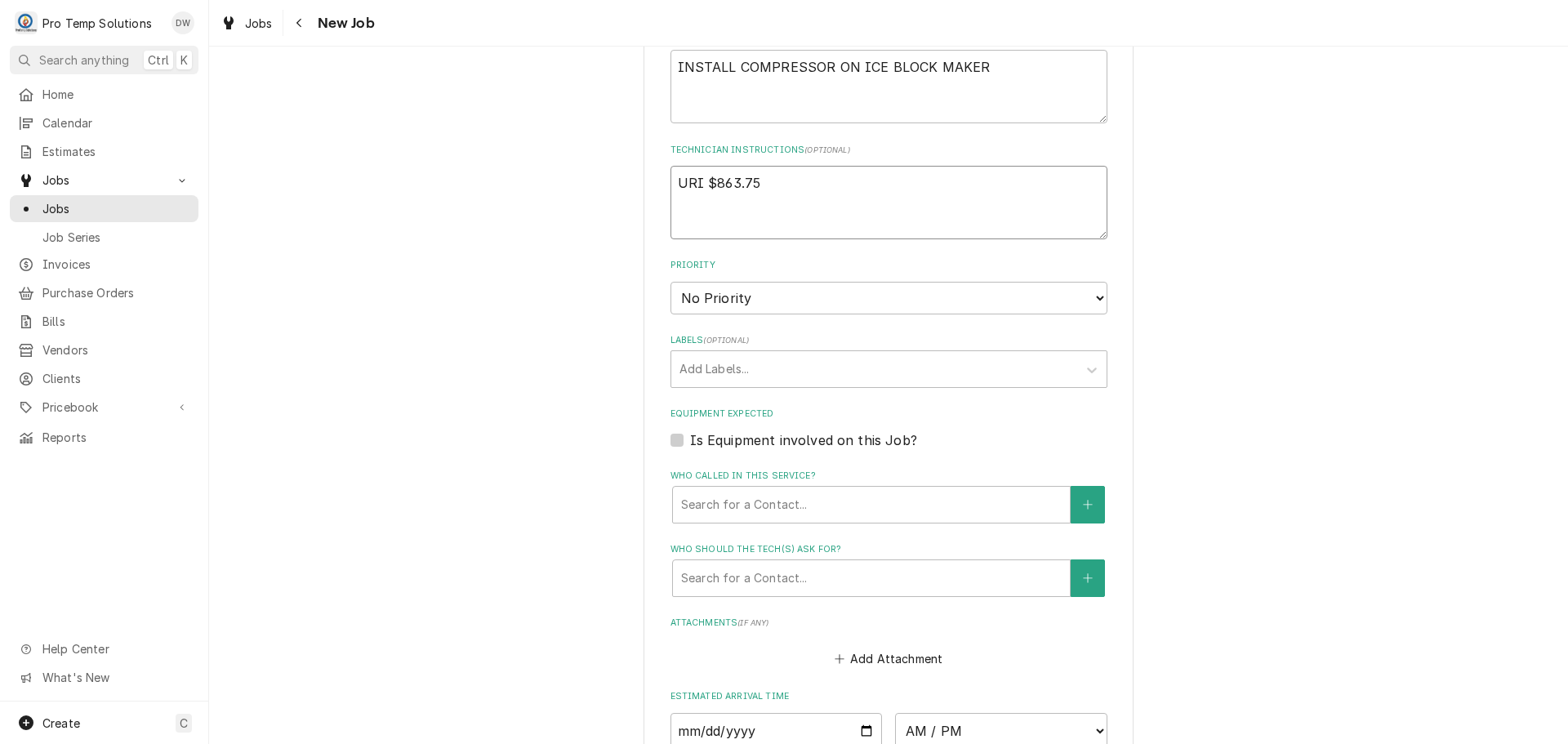
type textarea "URI $863.75"
click at [690, 439] on label "Is Equipment involved on this Job?" at bounding box center [803, 439] width 227 height 19
click at [690, 439] on input "Equipment Expected" at bounding box center [908, 448] width 437 height 36
checkbox input "true"
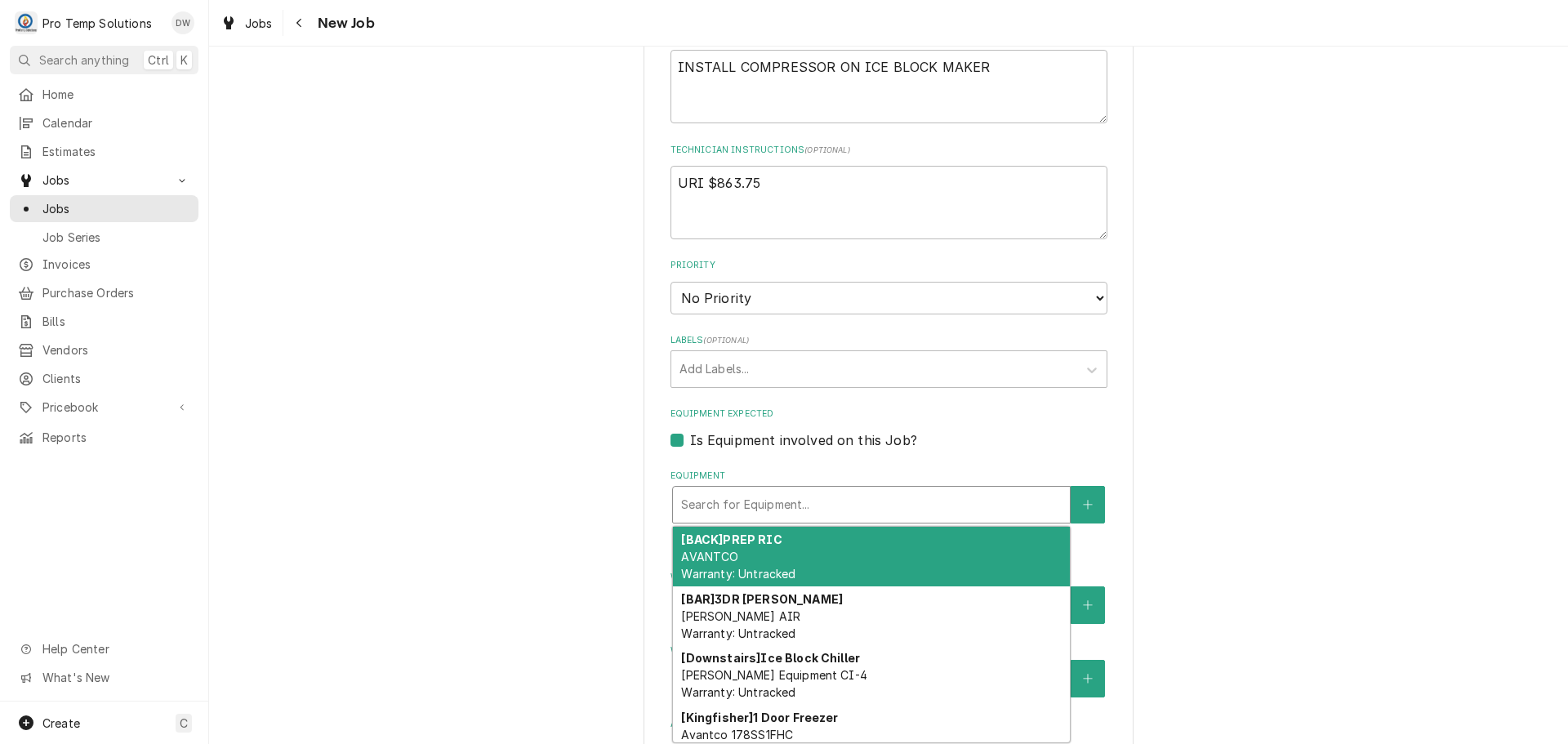
click at [846, 505] on div "Equipment" at bounding box center [871, 504] width 381 height 29
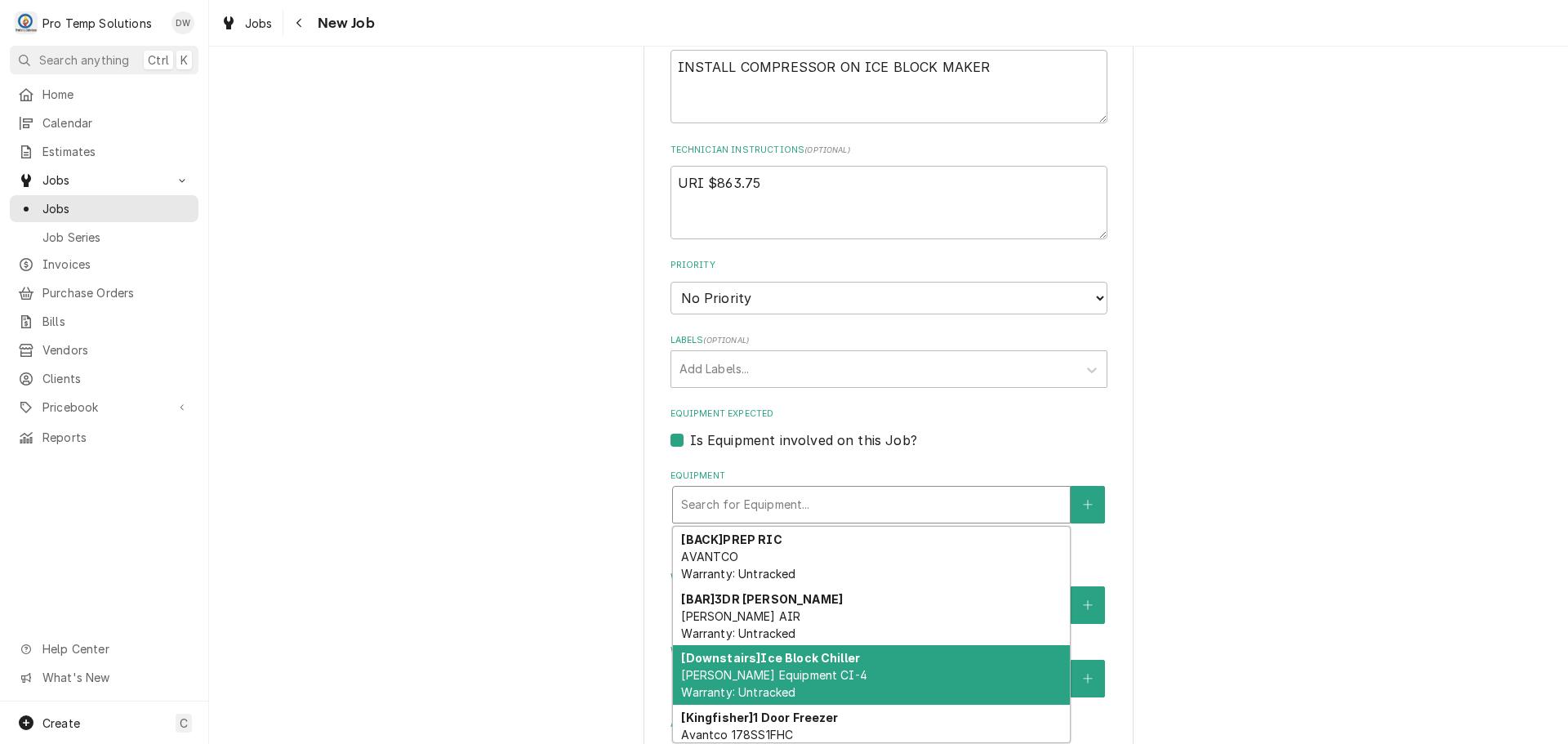
click at [930, 664] on div "[Downstairs] Ice Block Chiller Clinebell Equipment CI-4 Warranty: Untracked" at bounding box center [871, 675] width 397 height 59
type textarea "x"
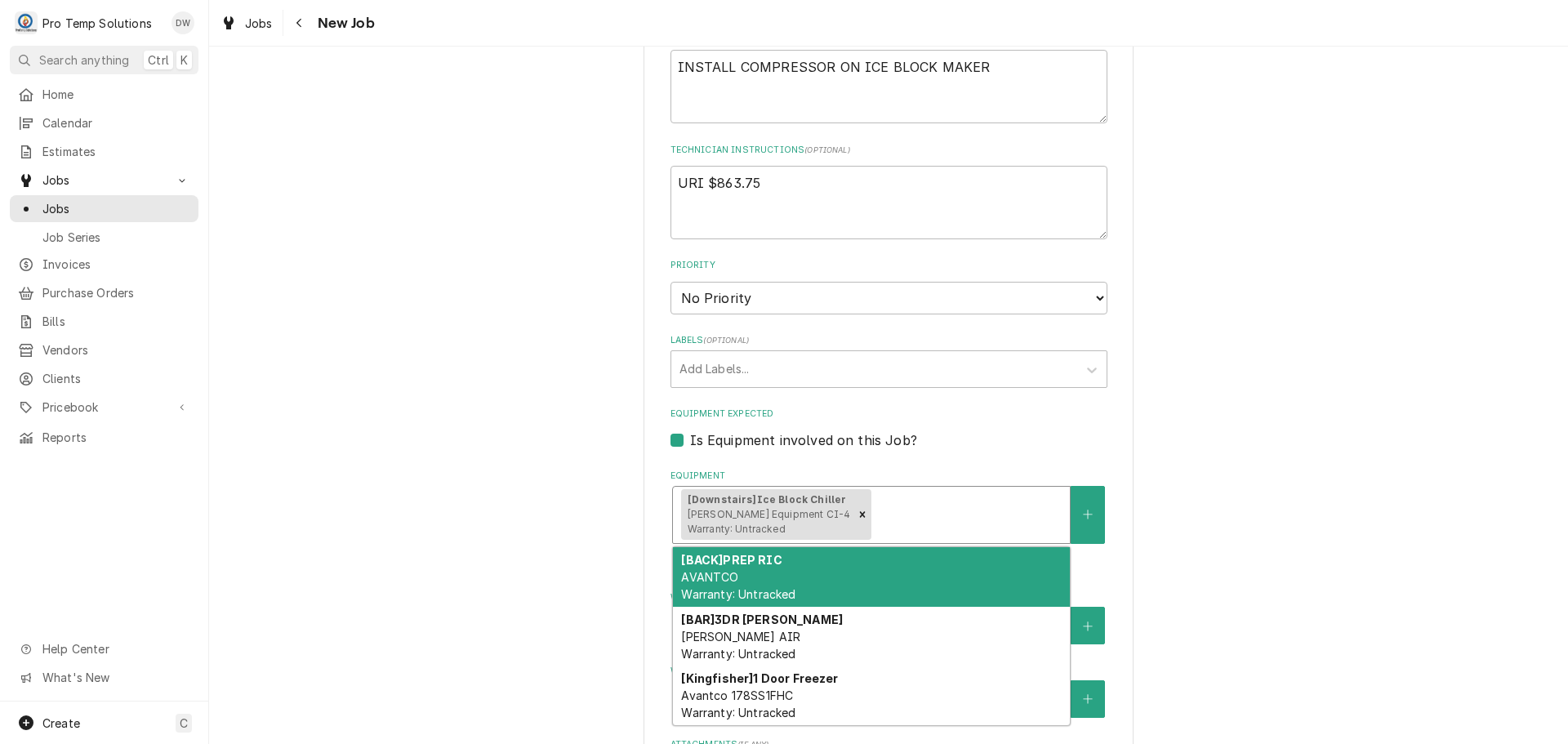
click at [989, 520] on div "Equipment" at bounding box center [968, 514] width 187 height 29
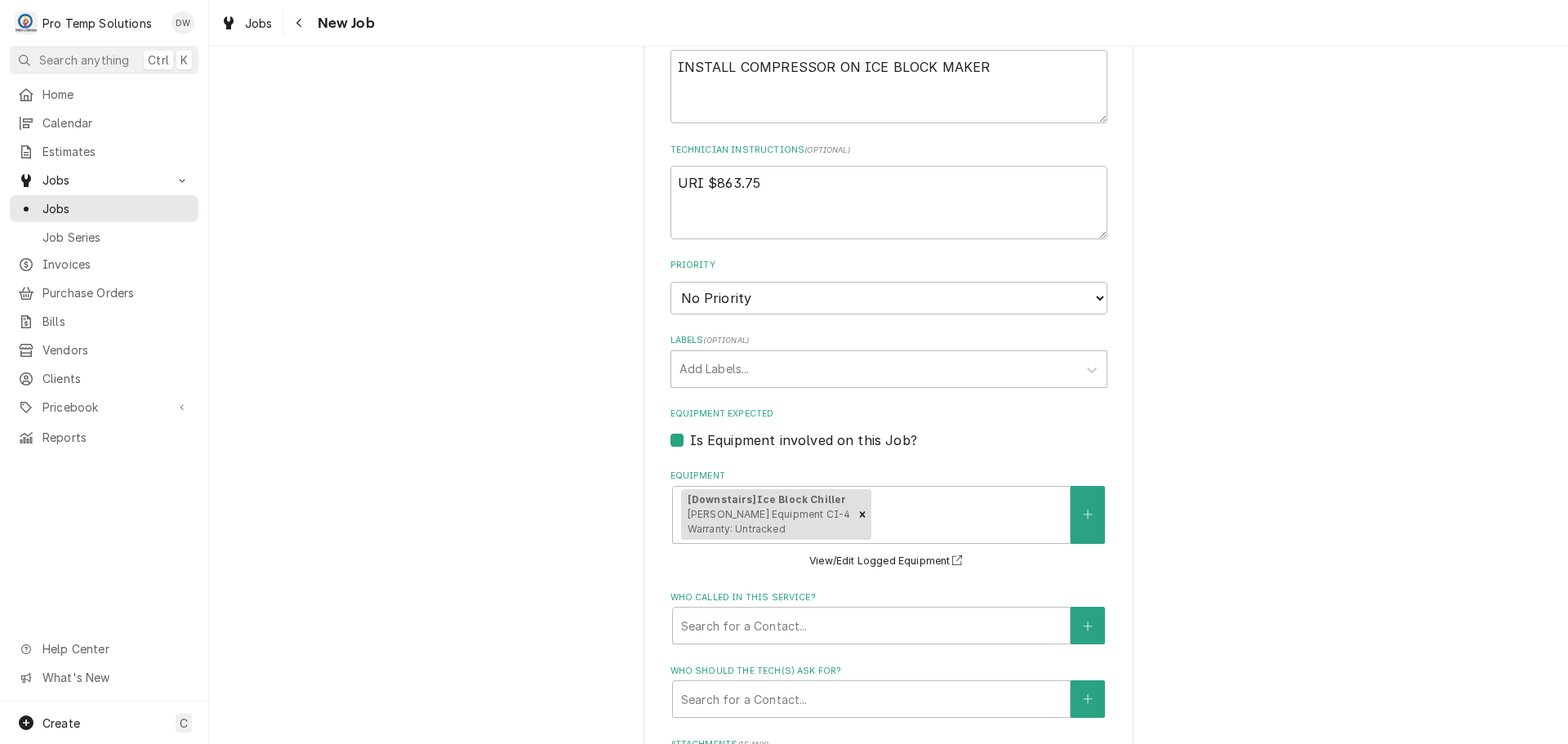
click at [1319, 398] on div "Please provide the following information to create a job: Client Details Client…" at bounding box center [888, 245] width 1359 height 1834
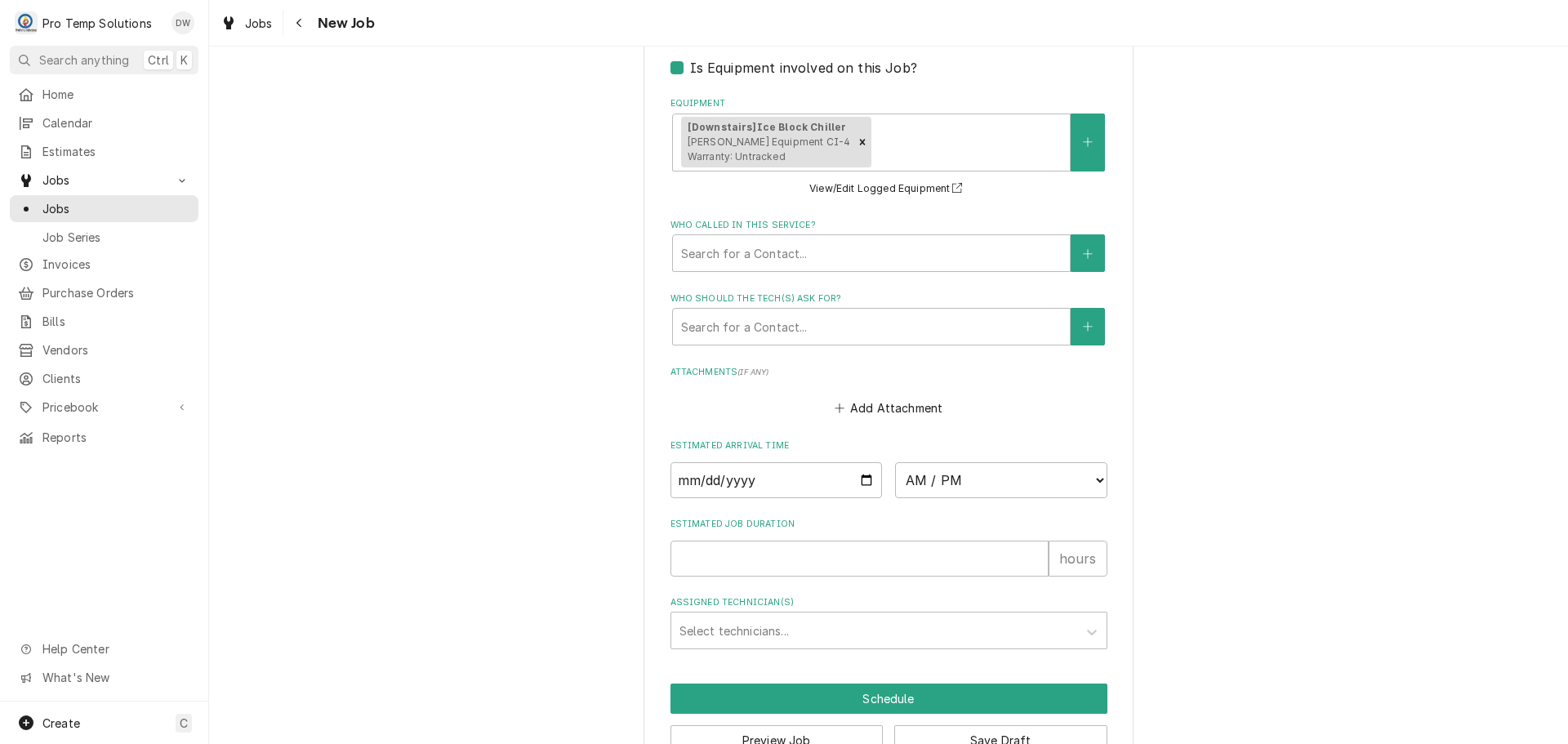
scroll to position [1143, 0]
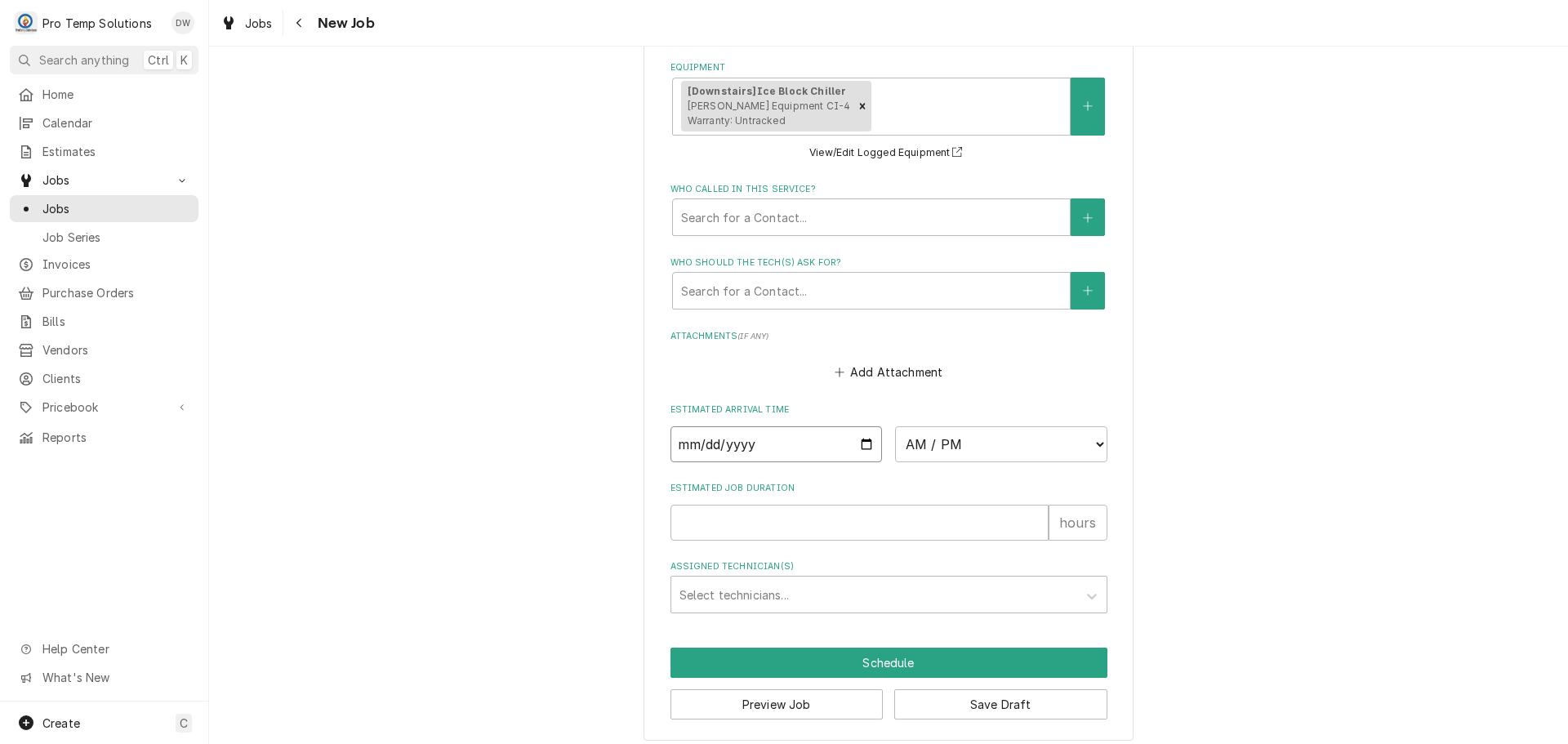
click at [856, 442] on input "Date" at bounding box center [777, 444] width 213 height 36
type input "2025-10-16"
type textarea "x"
click at [1081, 433] on select "AM / PM 6:00 AM 6:15 AM 6:30 AM 6:45 AM 7:00 AM 7:15 AM 7:30 AM 7:45 AM 8:00 AM…" at bounding box center [1001, 444] width 213 height 36
select select "08:30:00"
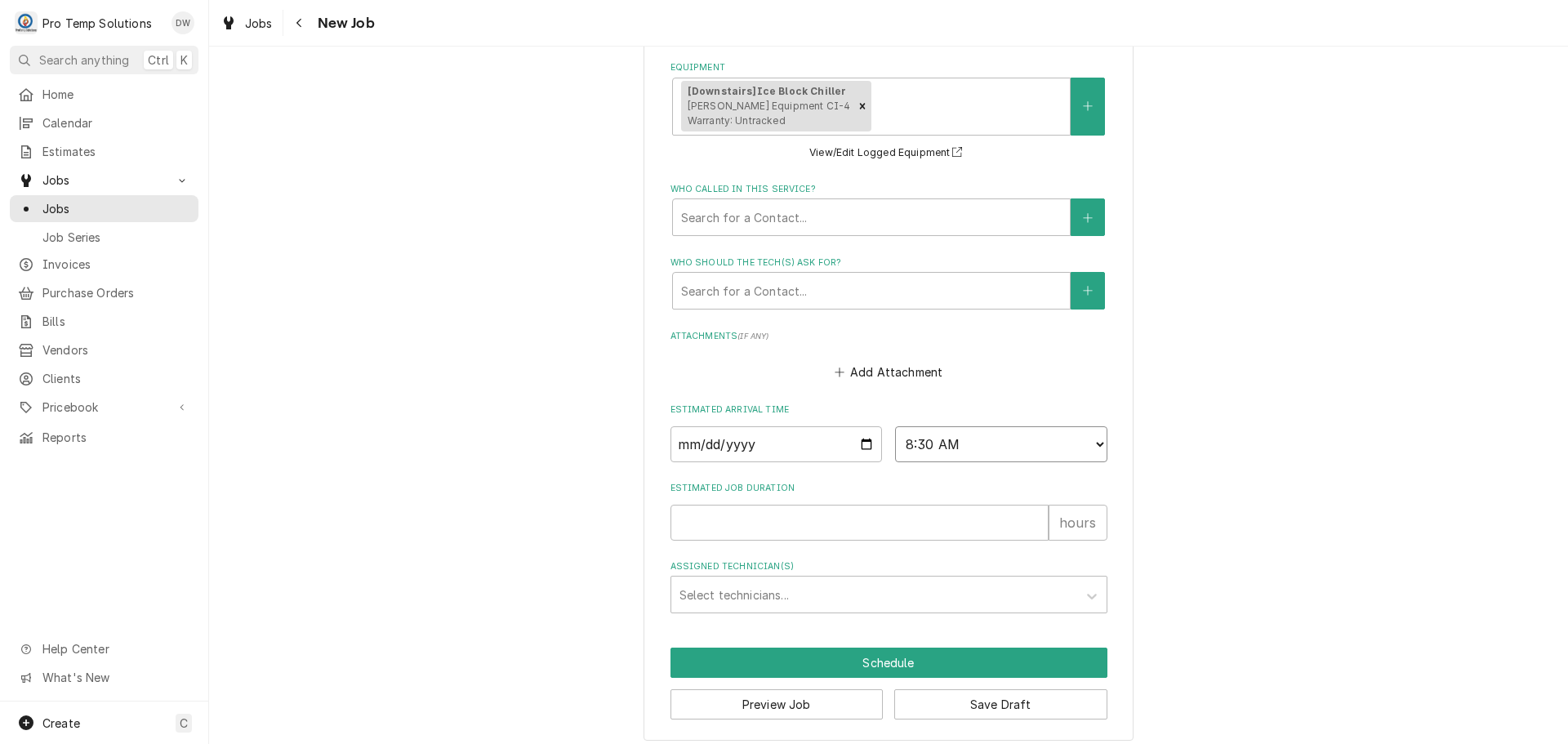
click at [895, 426] on select "AM / PM 6:00 AM 6:15 AM 6:30 AM 6:45 AM 7:00 AM 7:15 AM 7:30 AM 7:45 AM 8:00 AM…" at bounding box center [1001, 444] width 213 height 36
click at [878, 523] on input "Estimated Job Duration" at bounding box center [860, 522] width 378 height 36
type textarea "x"
type input "2"
type textarea "x"
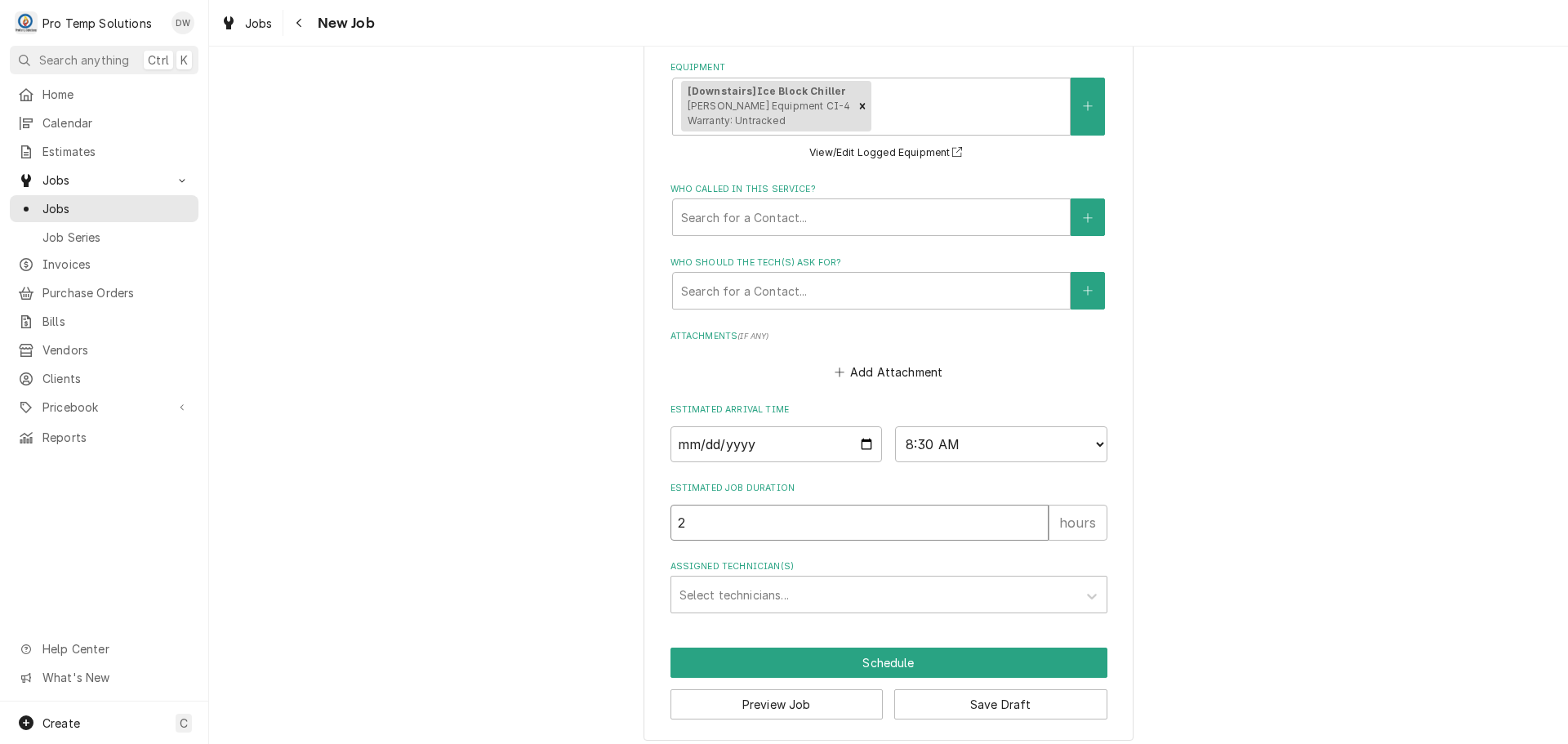
type input "2.5"
type textarea "x"
type input "2.5"
click at [772, 596] on div "Assigned Technician(s)" at bounding box center [874, 594] width 389 height 29
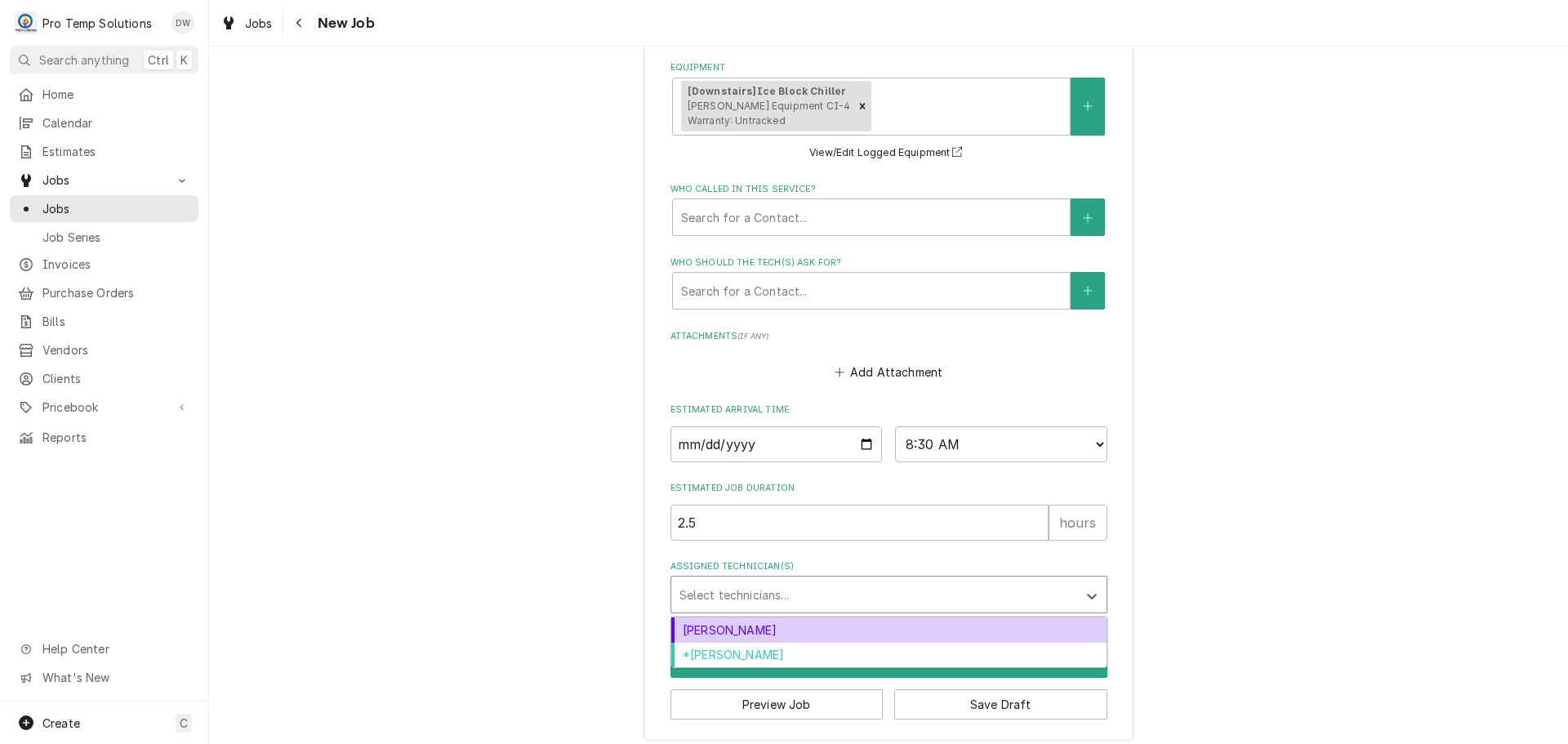
click at [772, 630] on div "Dakota Williams" at bounding box center [889, 629] width 435 height 25
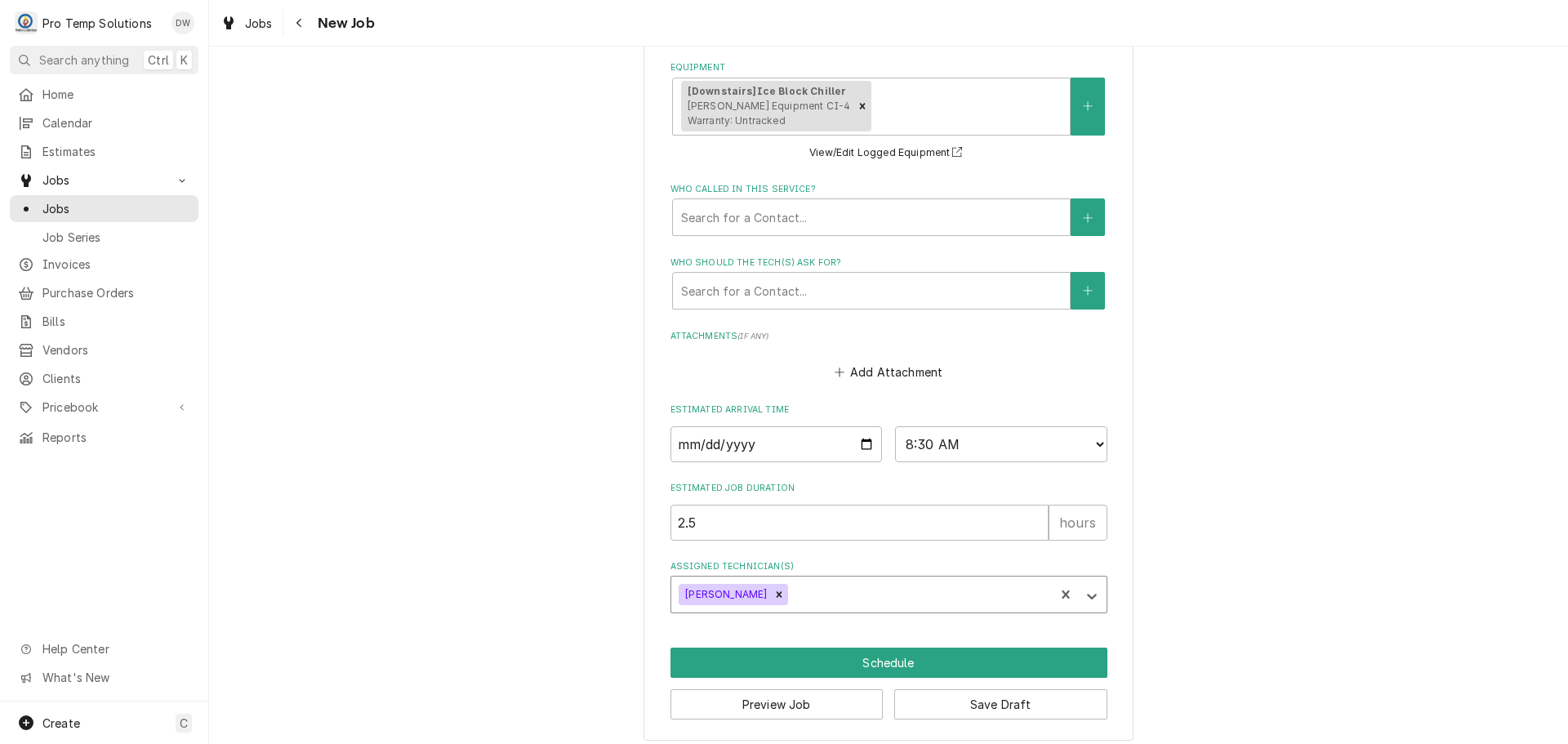
click at [815, 594] on div "Assigned Technician(s)" at bounding box center [918, 594] width 254 height 29
click at [814, 623] on div "*[PERSON_NAME]" at bounding box center [889, 629] width 435 height 25
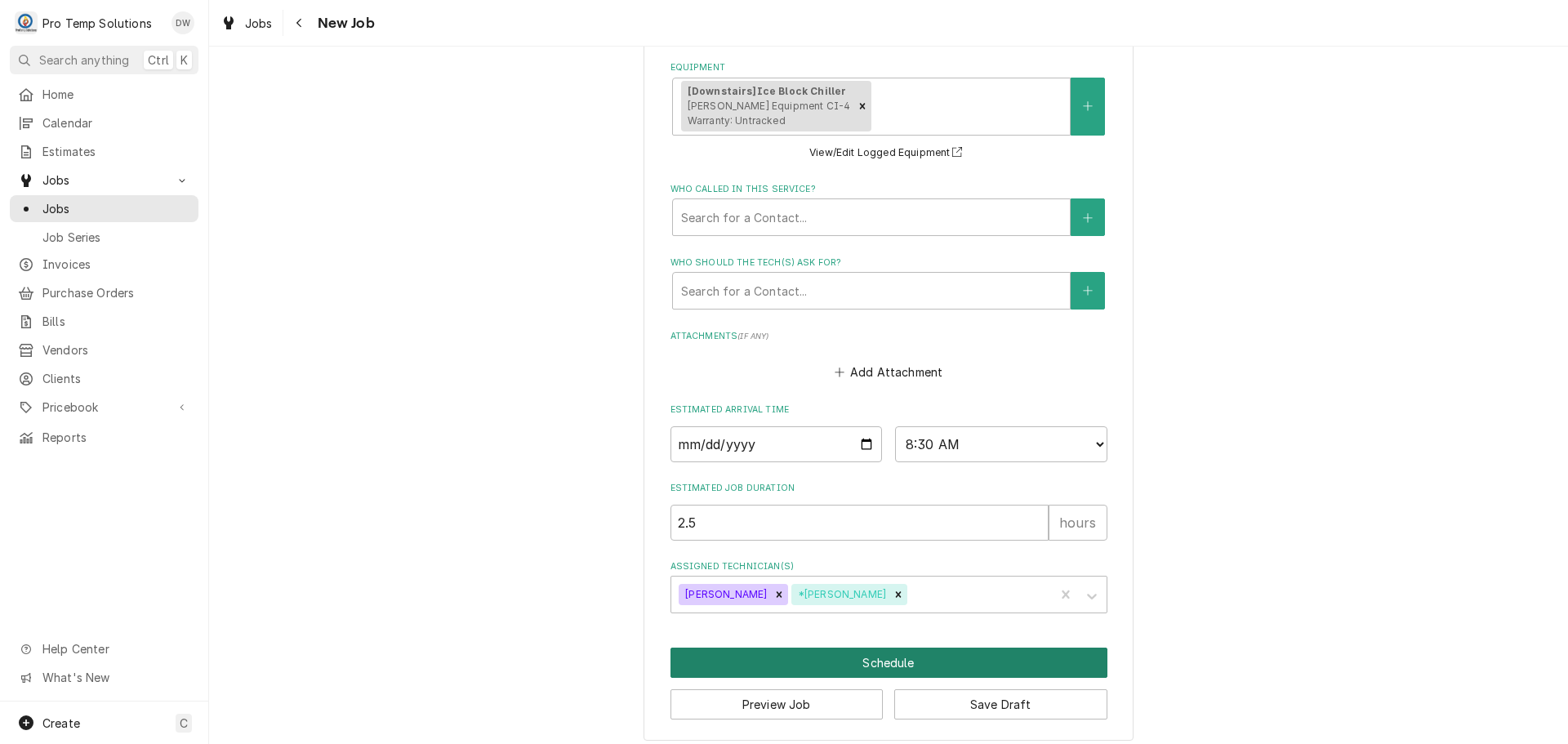
click at [897, 661] on button "Schedule" at bounding box center [889, 663] width 437 height 30
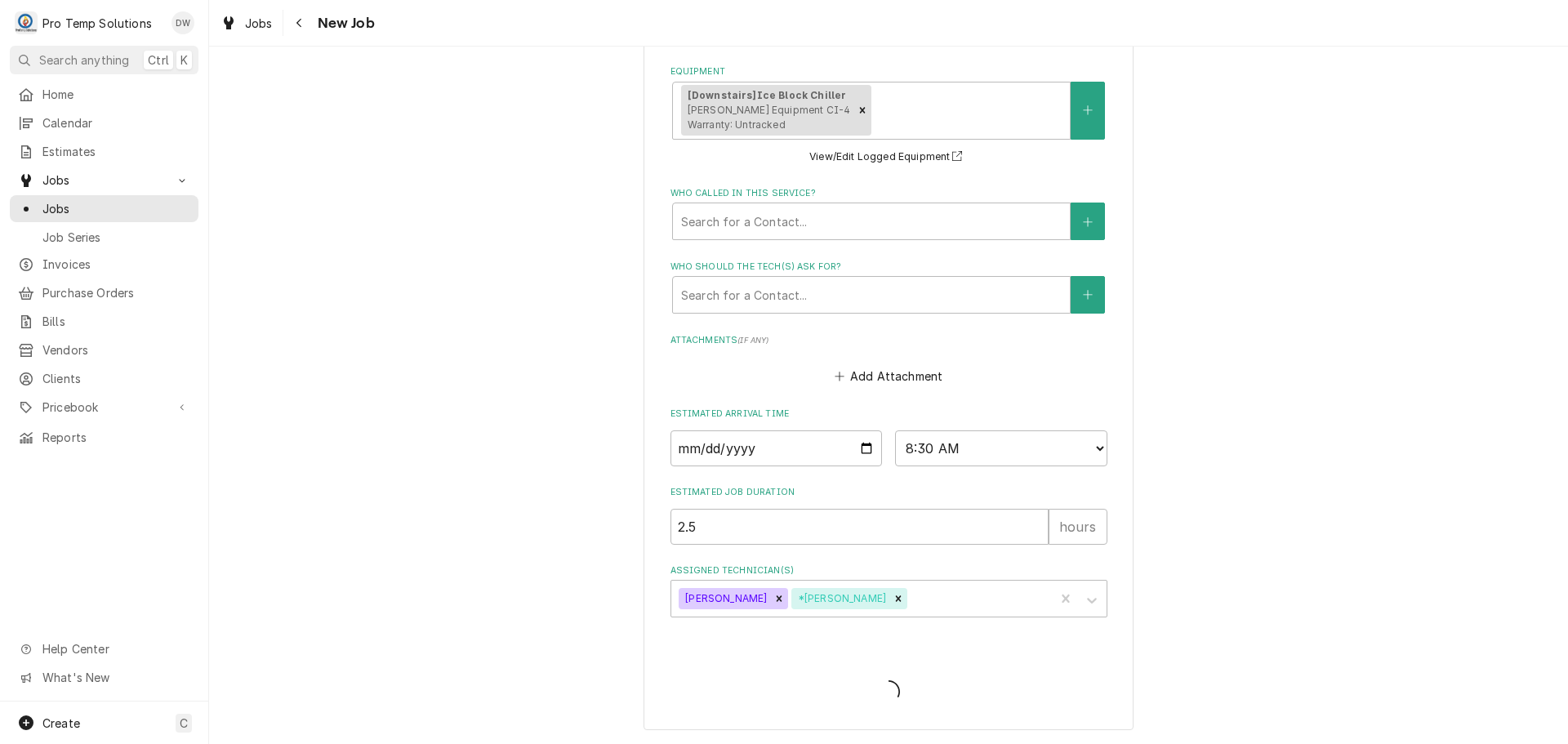
type textarea "x"
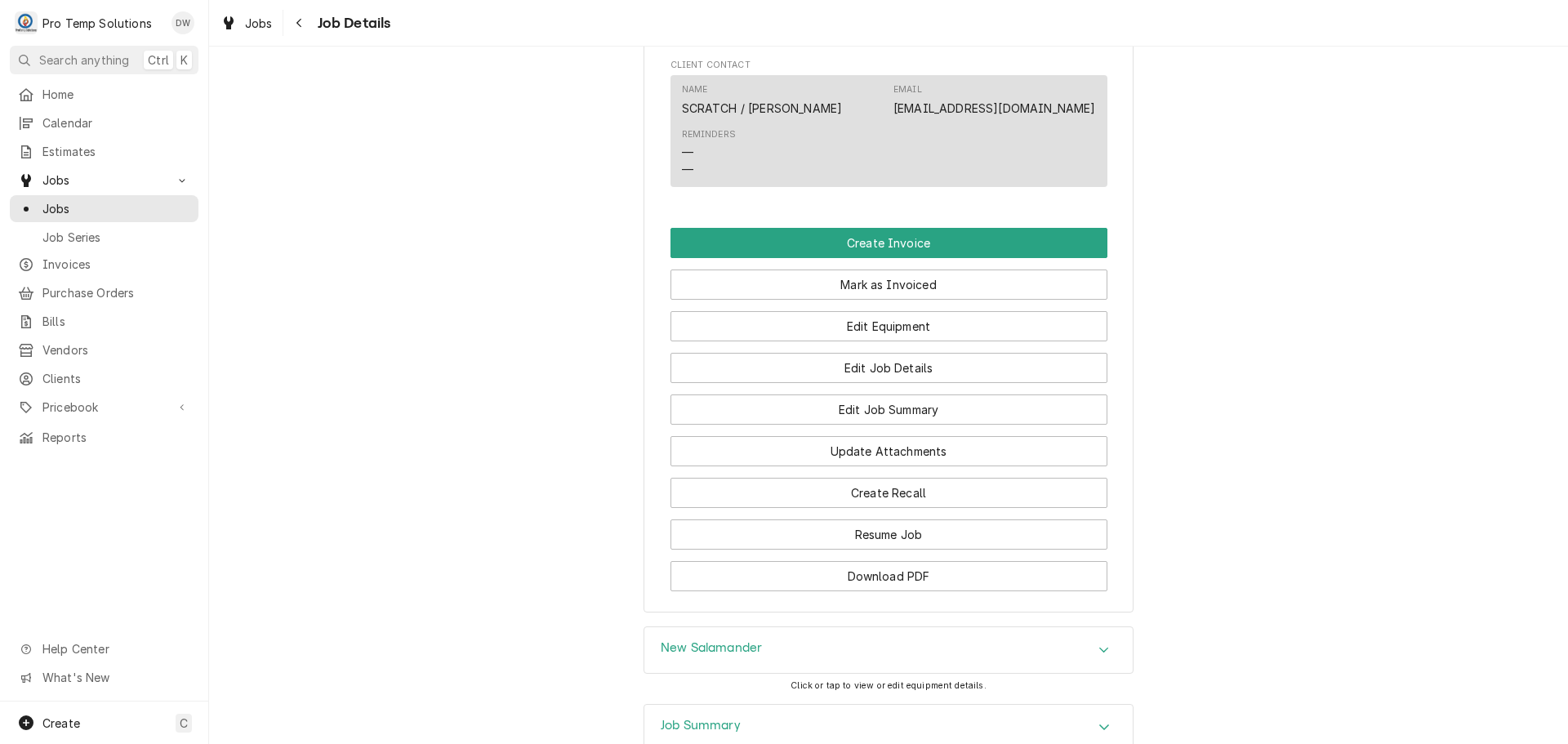
scroll to position [1143, 0]
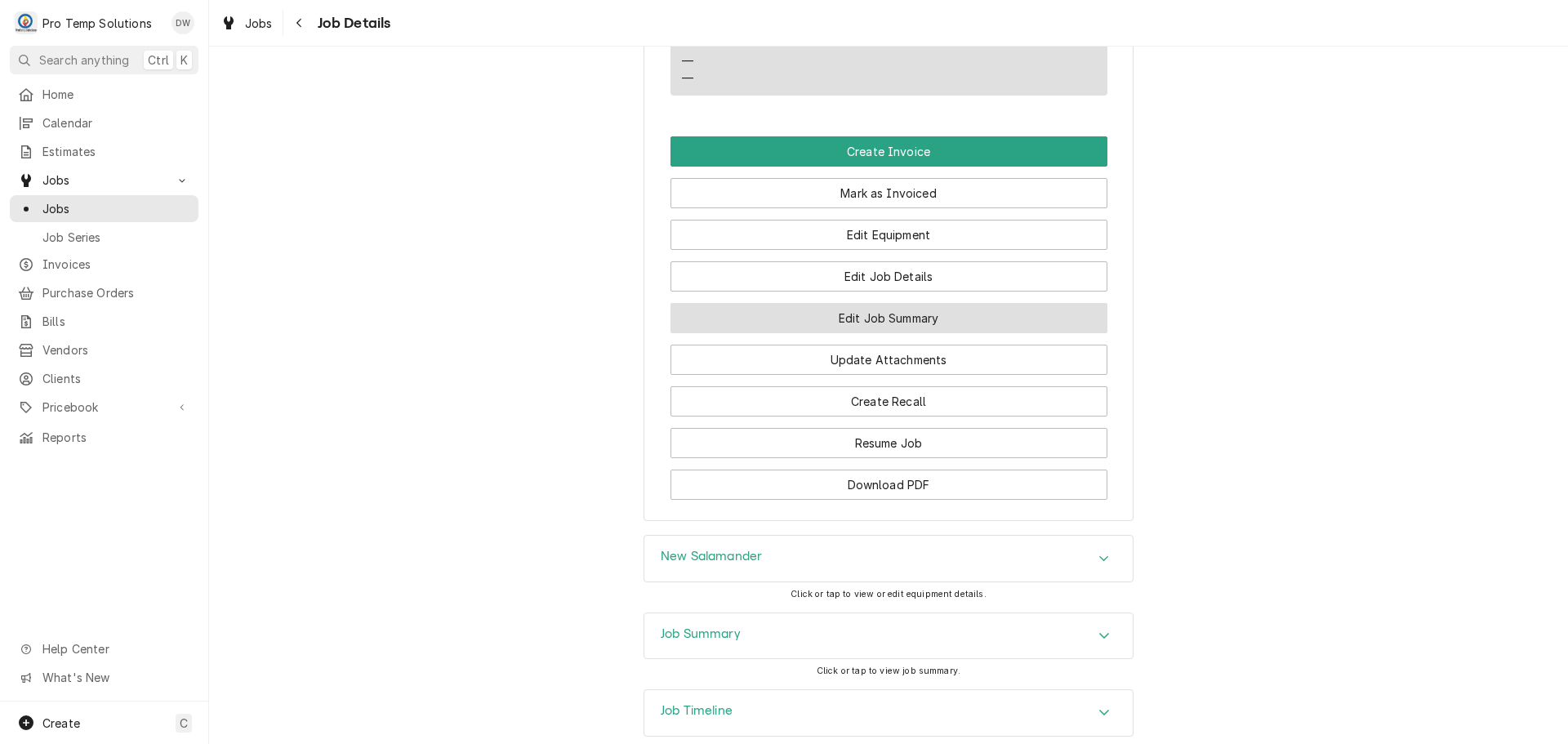
click at [879, 332] on button "Edit Job Summary" at bounding box center [889, 318] width 437 height 30
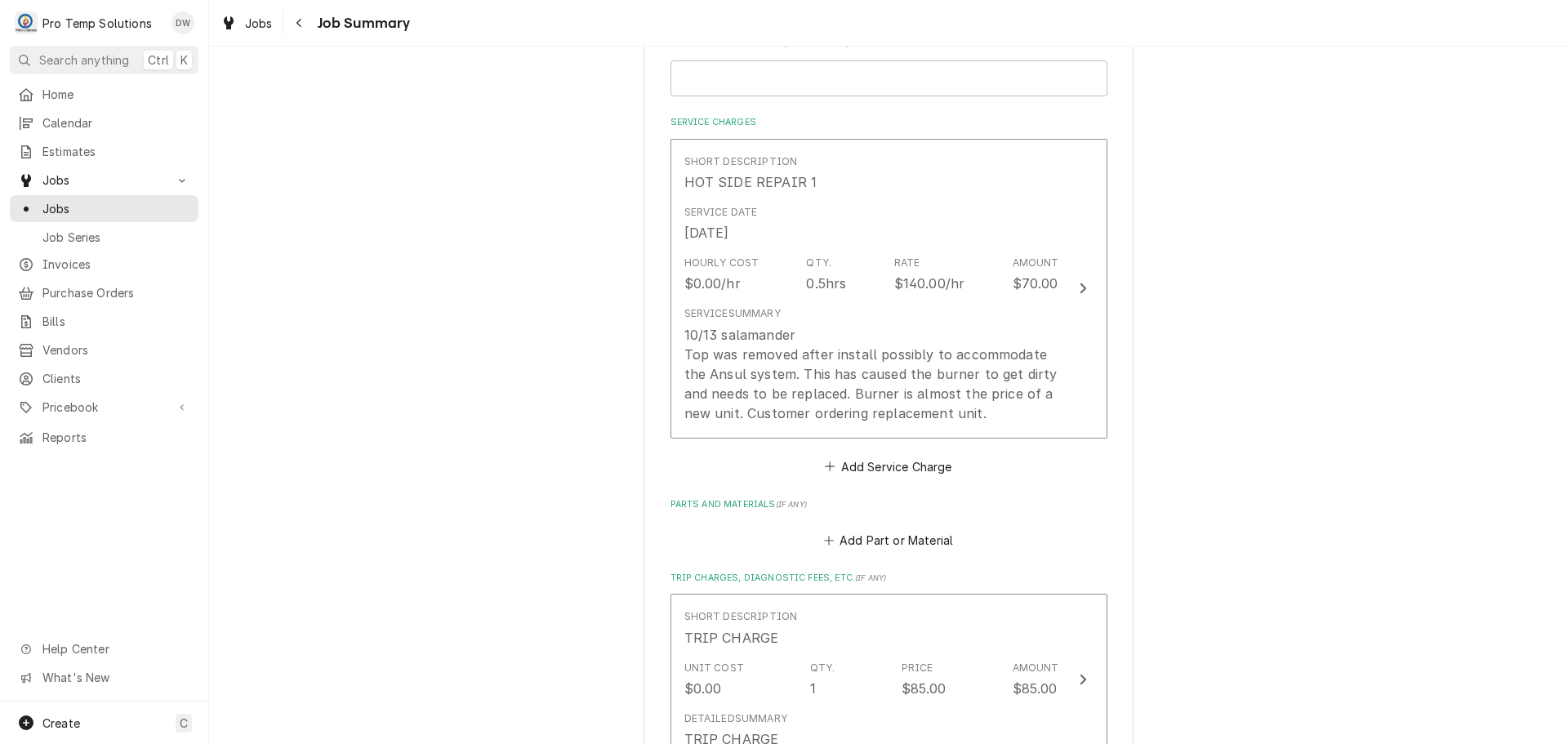
scroll to position [408, 0]
type textarea "x"
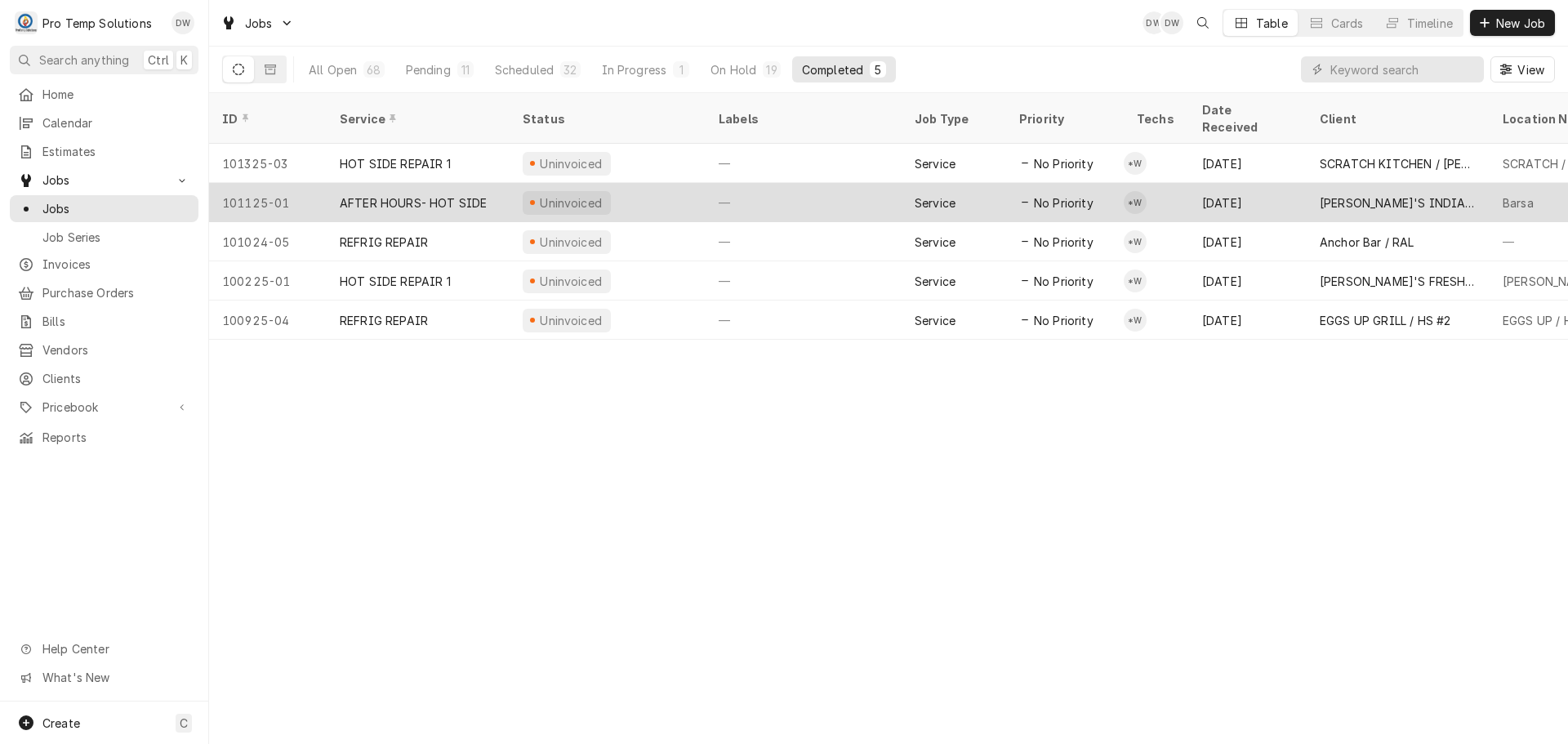
click at [793, 188] on div "—" at bounding box center [804, 202] width 196 height 39
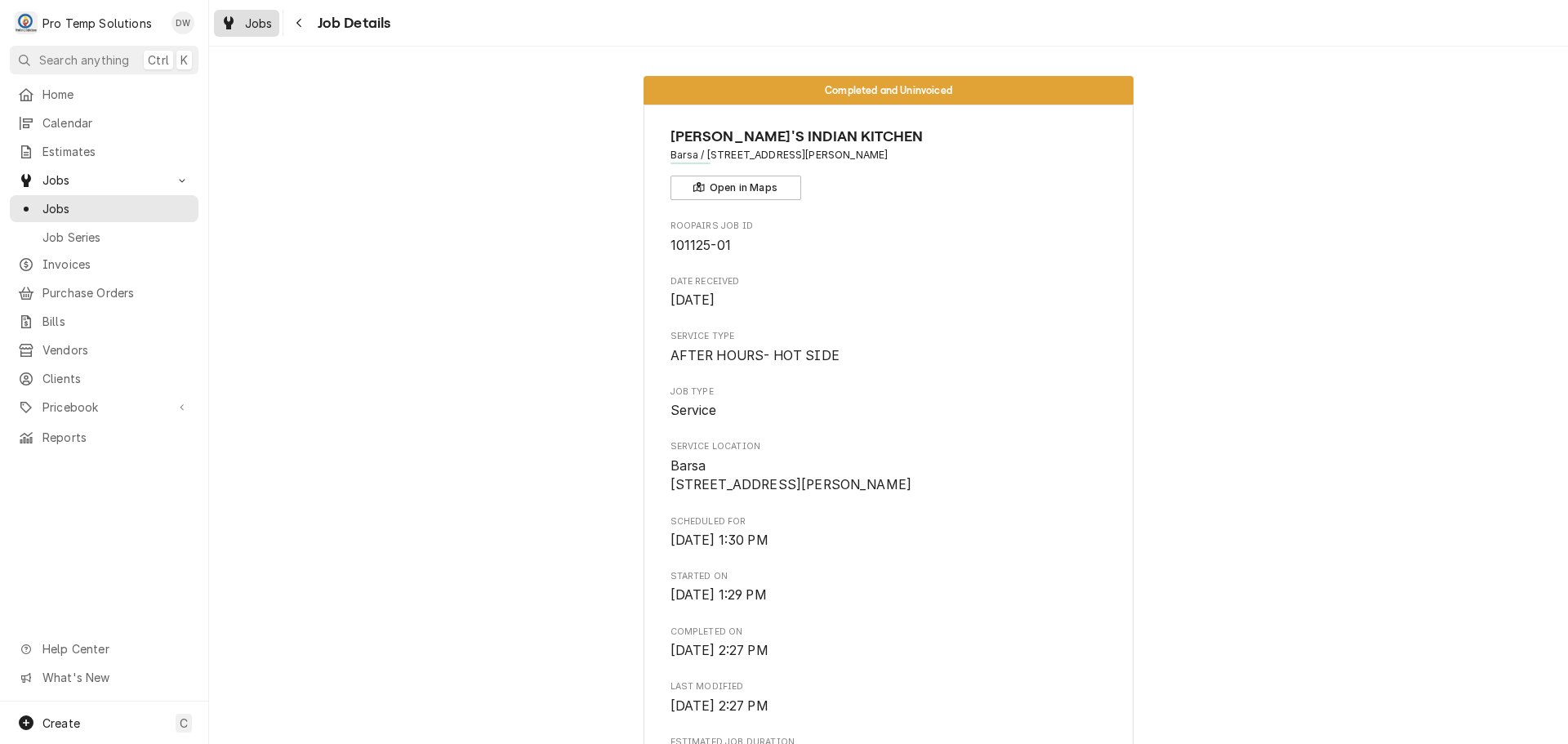
click at [250, 22] on span "Jobs" at bounding box center [259, 23] width 28 height 17
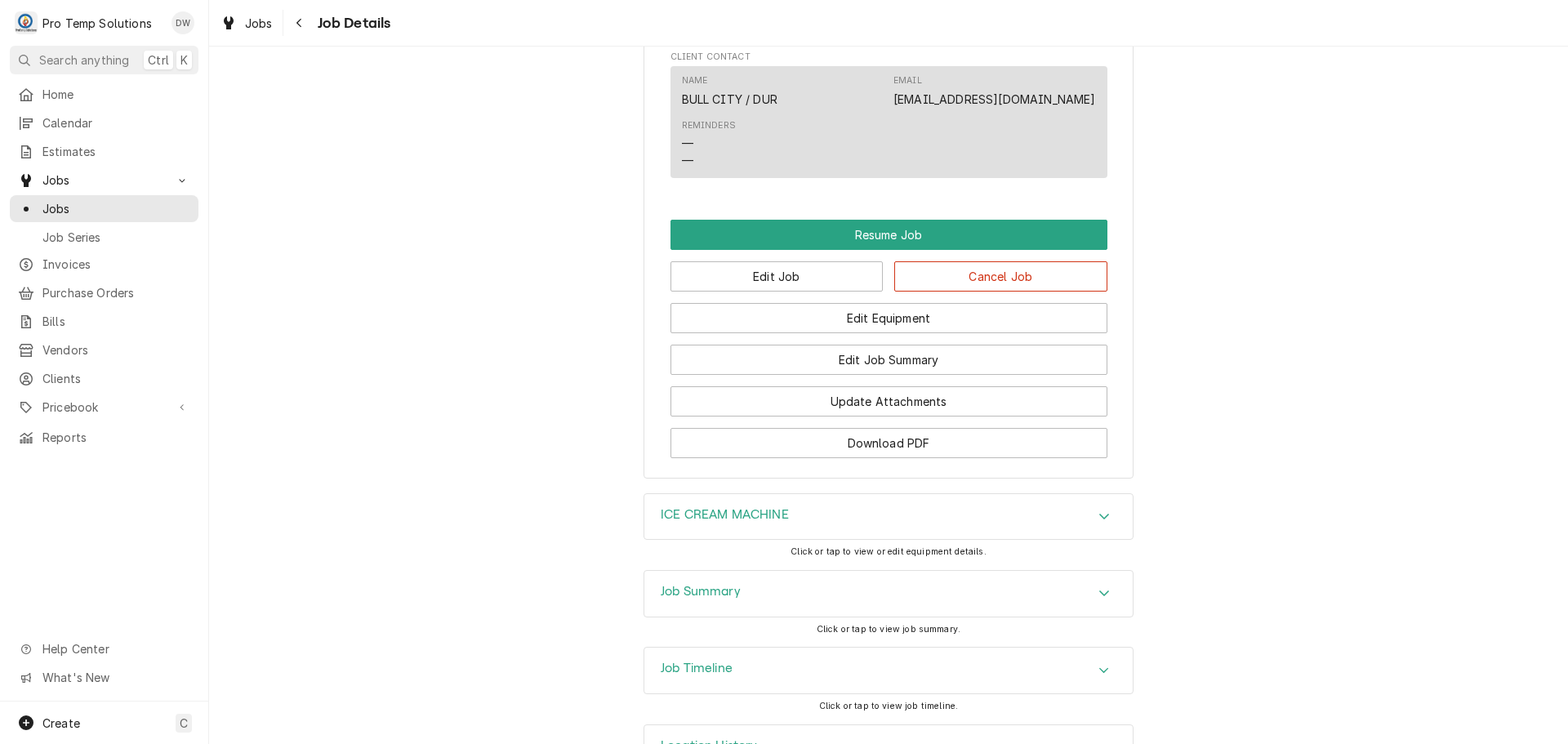
scroll to position [1306, 0]
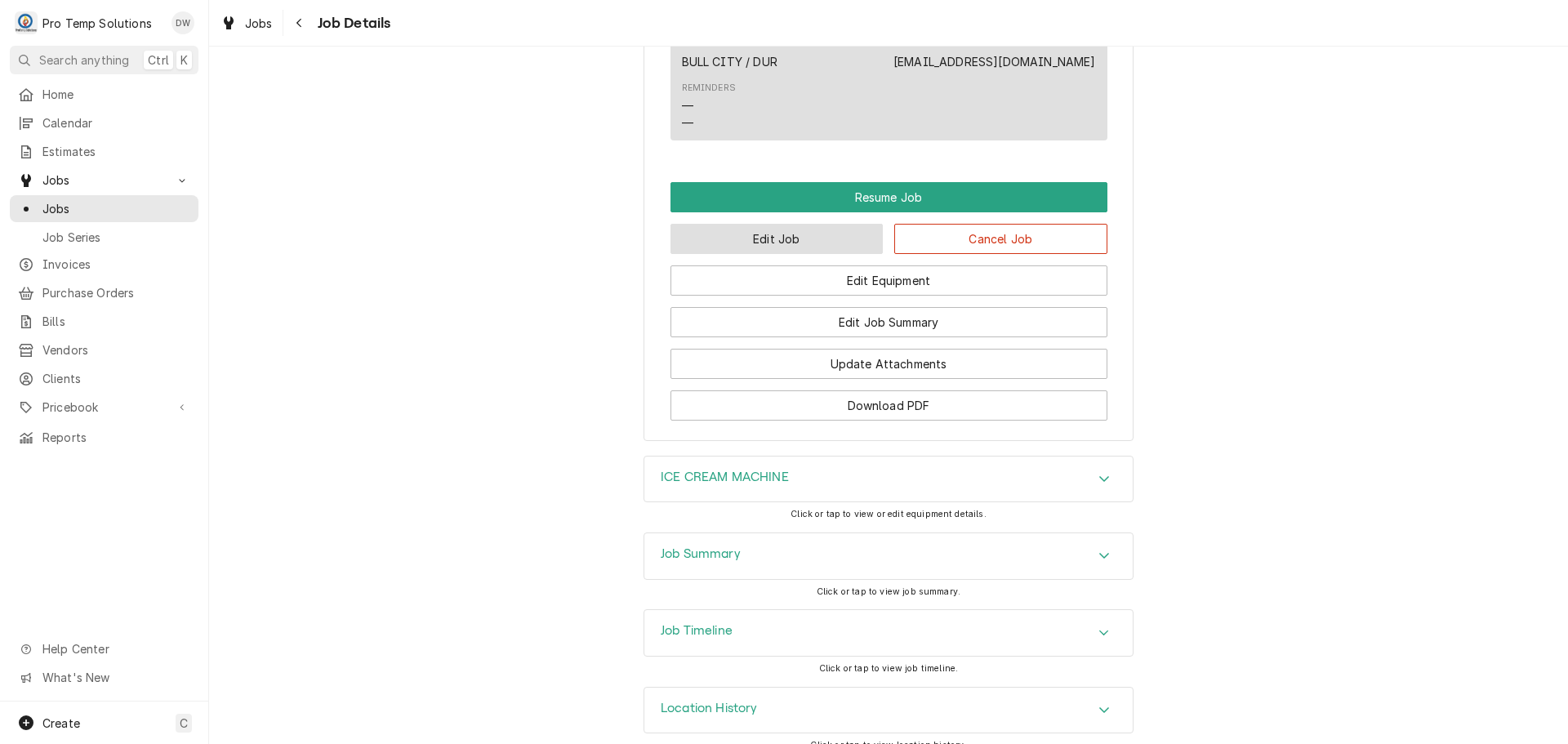
click at [776, 253] on button "Edit Job" at bounding box center [777, 239] width 213 height 30
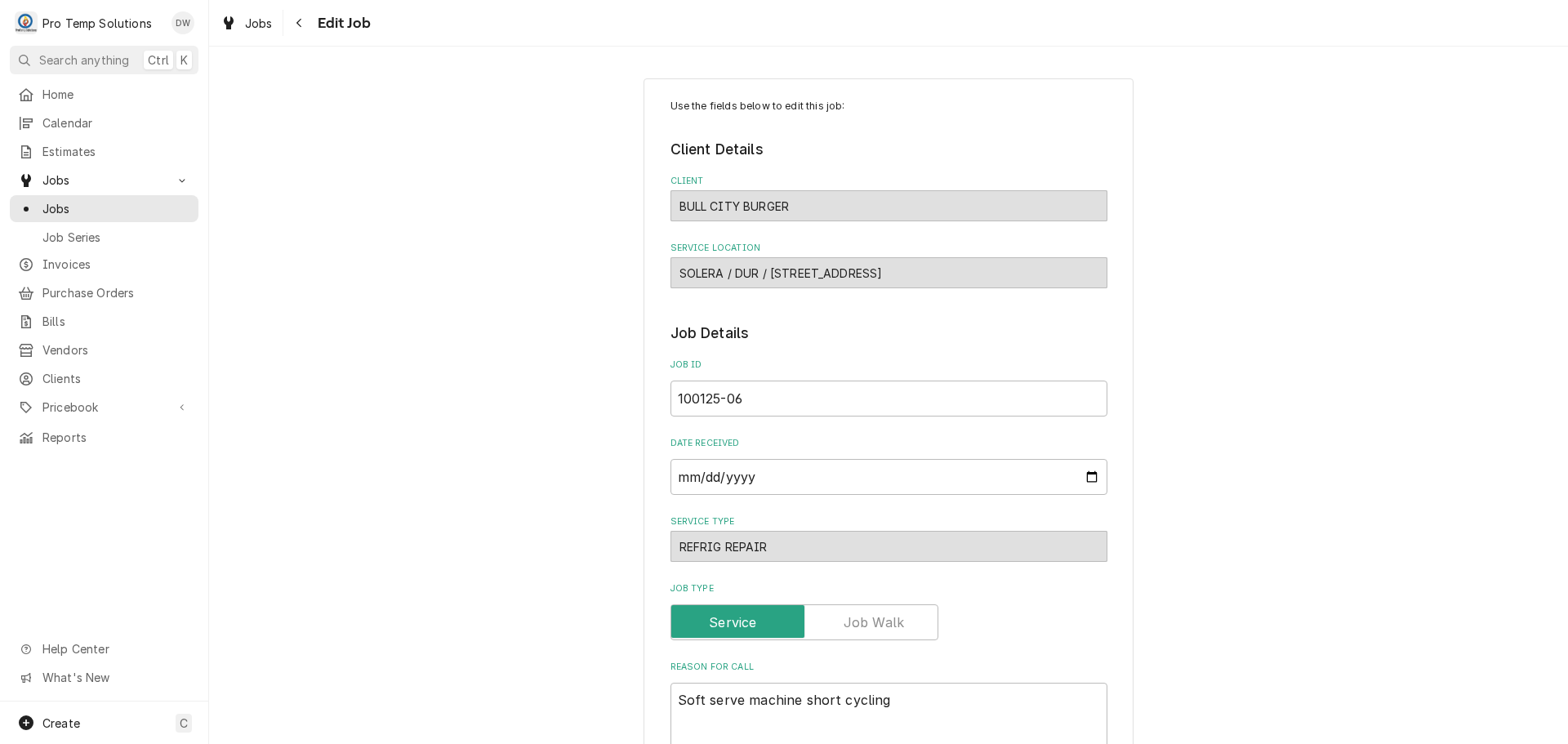
type textarea "x"
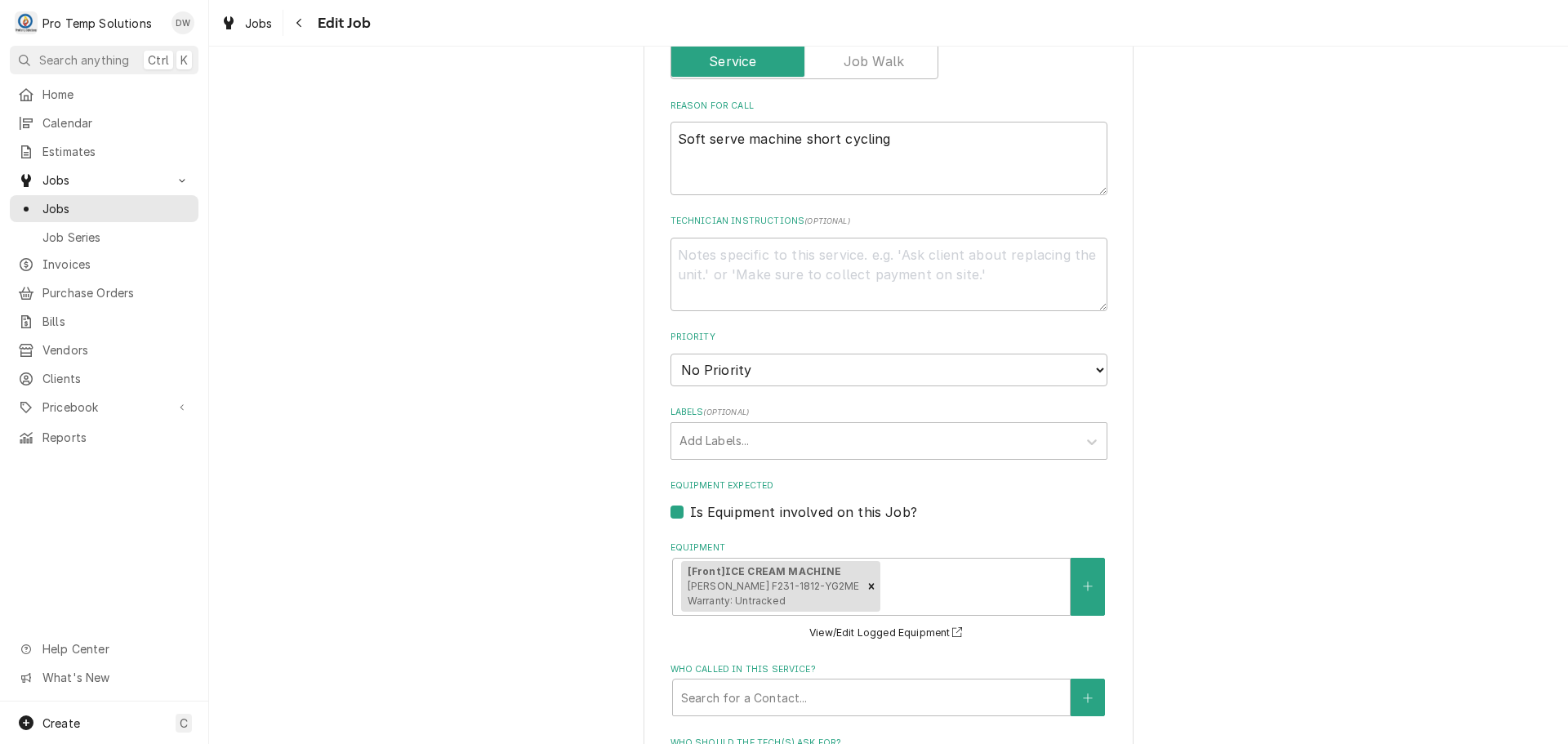
scroll to position [980, 0]
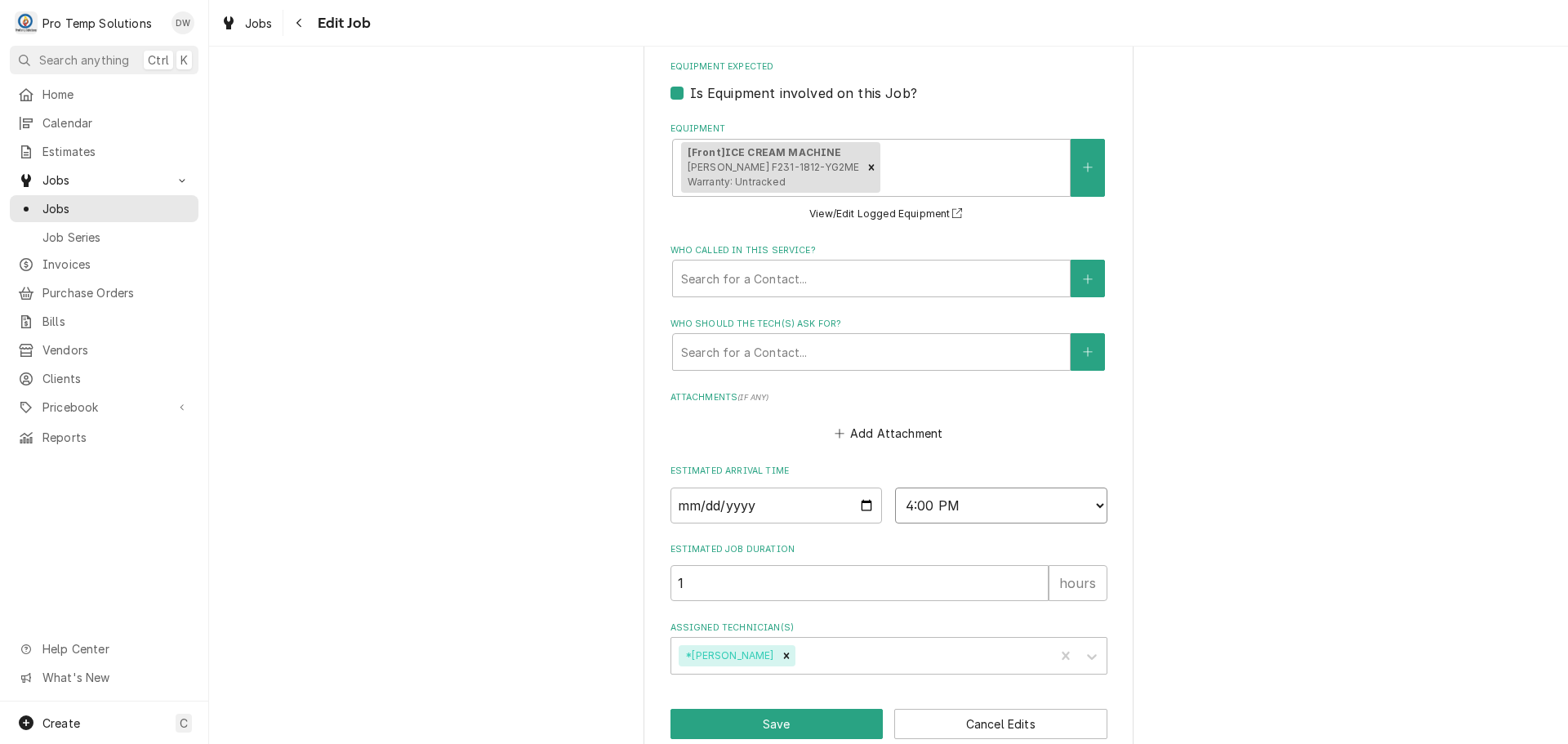
click at [1092, 500] on select "AM / PM 6:00 AM 6:15 AM 6:30 AM 6:45 AM 7:00 AM 7:15 AM 7:30 AM 7:45 AM 8:00 AM…" at bounding box center [1001, 505] width 213 height 36
select select "14:30:00"
click at [895, 487] on select "AM / PM 6:00 AM 6:15 AM 6:30 AM 6:45 AM 7:00 AM 7:15 AM 7:30 AM 7:45 AM 8:00 AM…" at bounding box center [1001, 505] width 213 height 36
click at [784, 726] on button "Save" at bounding box center [777, 724] width 213 height 30
type textarea "x"
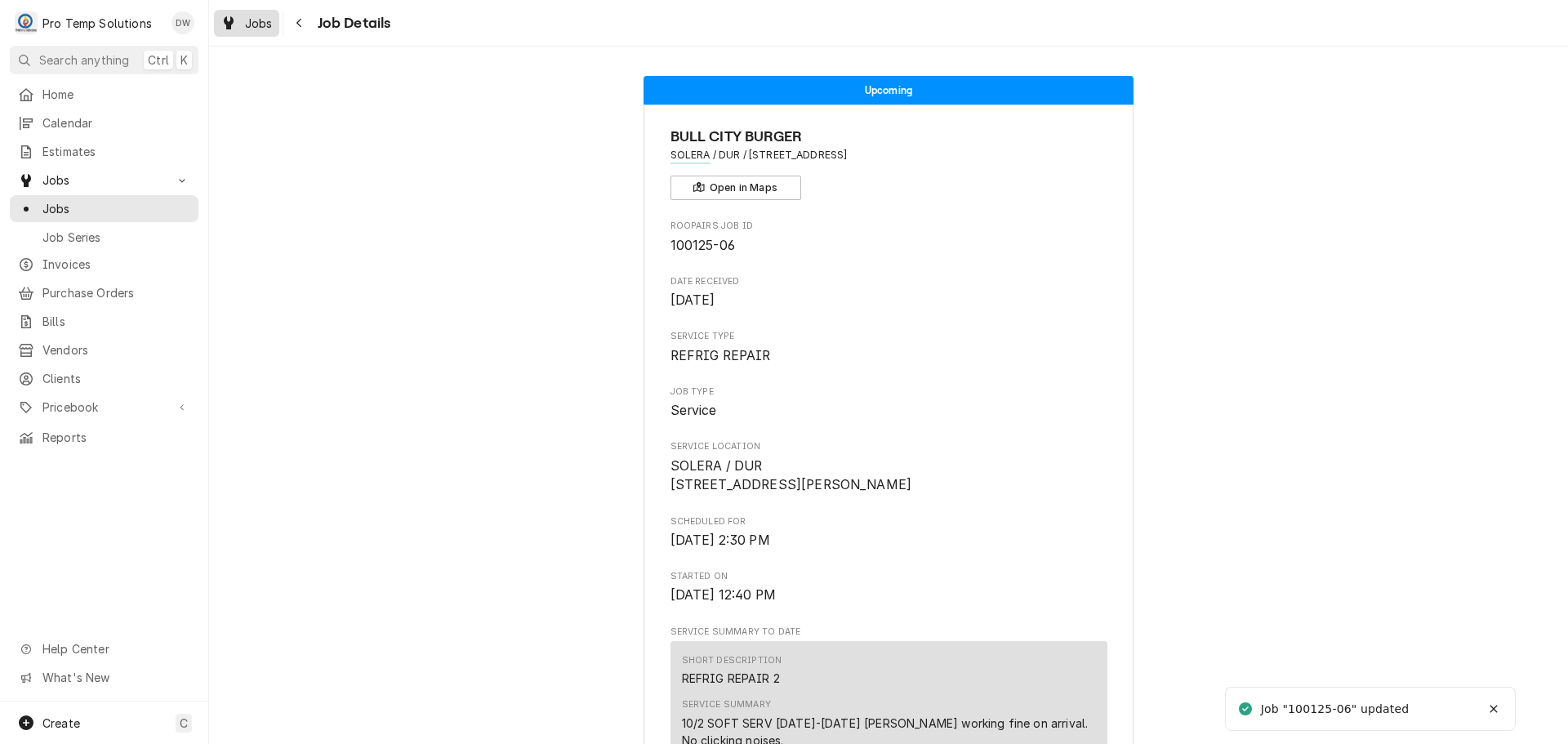
click at [253, 22] on span "Jobs" at bounding box center [259, 23] width 28 height 17
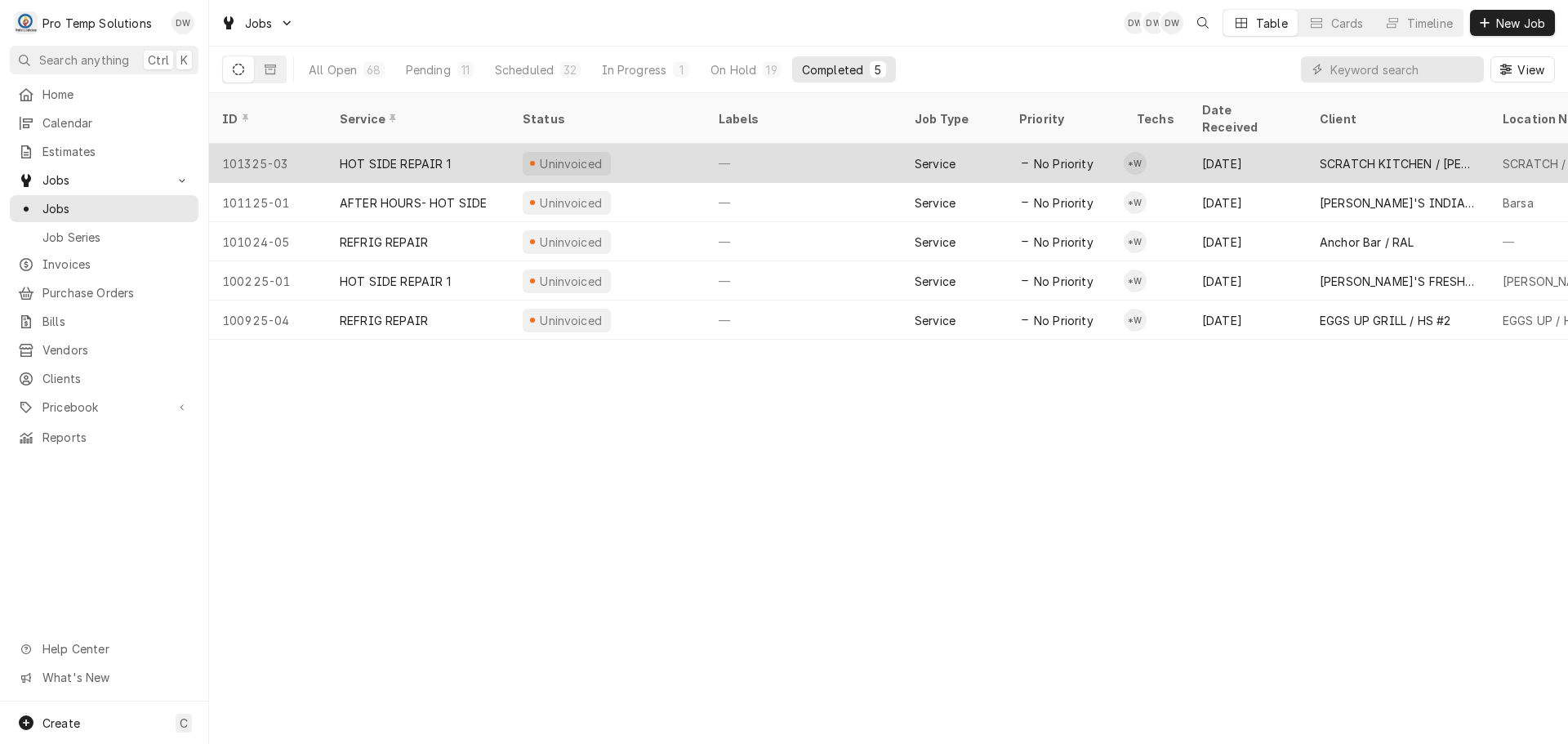
click at [829, 144] on div "—" at bounding box center [804, 163] width 196 height 39
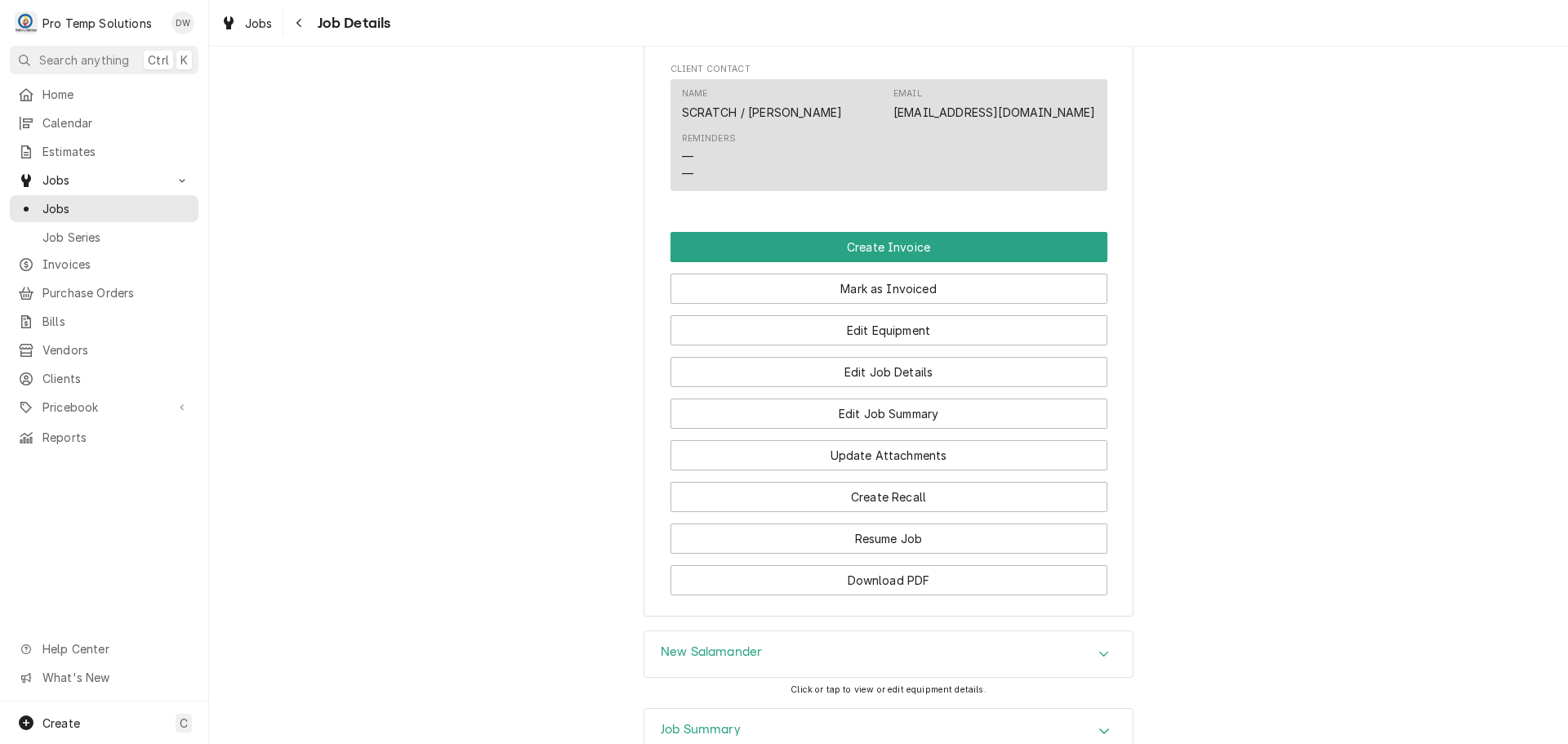
scroll to position [1061, 0]
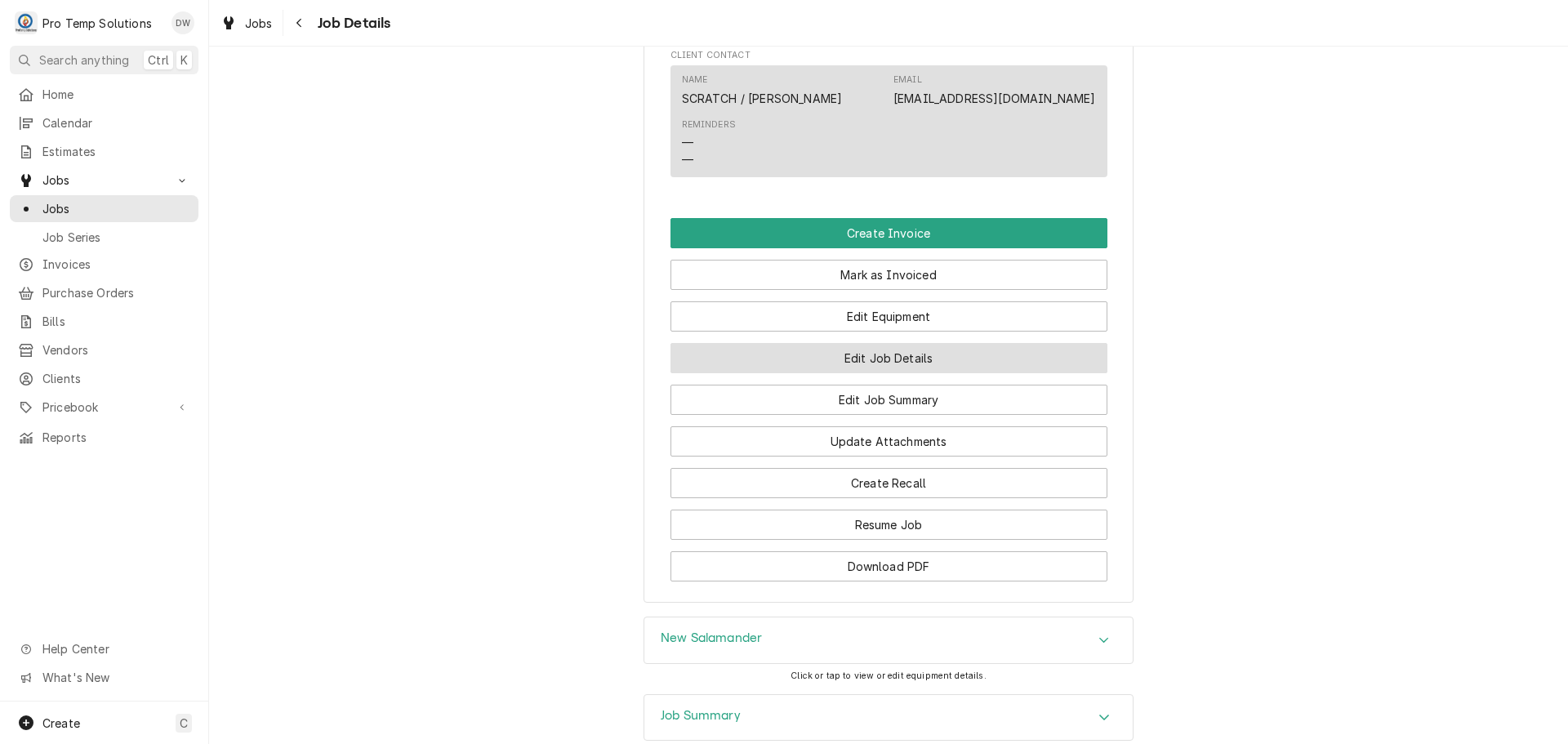
click at [852, 372] on button "Edit Job Details" at bounding box center [889, 358] width 437 height 30
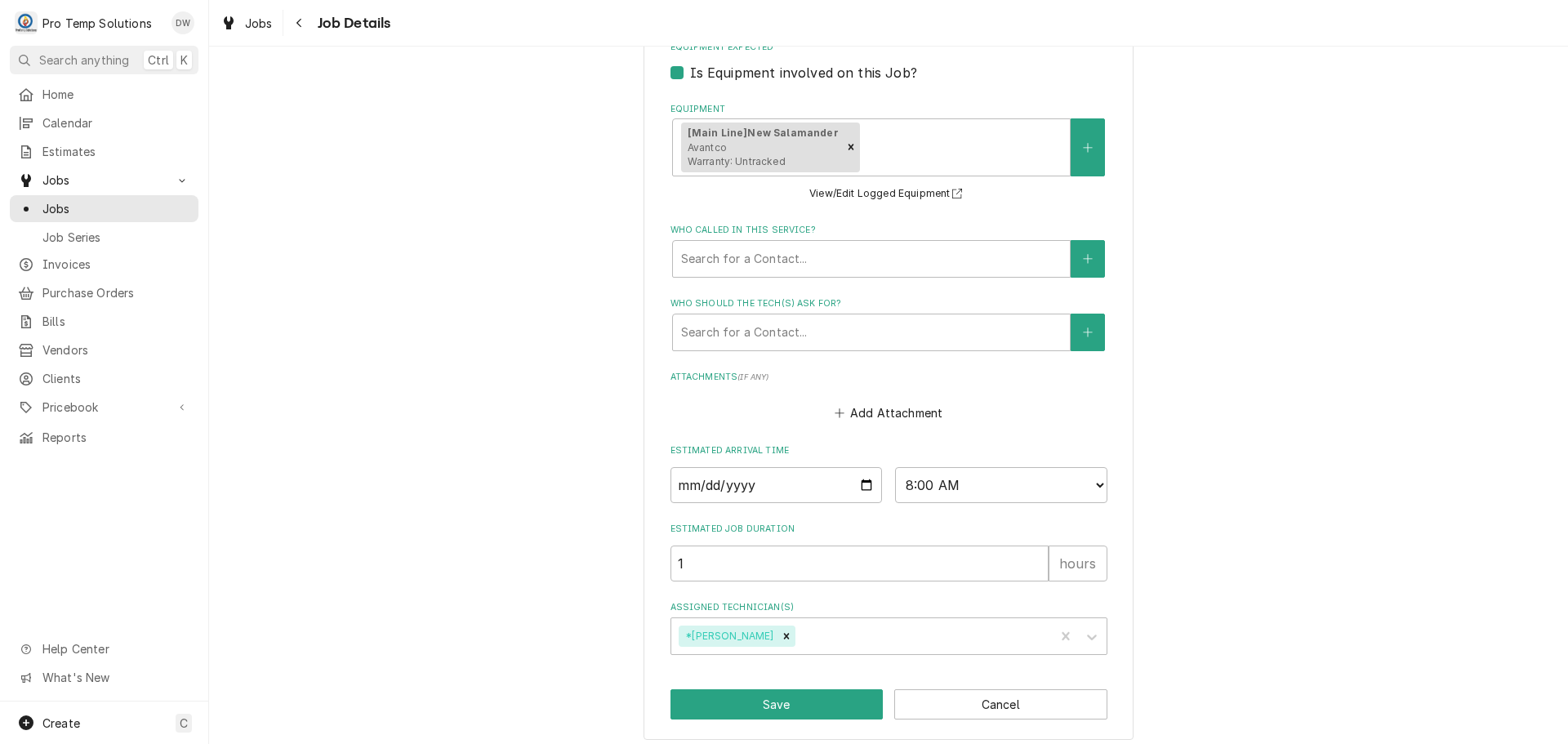
scroll to position [747, 0]
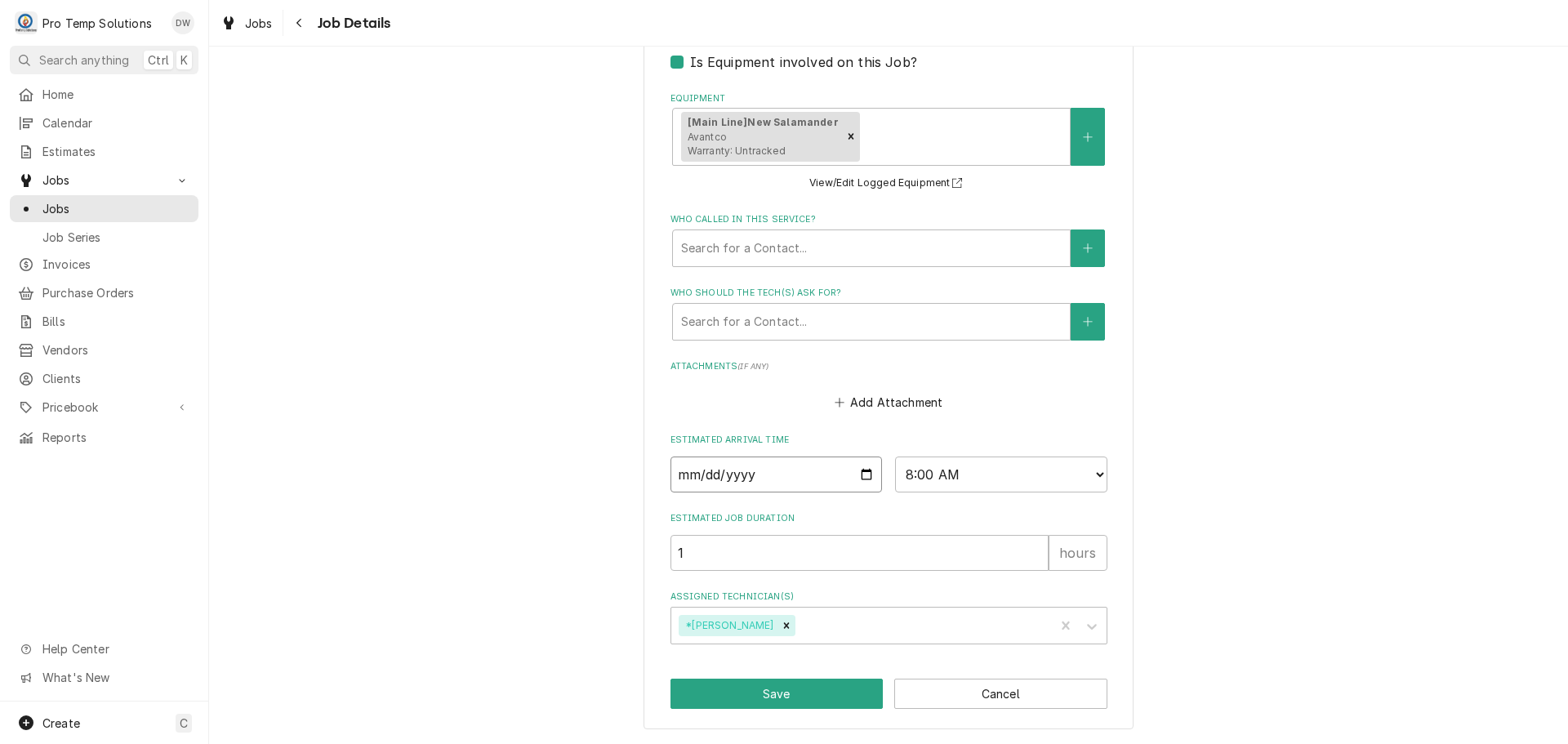
click at [861, 474] on input "2025-10-13" at bounding box center [777, 474] width 213 height 36
type textarea "x"
type input "2025-10-14"
type textarea "x"
click at [1090, 475] on select "AM / PM 6:00 AM 6:15 AM 6:30 AM 6:45 AM 7:00 AM 7:15 AM 7:30 AM 7:45 AM 8:00 AM…" at bounding box center [1001, 474] width 213 height 36
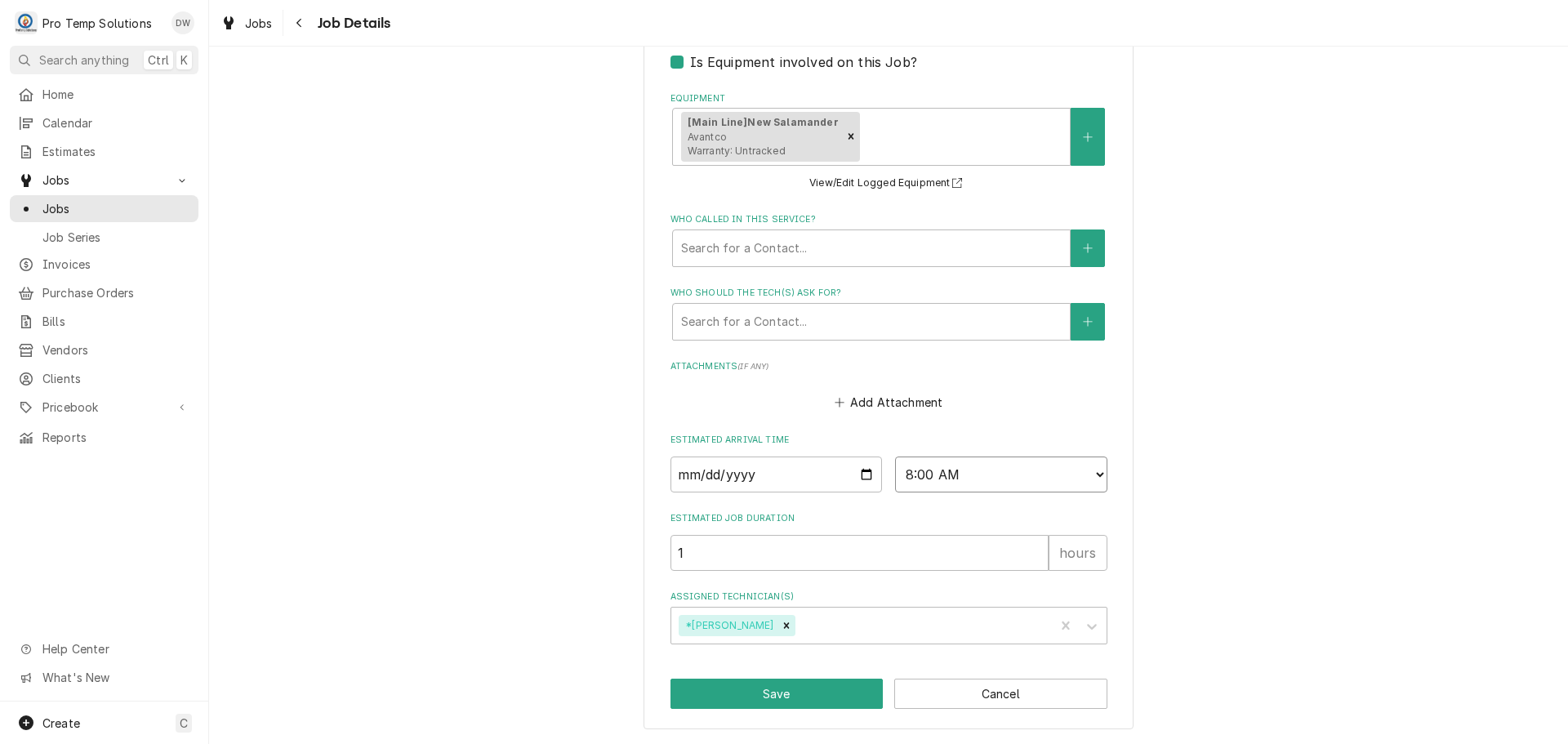
select select "15:30:00"
click at [895, 456] on select "AM / PM 6:00 AM 6:15 AM 6:30 AM 6:45 AM 7:00 AM 7:15 AM 7:30 AM 7:45 AM 8:00 AM…" at bounding box center [1001, 474] width 213 height 36
click at [774, 554] on input "1" at bounding box center [860, 552] width 378 height 36
type textarea "x"
type input "1.5"
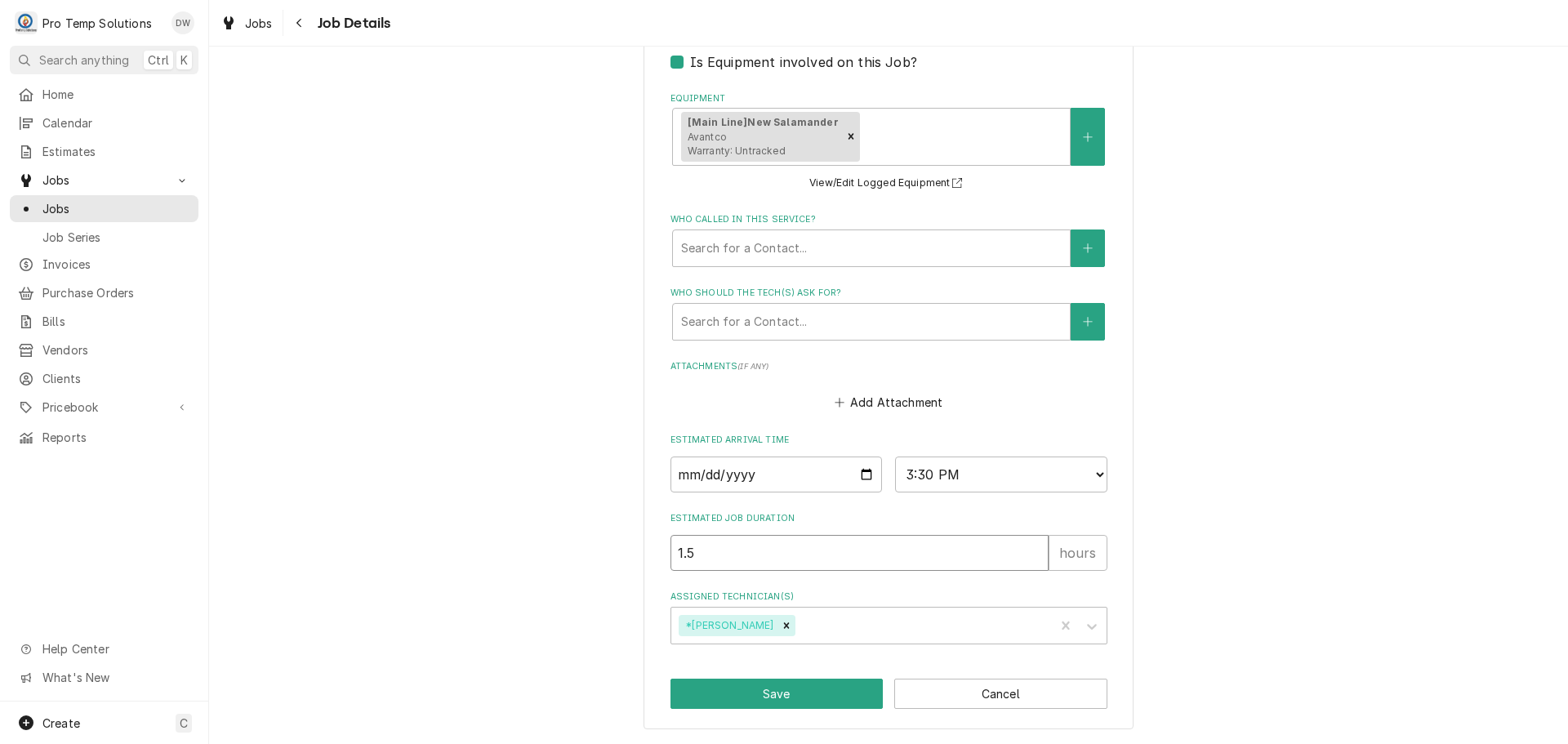
type textarea "x"
type input "1.5"
click at [765, 693] on button "Save" at bounding box center [777, 694] width 213 height 30
type textarea "x"
